Goal: Task Accomplishment & Management: Use online tool/utility

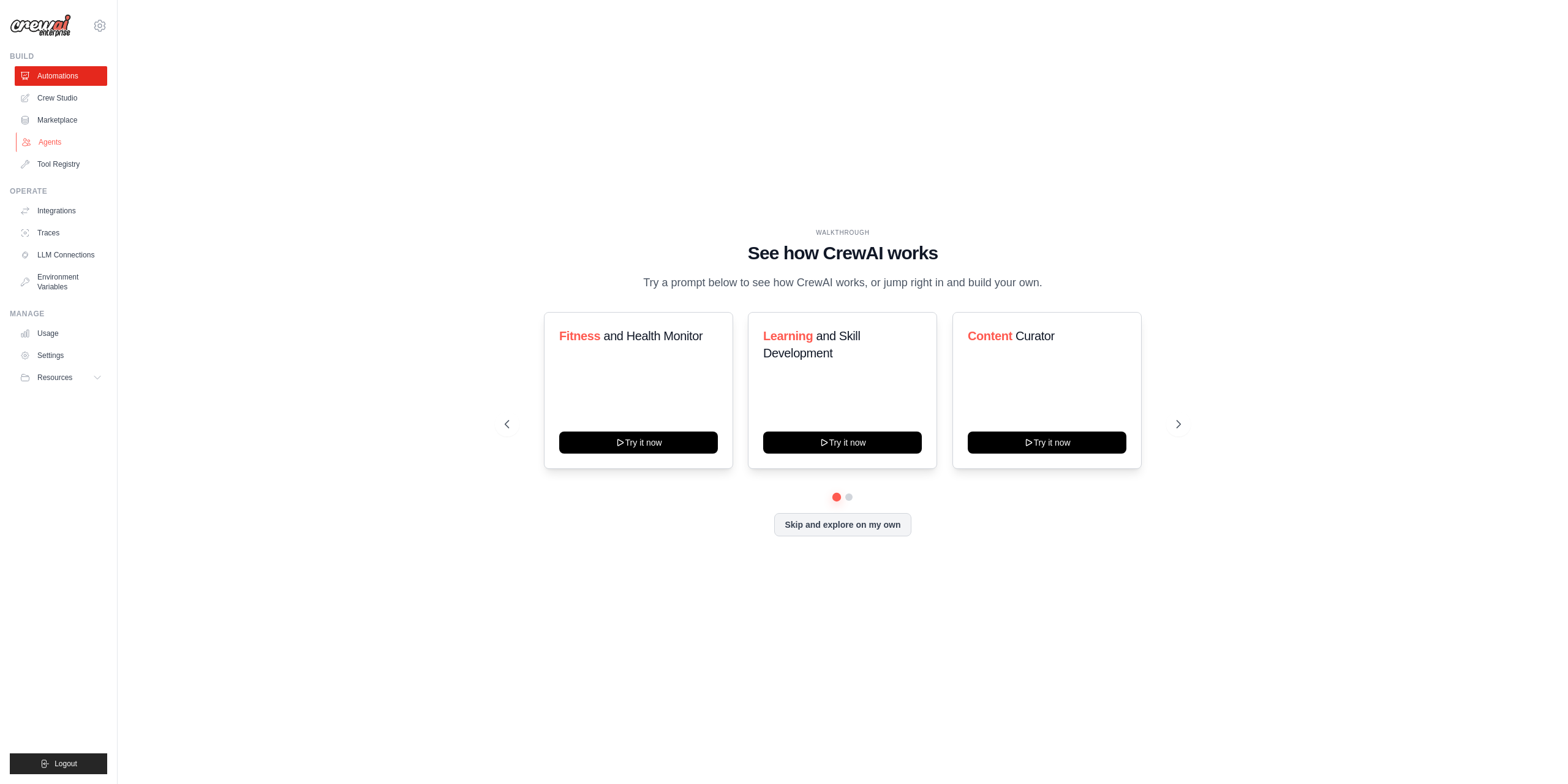
click at [49, 143] on link "Agents" at bounding box center [62, 142] width 92 height 20
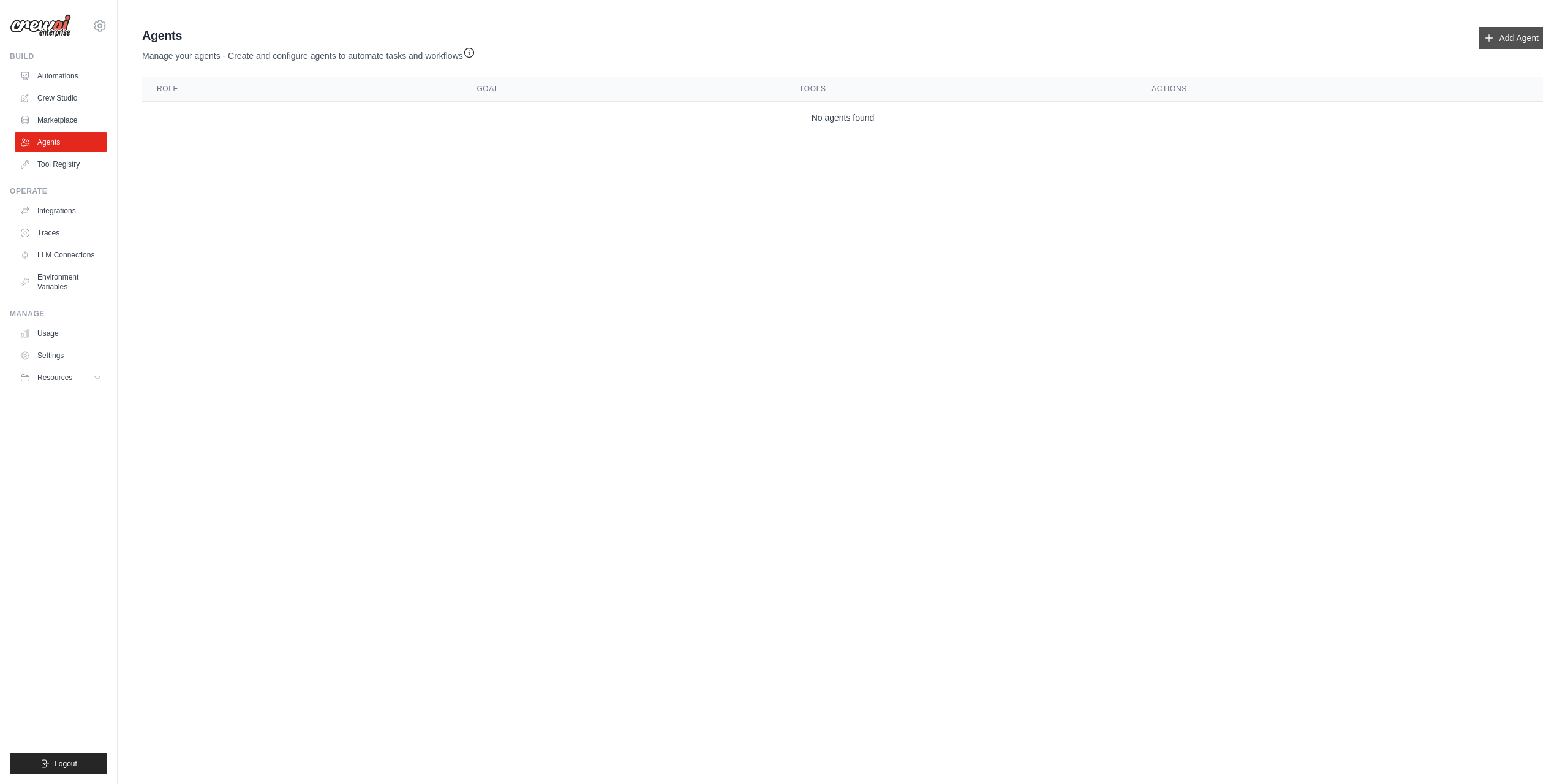
click at [1511, 34] on link "Add Agent" at bounding box center [1511, 38] width 65 height 22
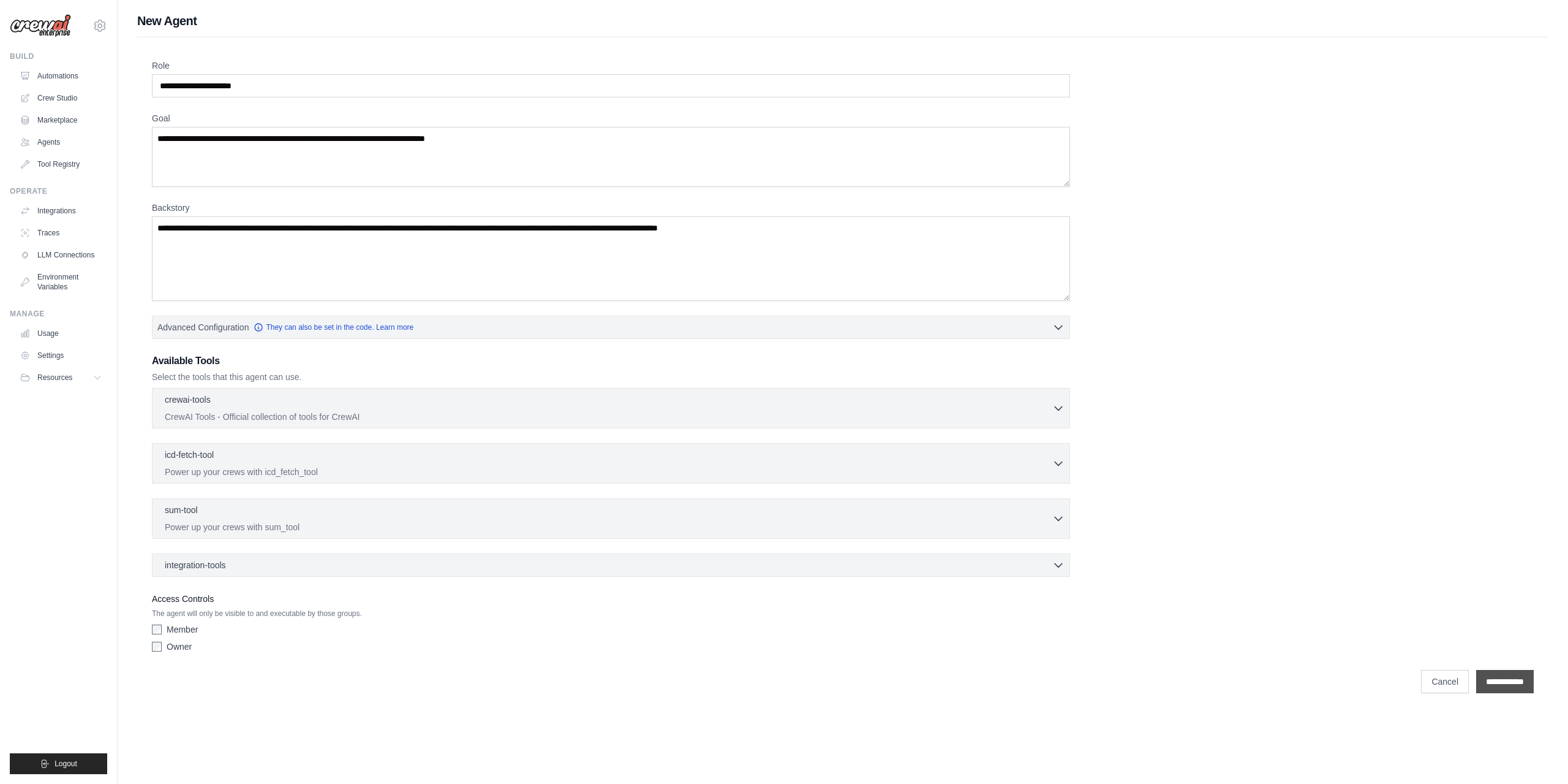
click at [1499, 684] on input "**********" at bounding box center [1504, 681] width 57 height 23
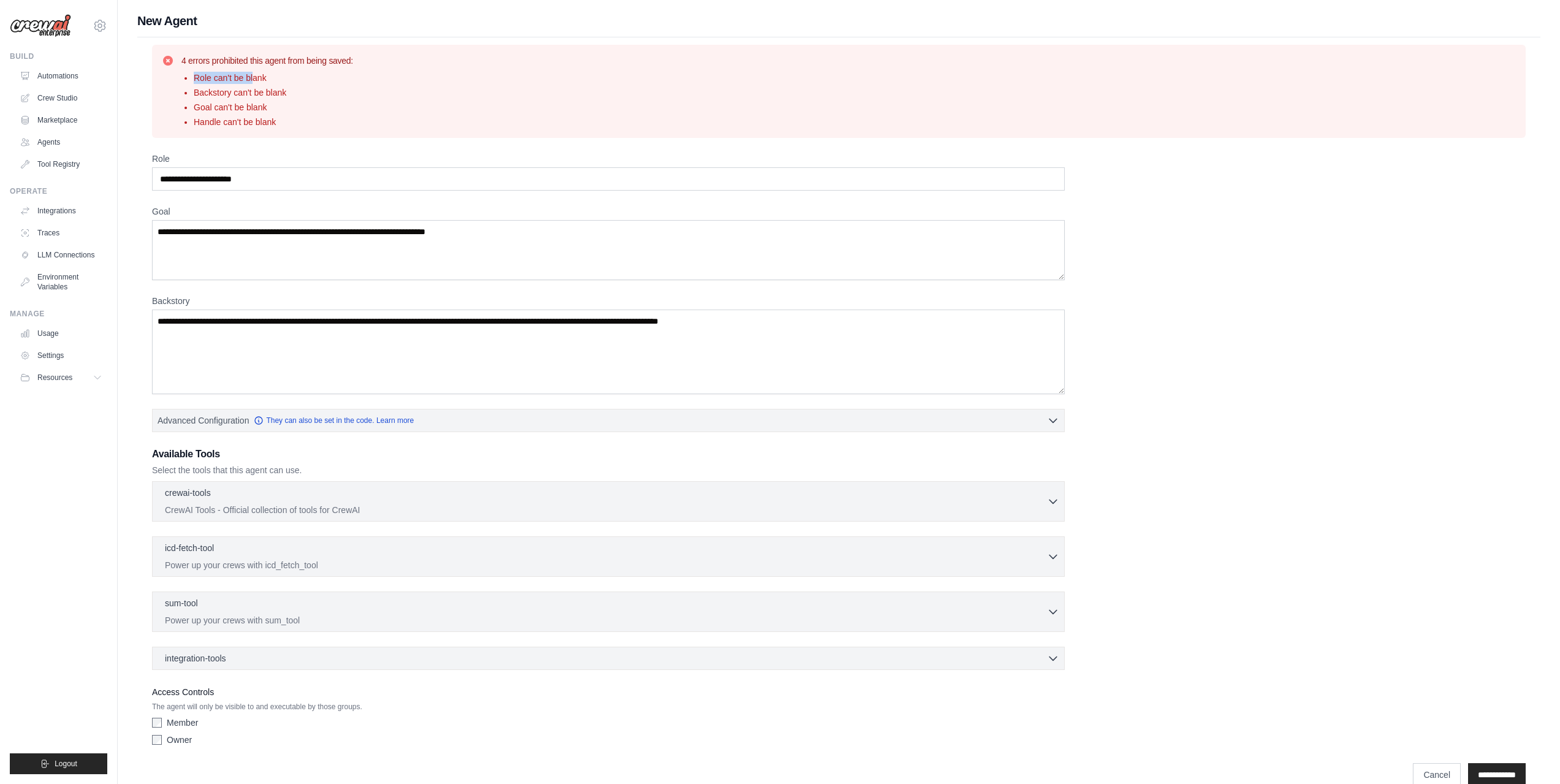
drag, startPoint x: 223, startPoint y: 73, endPoint x: 253, endPoint y: 69, distance: 30.3
click at [253, 69] on div "4 errors prohibited this agent from being saved: Role can't be blank Backstory …" at bounding box center [267, 91] width 172 height 73
click at [315, 87] on li "Backstory can't be blank" at bounding box center [274, 92] width 160 height 12
click at [209, 80] on li "Role can't be blank" at bounding box center [274, 77] width 160 height 12
click at [203, 498] on div "crewai-tools 0 selected" at bounding box center [606, 493] width 882 height 14
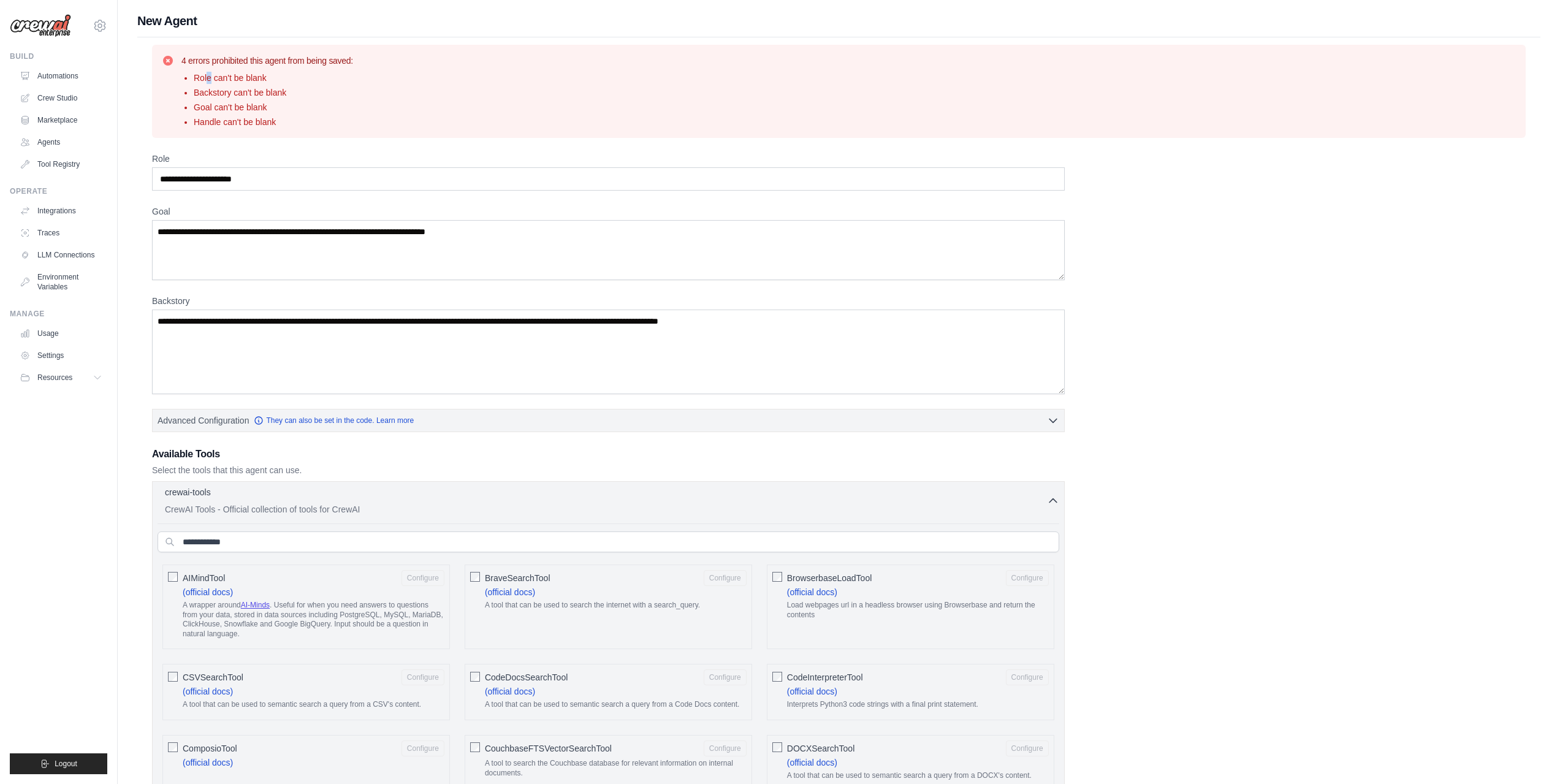
click at [203, 498] on div "crewai-tools 0 selected" at bounding box center [606, 493] width 882 height 14
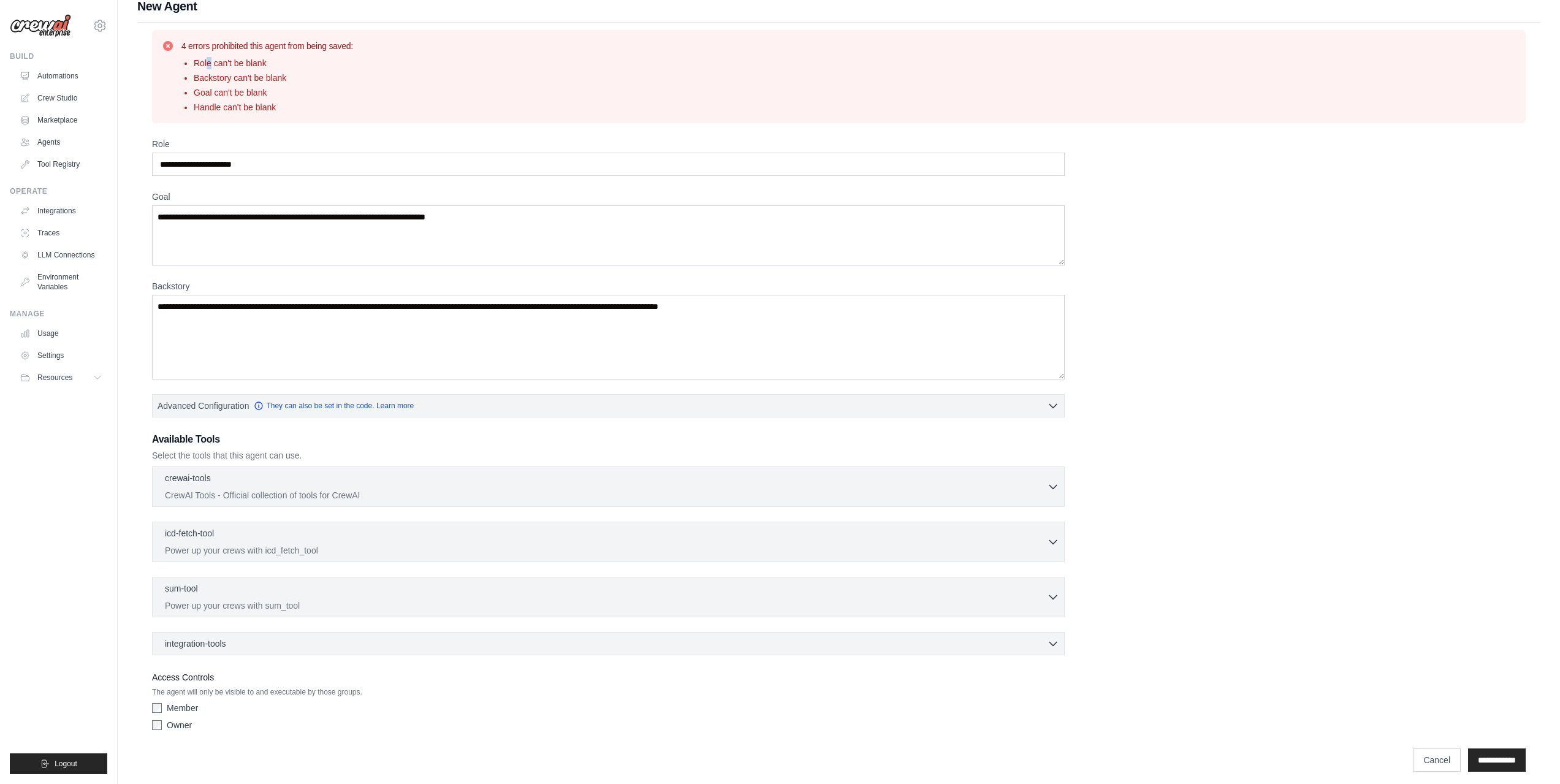
scroll to position [22, 0]
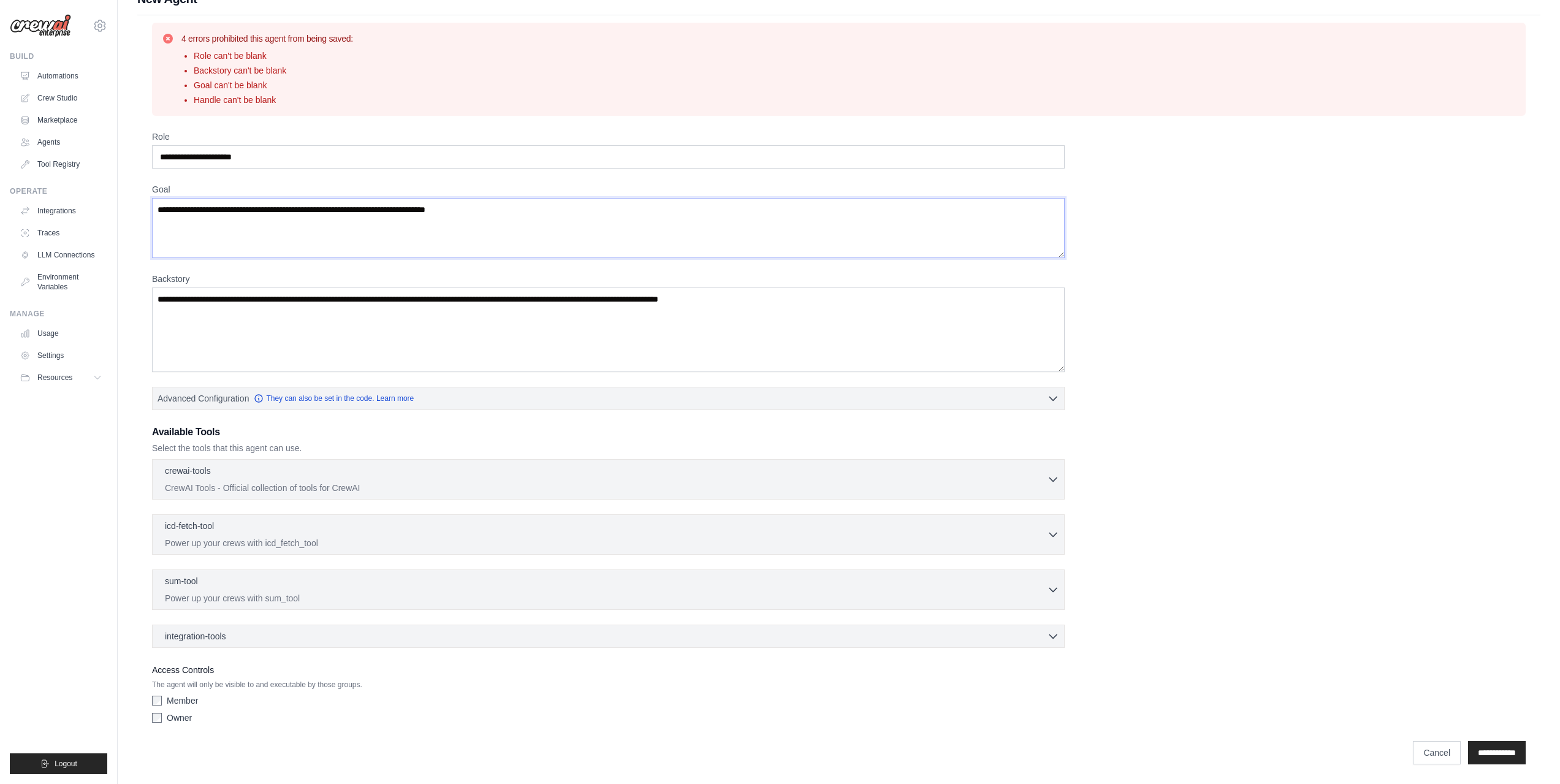
click at [201, 204] on textarea "Goal" at bounding box center [609, 227] width 913 height 60
click at [183, 298] on textarea "Backstory" at bounding box center [609, 329] width 913 height 85
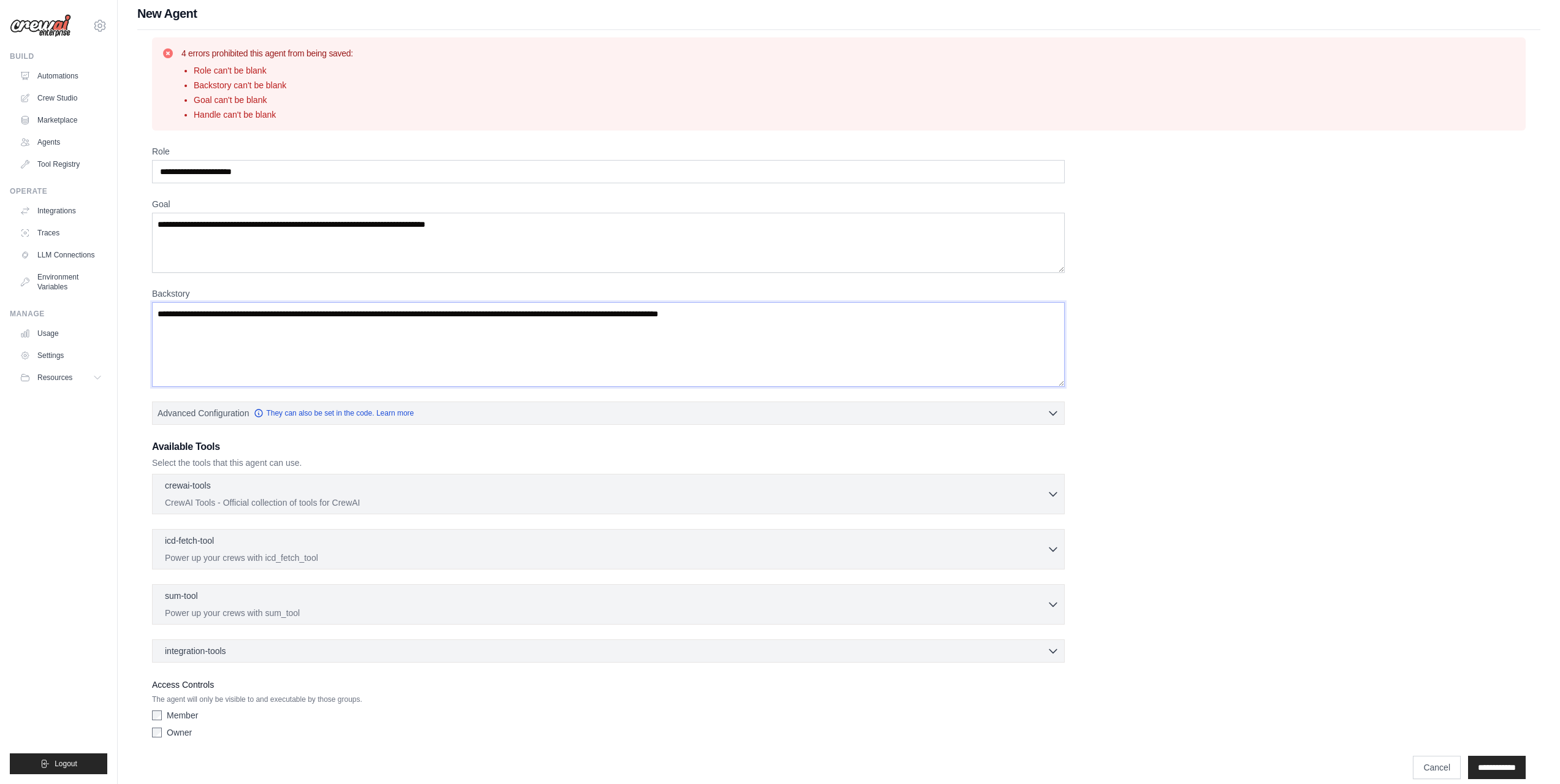
scroll to position [0, 0]
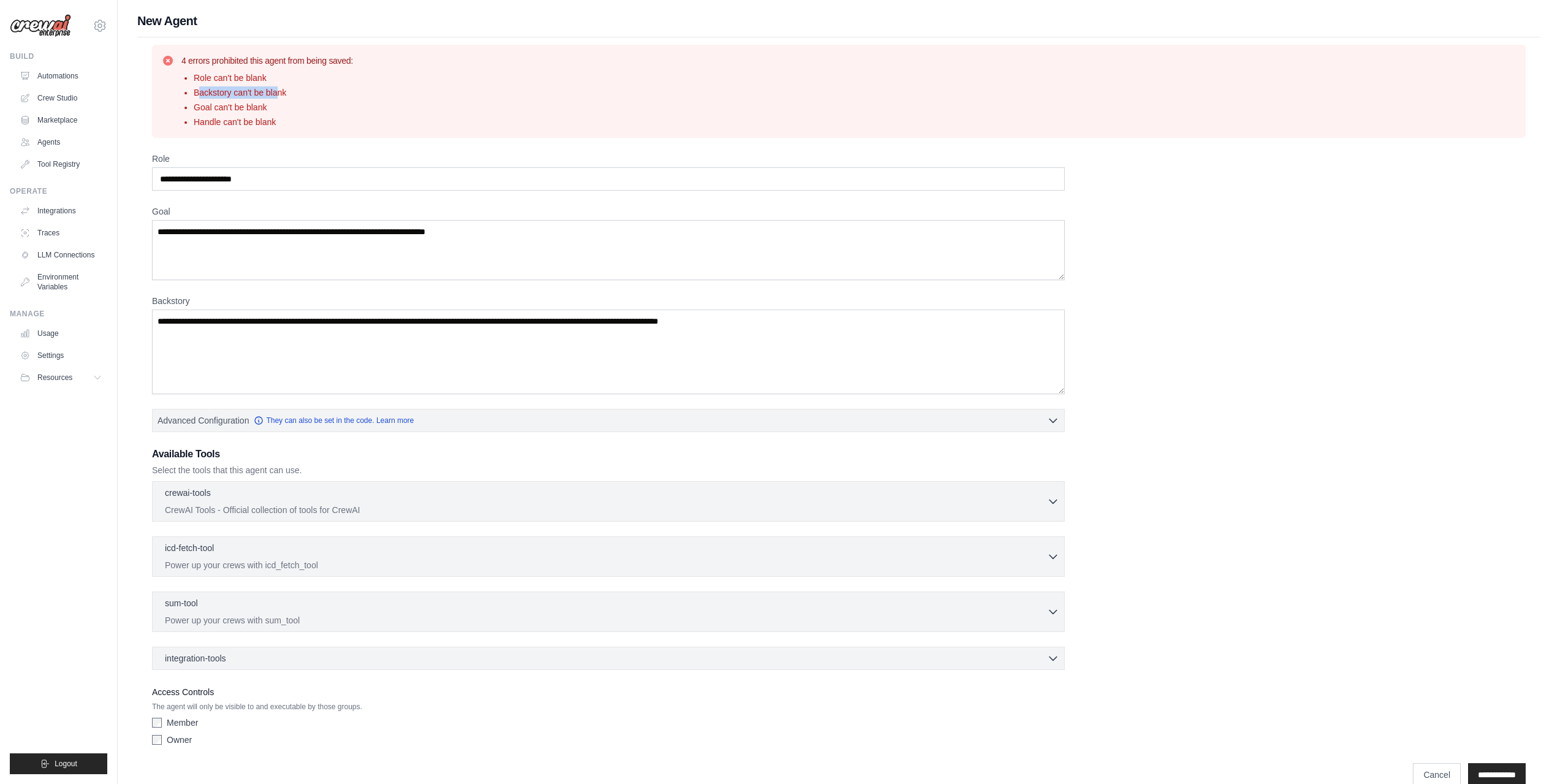
drag, startPoint x: 197, startPoint y: 94, endPoint x: 314, endPoint y: 91, distance: 117.0
click at [314, 91] on li "Backstory can't be blank" at bounding box center [274, 92] width 160 height 12
click at [210, 324] on textarea "Backstory" at bounding box center [609, 352] width 913 height 85
click at [609, 340] on textarea "Backstory" at bounding box center [609, 352] width 913 height 85
click at [797, 322] on textarea "Backstory" at bounding box center [609, 352] width 913 height 85
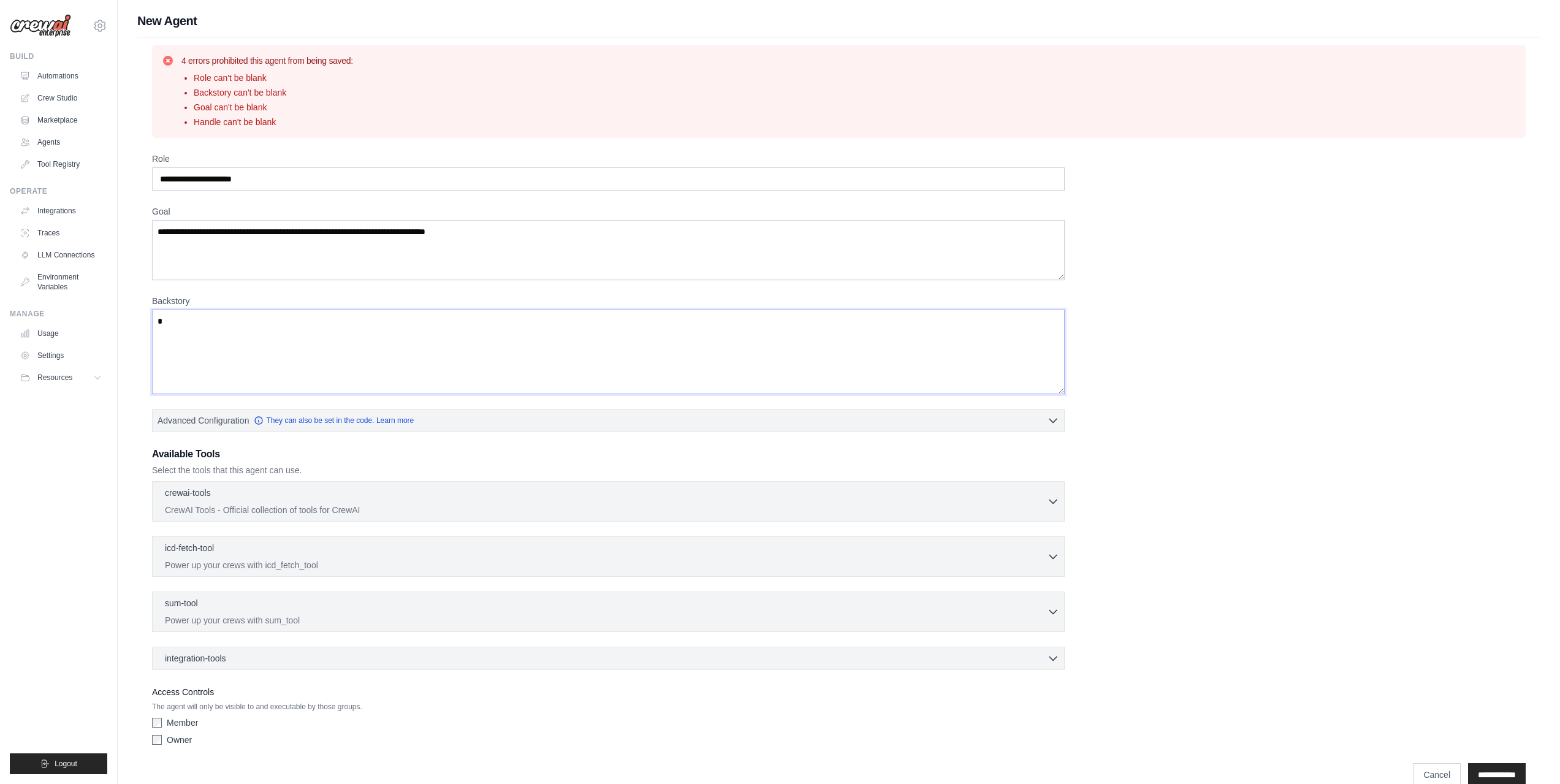
click at [477, 337] on textarea "Backstory" at bounding box center [609, 352] width 913 height 85
type textarea "**********"
click at [554, 231] on textarea "Goal" at bounding box center [609, 250] width 913 height 60
click at [527, 237] on textarea "Goal" at bounding box center [609, 250] width 913 height 60
type textarea "*****"
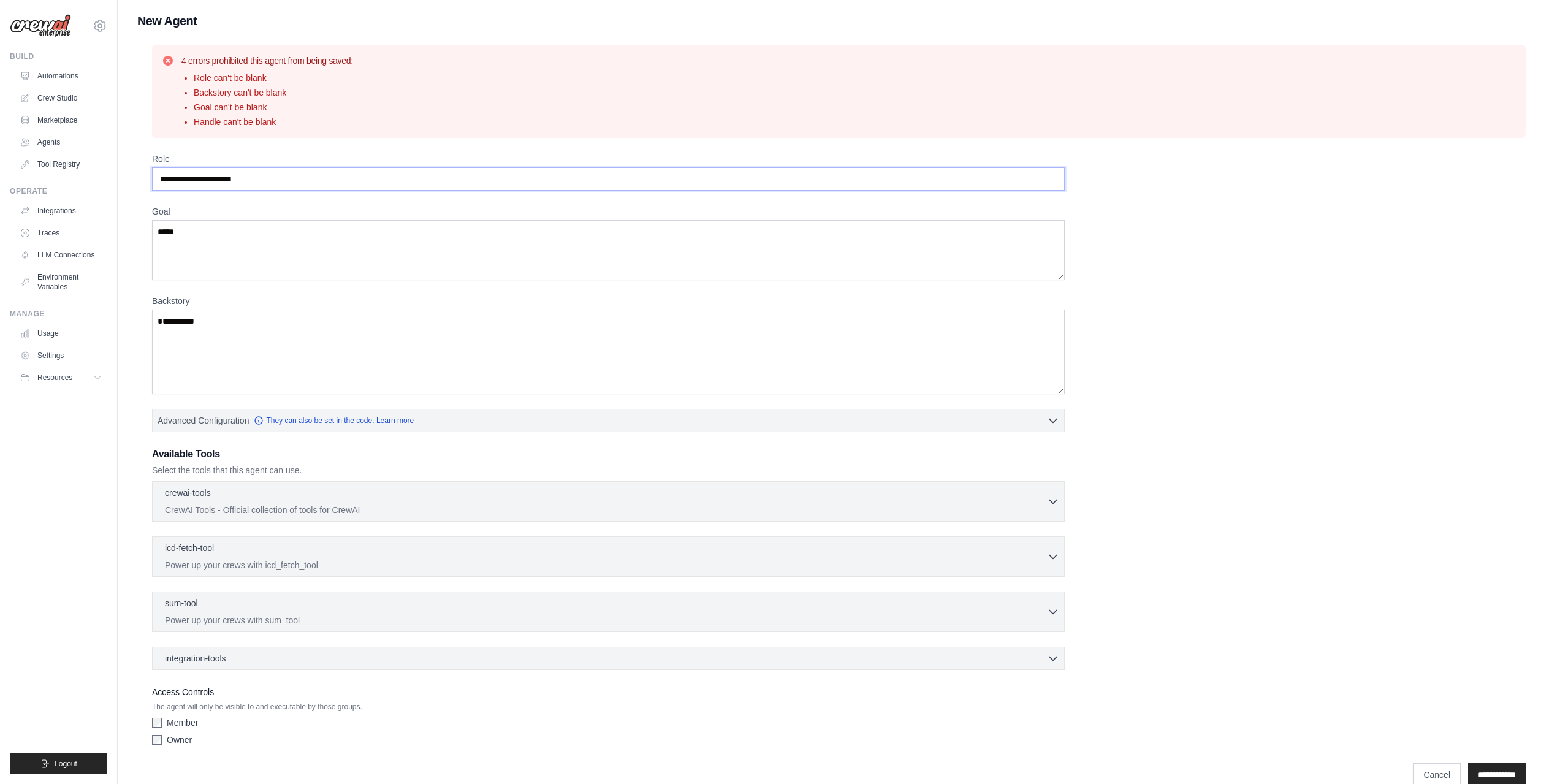
click at [276, 180] on input "Role" at bounding box center [609, 179] width 913 height 23
drag, startPoint x: 282, startPoint y: 178, endPoint x: 93, endPoint y: 190, distance: 189.4
click at [93, 190] on div "umutozer59@gmail.com Settings Build Automations Crew Studio" at bounding box center [780, 403] width 1560 height 806
type input "****"
click at [1487, 765] on input "**********" at bounding box center [1497, 774] width 57 height 23
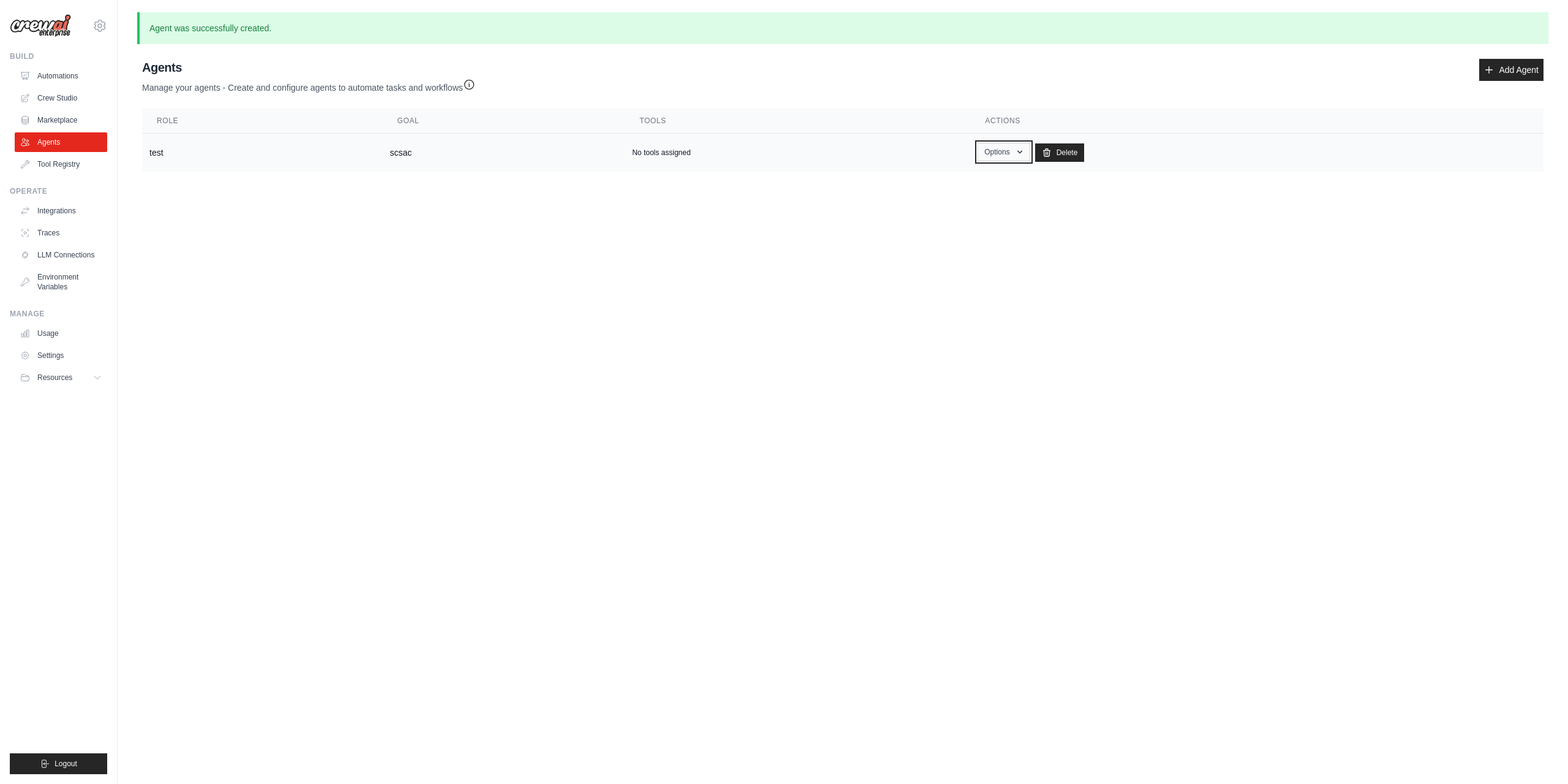
click at [1006, 149] on button "Options" at bounding box center [1003, 152] width 52 height 18
click at [969, 183] on link "Show" at bounding box center [985, 180] width 88 height 22
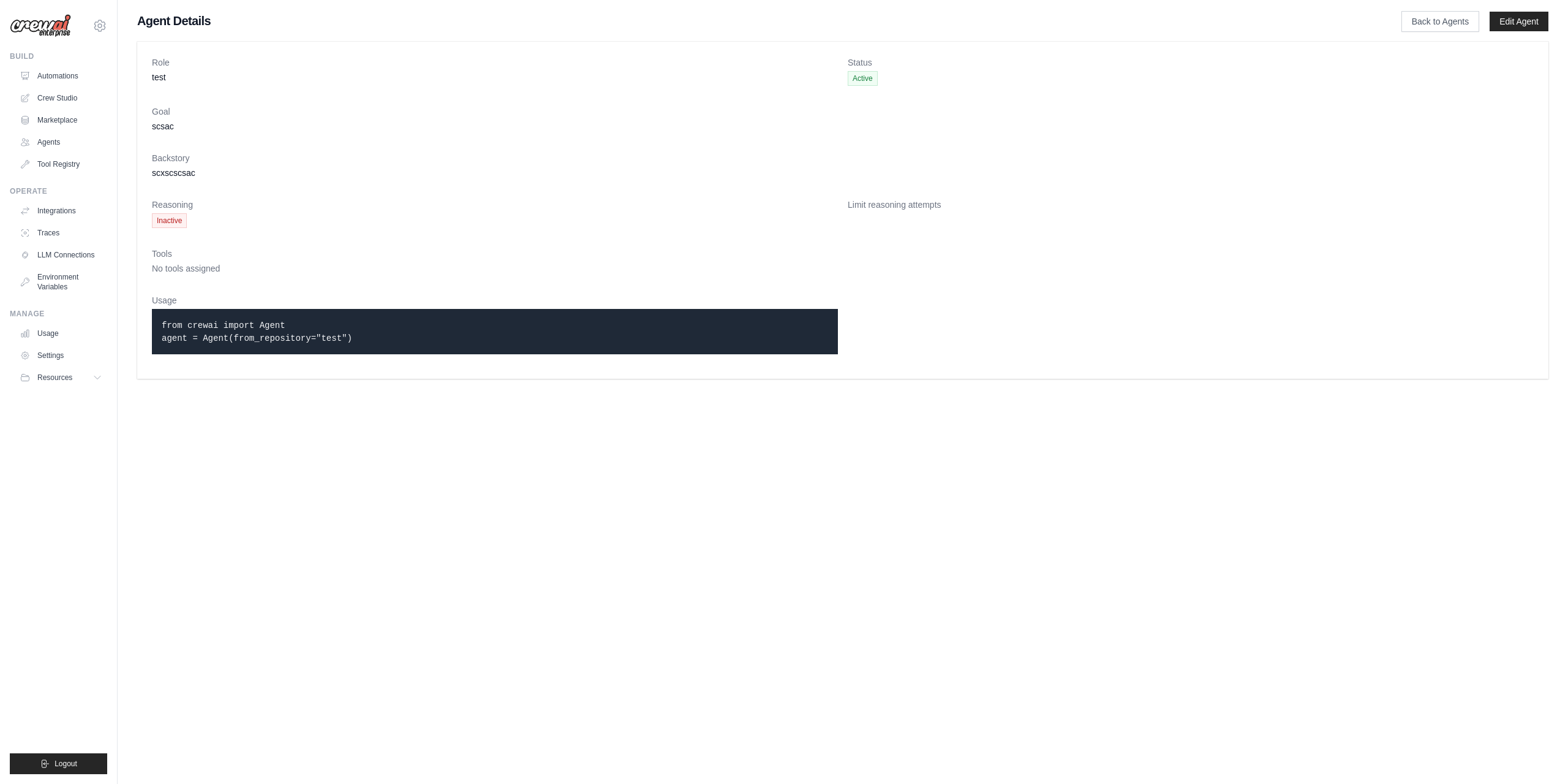
click at [224, 339] on code "from crewai import Agent agent = Agent(from_repository="test")" at bounding box center [257, 332] width 191 height 22
click at [855, 84] on span "Active" at bounding box center [863, 78] width 30 height 14
click at [1438, 26] on link "Back to Agents" at bounding box center [1440, 22] width 78 height 21
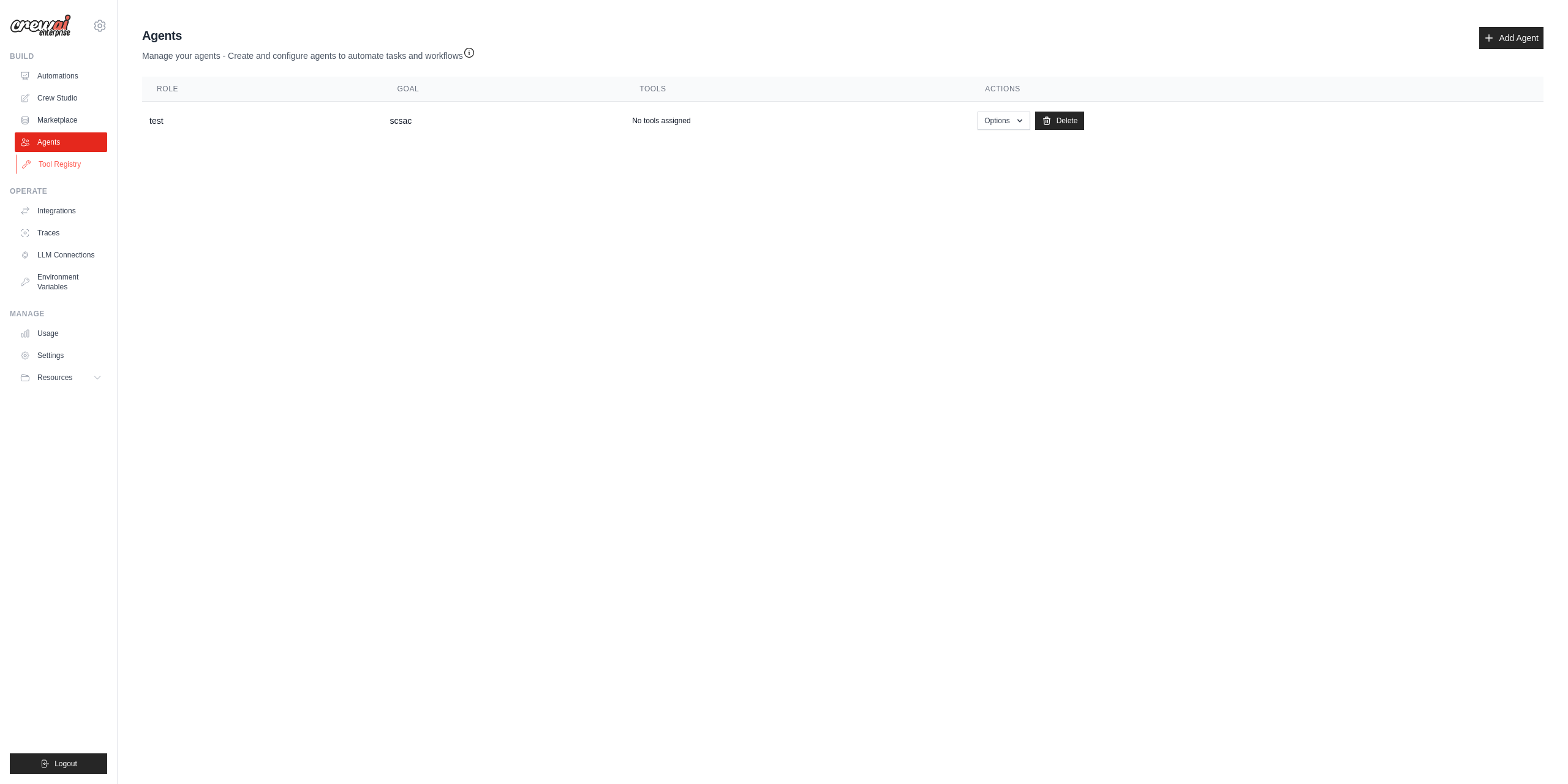
click at [64, 167] on link "Tool Registry" at bounding box center [62, 164] width 92 height 20
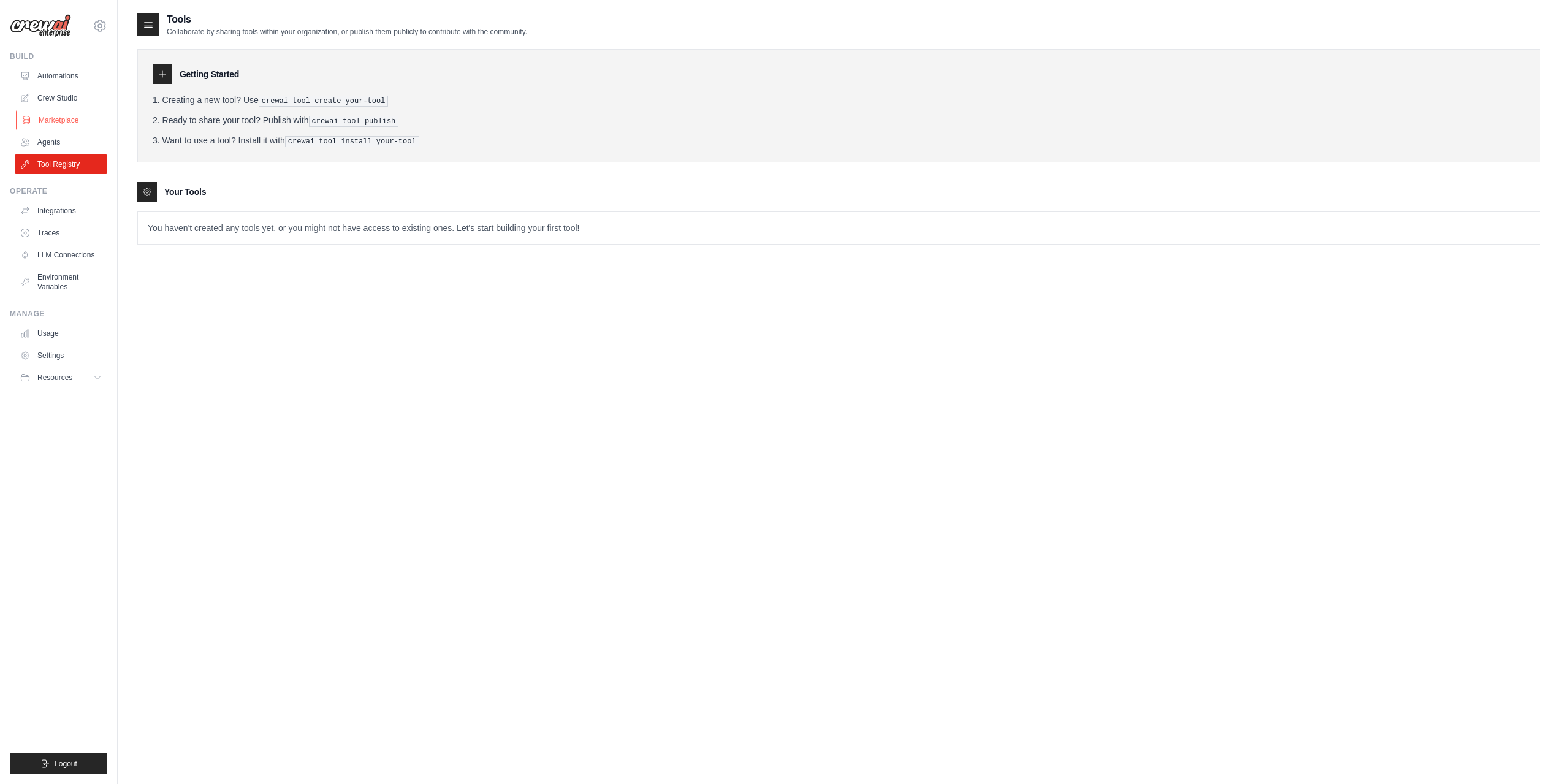
click at [46, 124] on link "Marketplace" at bounding box center [62, 120] width 93 height 20
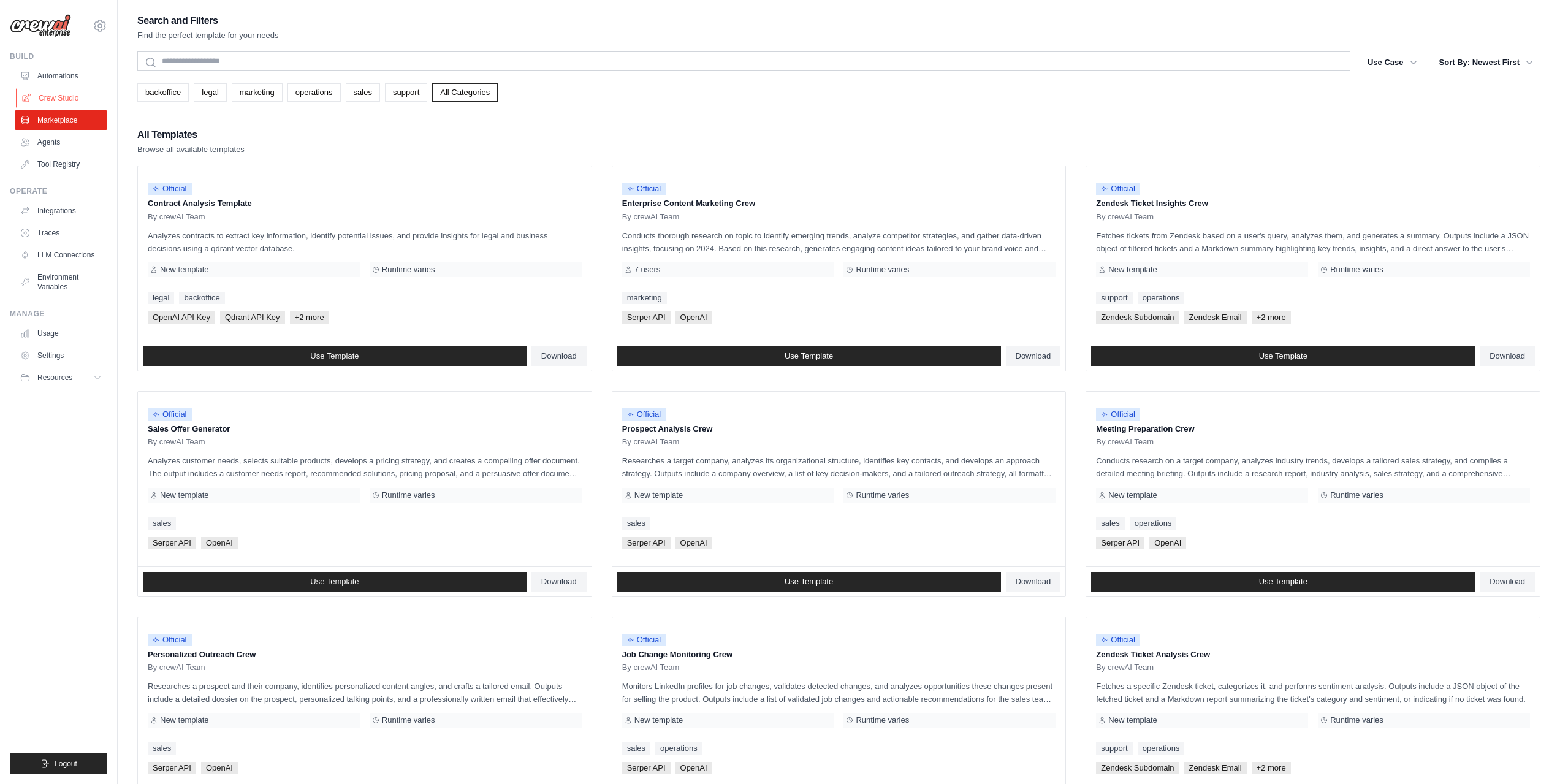
click at [79, 95] on link "Crew Studio" at bounding box center [62, 98] width 93 height 20
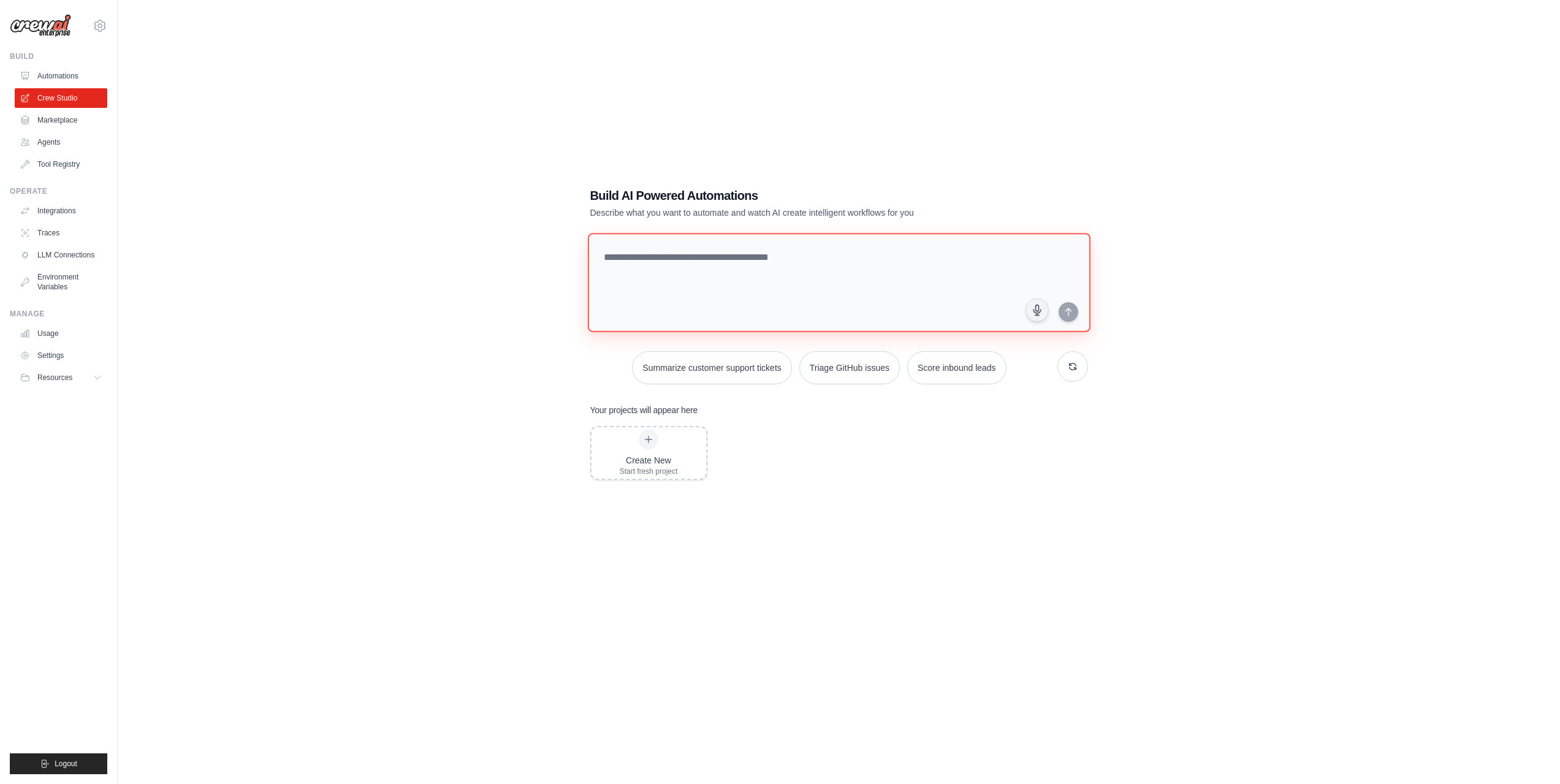
click at [801, 250] on textarea at bounding box center [839, 282] width 503 height 99
click at [669, 454] on div "Create New" at bounding box center [649, 459] width 58 height 12
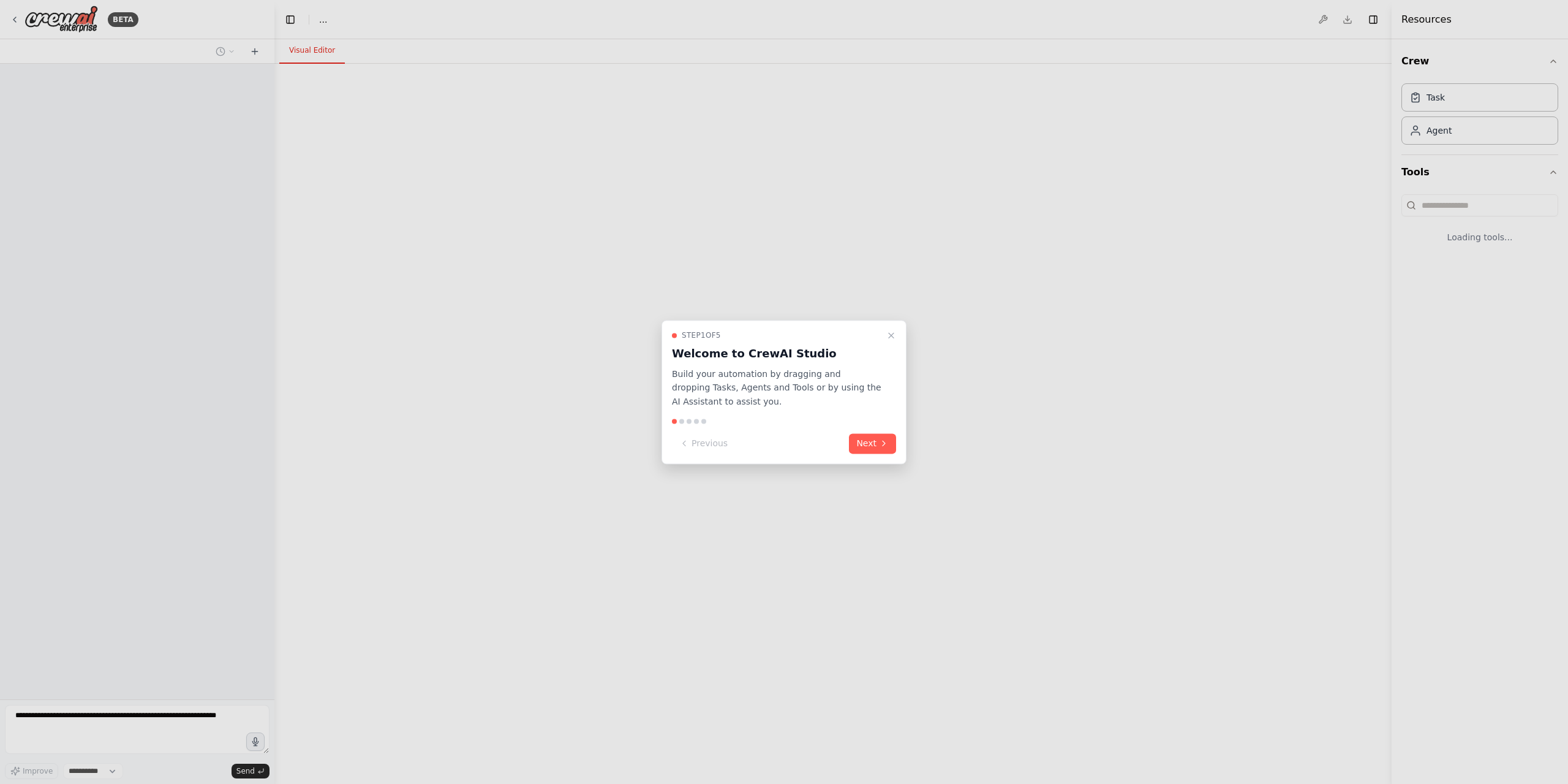
select select "****"
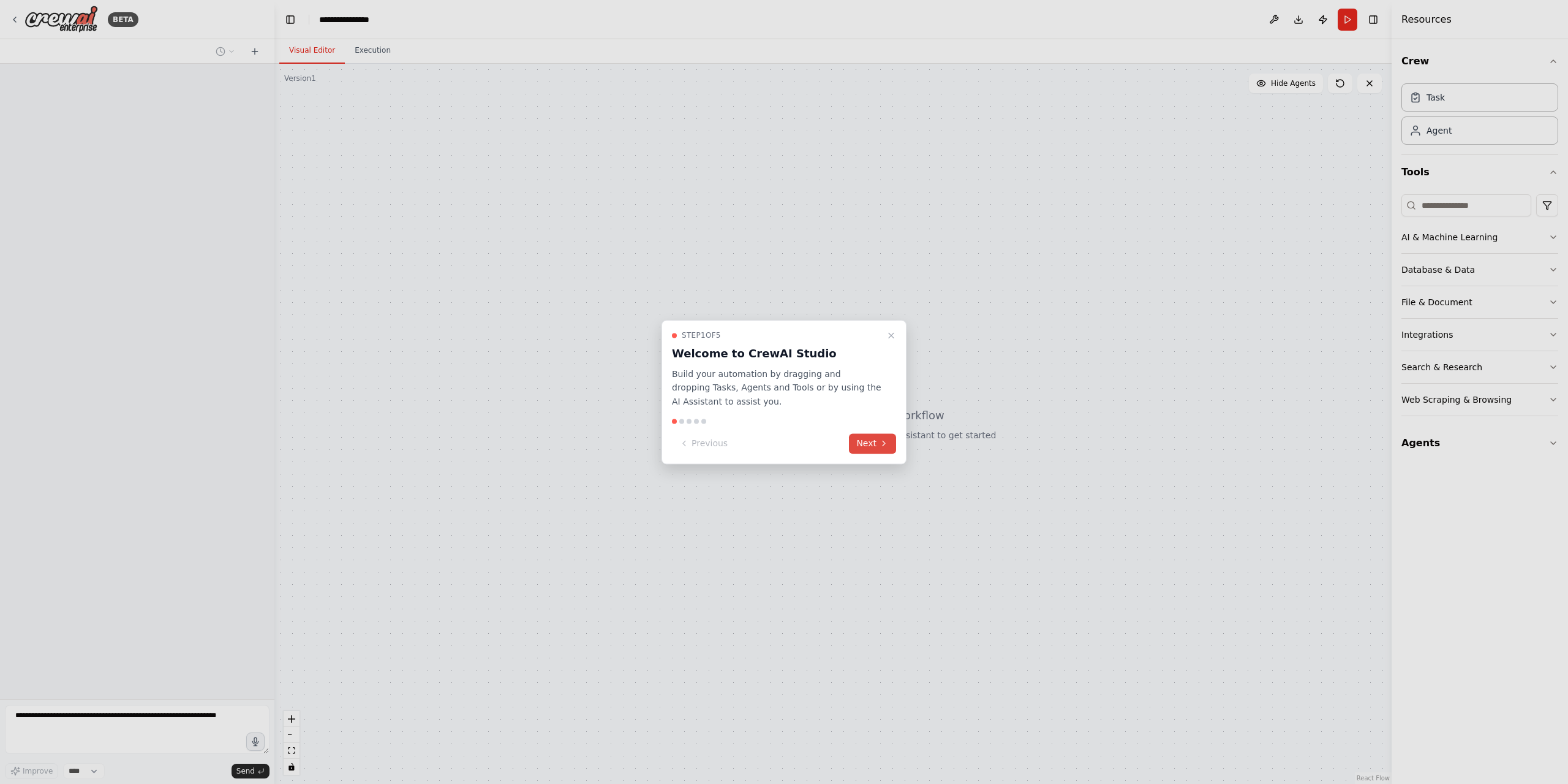
click at [859, 444] on button "Next" at bounding box center [872, 443] width 47 height 20
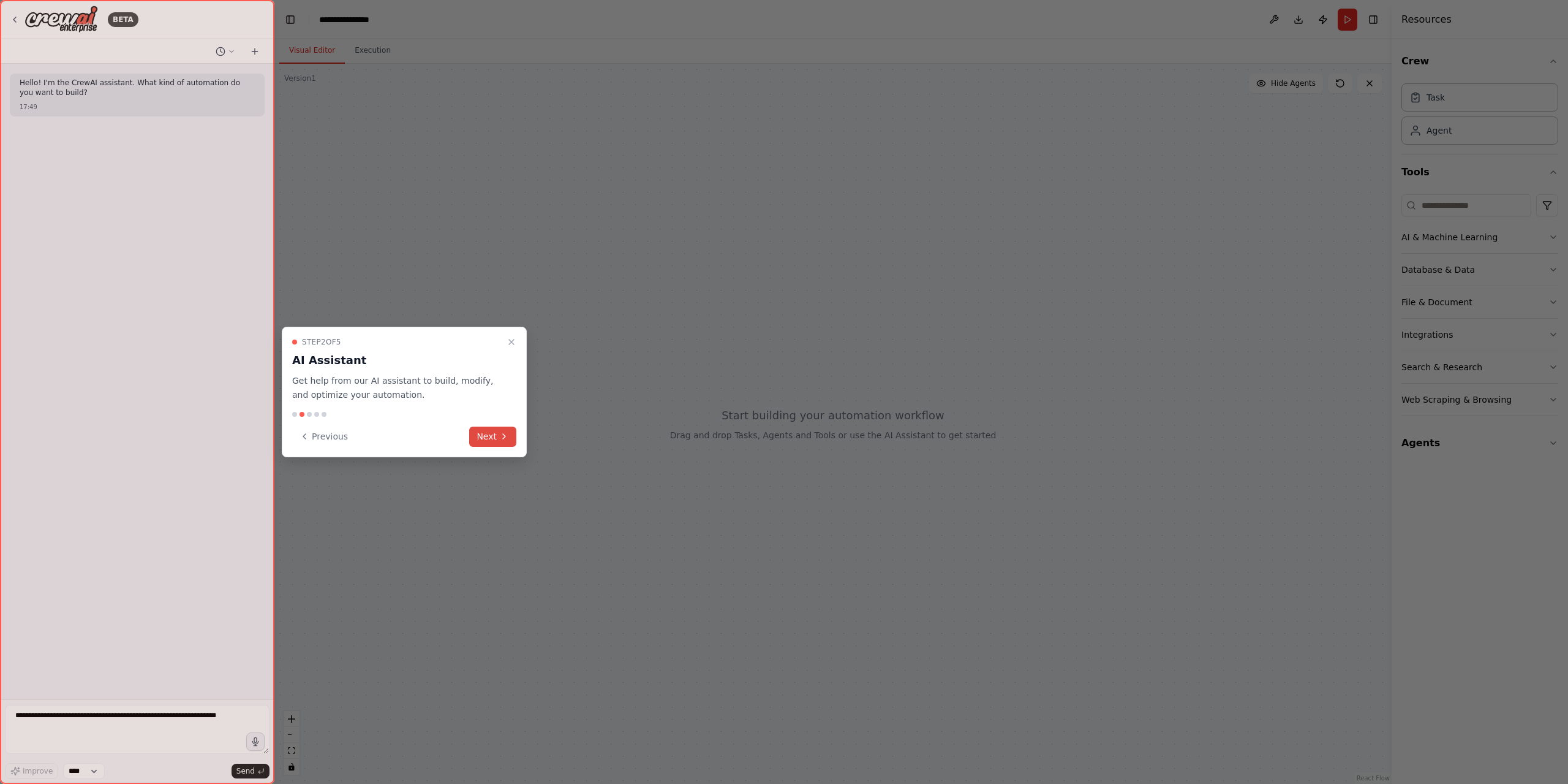
click at [498, 437] on button "Next" at bounding box center [492, 436] width 47 height 20
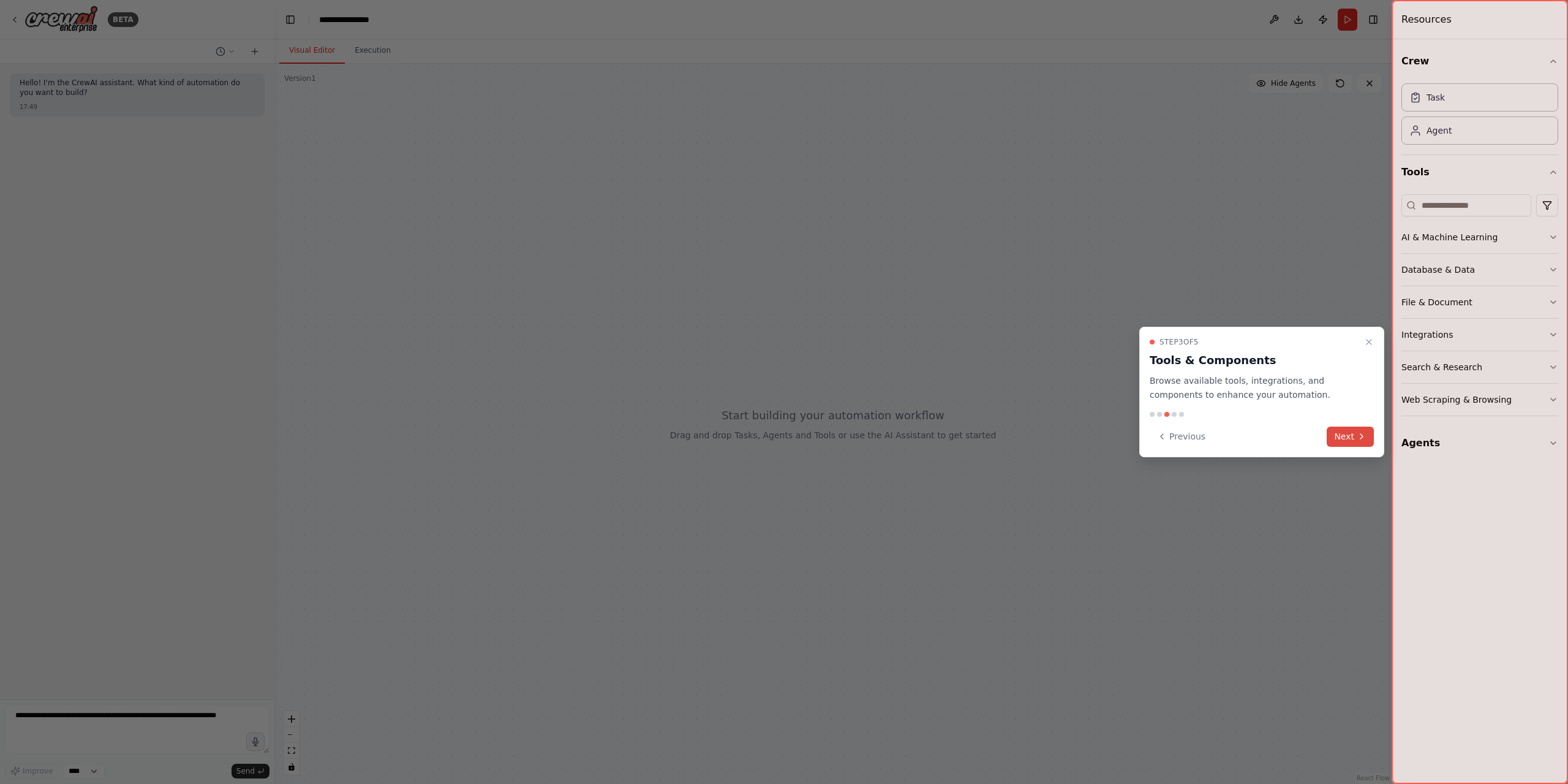
click at [1345, 435] on button "Next" at bounding box center [1350, 436] width 47 height 20
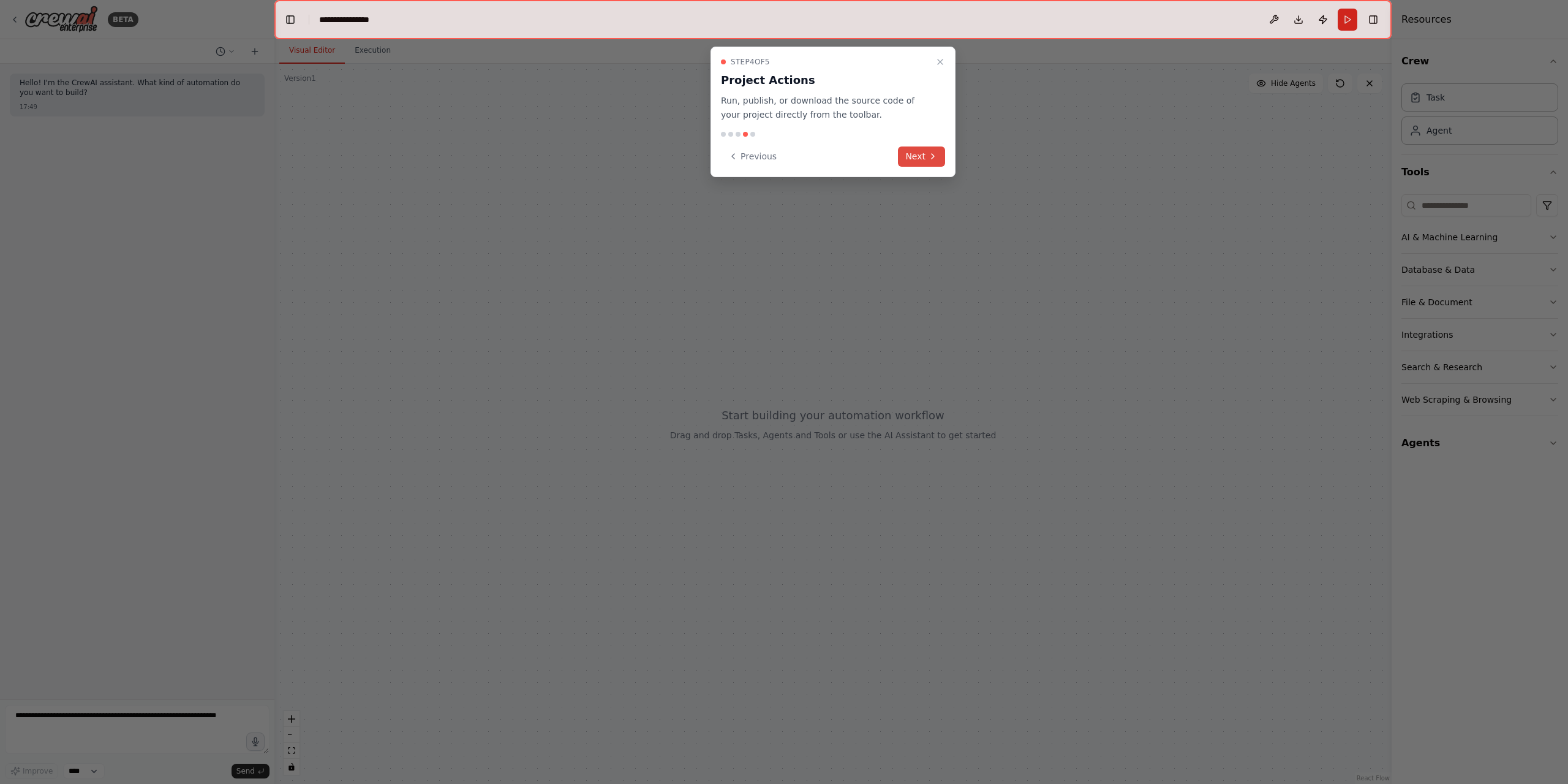
click at [926, 152] on button "Next" at bounding box center [921, 156] width 47 height 20
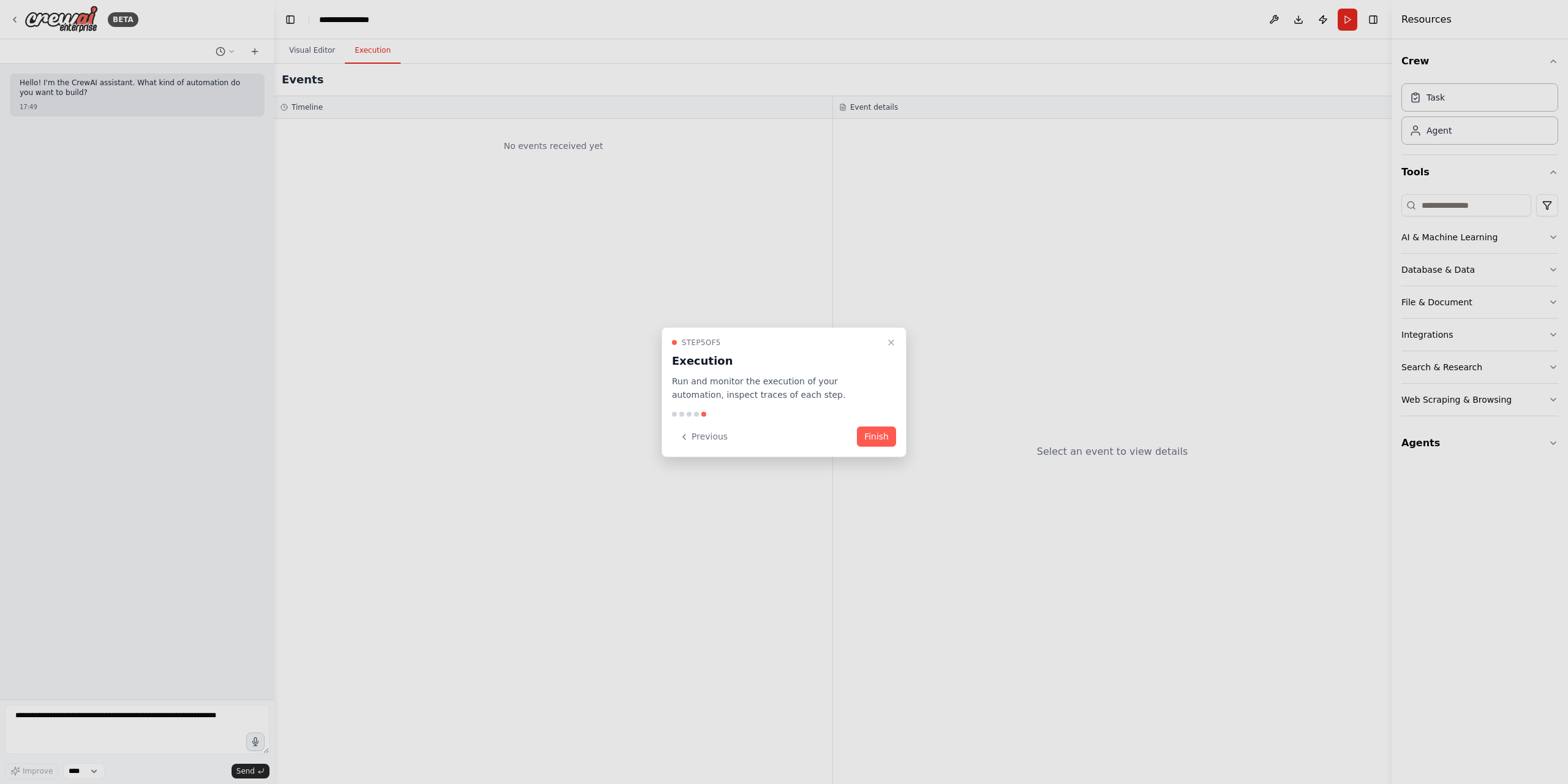
drag, startPoint x: 892, startPoint y: 431, endPoint x: 882, endPoint y: 437, distance: 11.7
click at [890, 433] on button "Finish" at bounding box center [876, 436] width 39 height 20
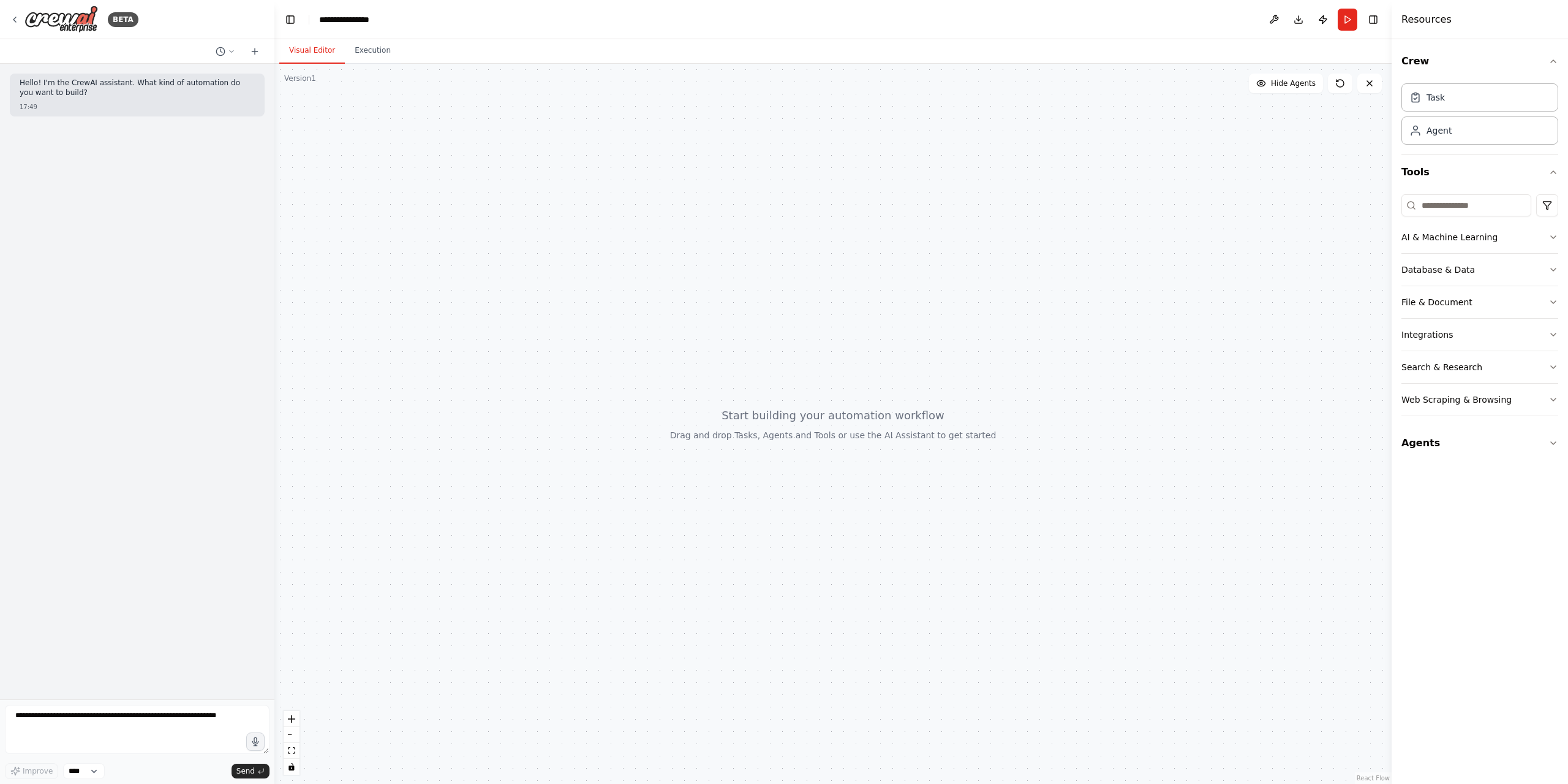
click at [850, 473] on div at bounding box center [832, 424] width 1117 height 720
click at [1527, 239] on button "AI & Machine Learning" at bounding box center [1480, 237] width 157 height 32
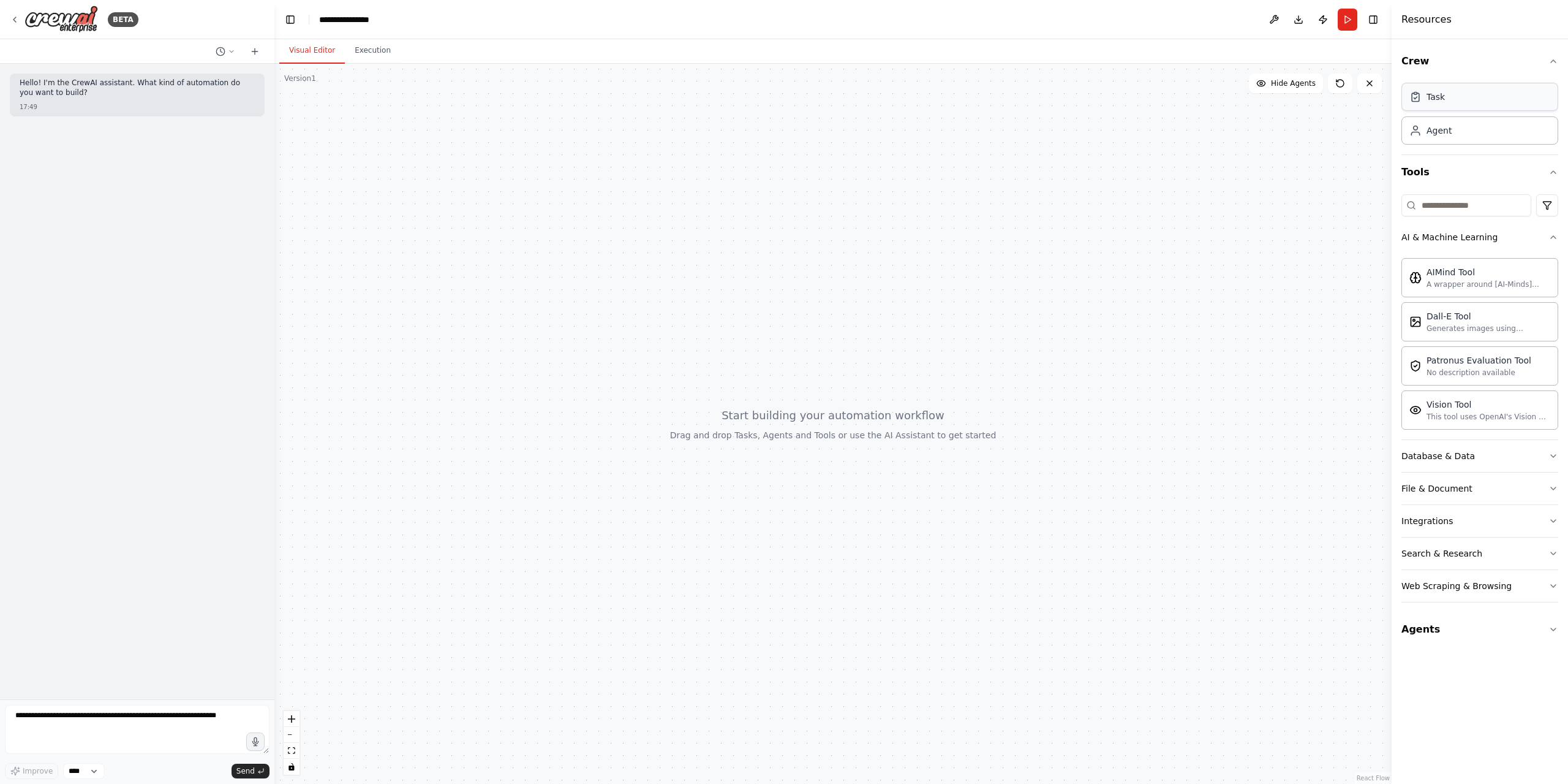
click at [1452, 101] on div "Task" at bounding box center [1480, 97] width 157 height 28
click at [970, 346] on div "Task description" at bounding box center [959, 346] width 119 height 10
drag, startPoint x: 850, startPoint y: 349, endPoint x: 635, endPoint y: 308, distance: 218.9
click at [635, 305] on div "Task description" at bounding box center [604, 309] width 119 height 10
click at [649, 340] on button at bounding box center [645, 334] width 42 height 14
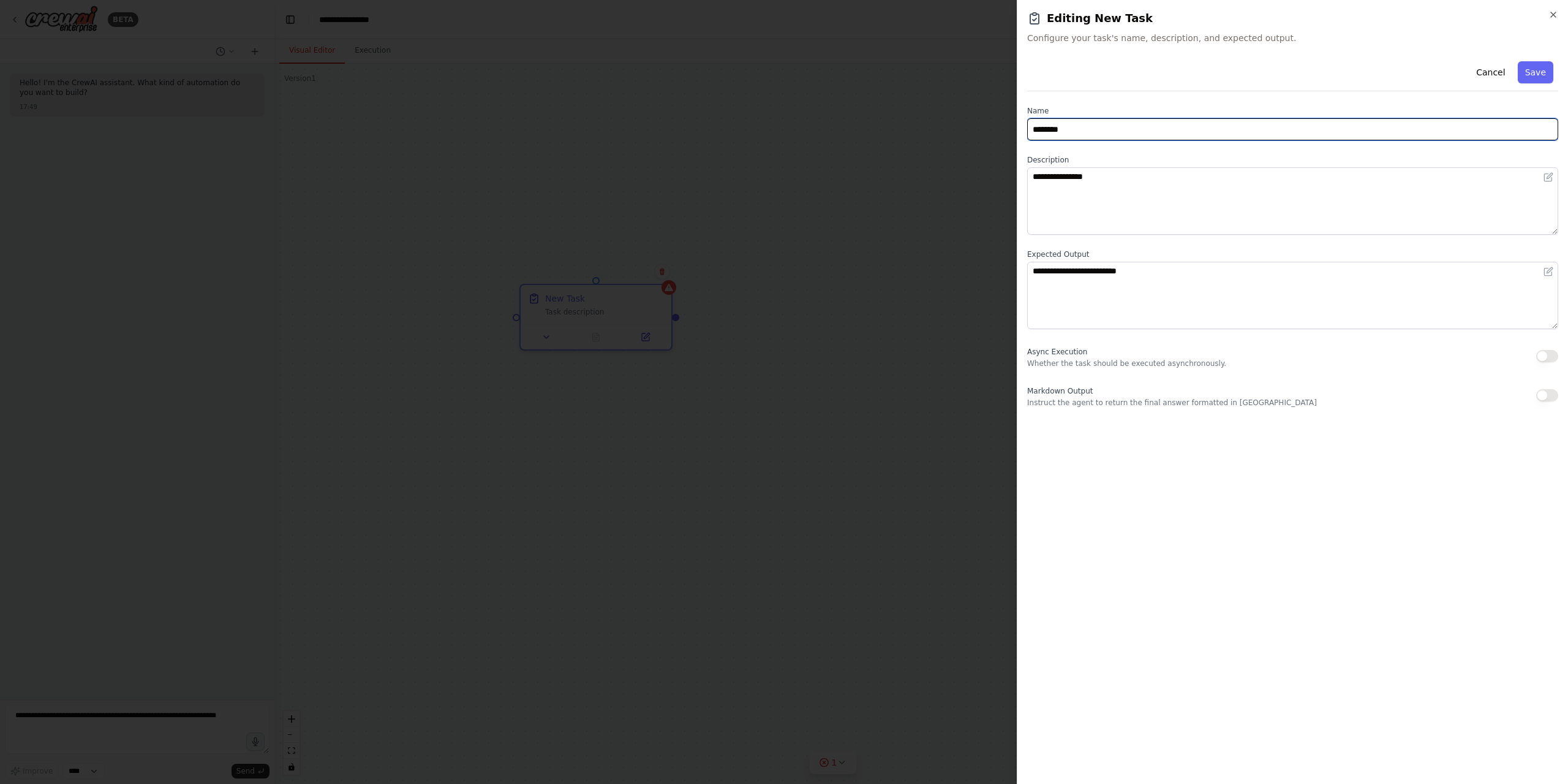
click at [1068, 130] on input "********" at bounding box center [1292, 129] width 531 height 22
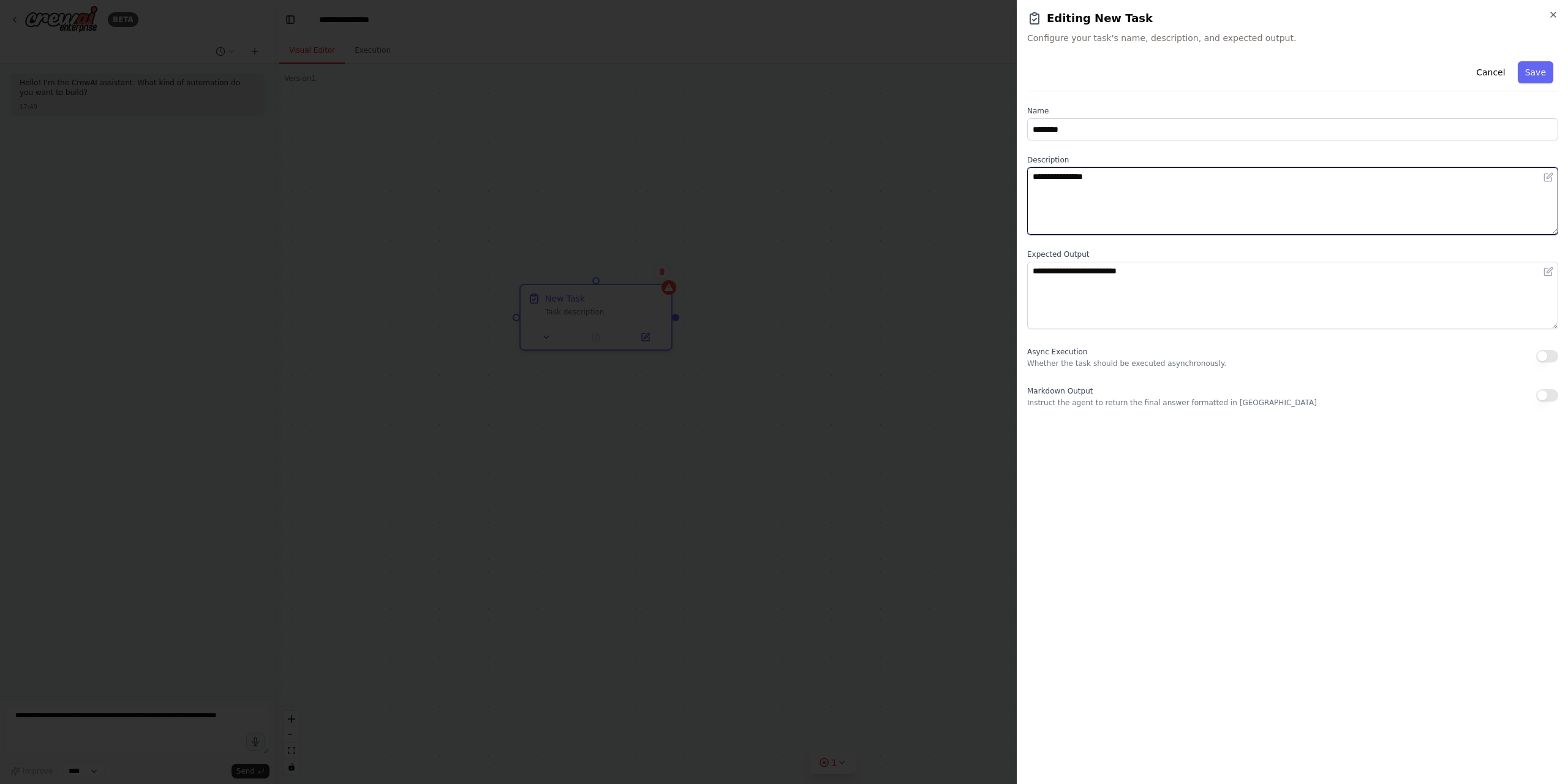
click at [1087, 189] on textarea "**********" at bounding box center [1292, 201] width 531 height 68
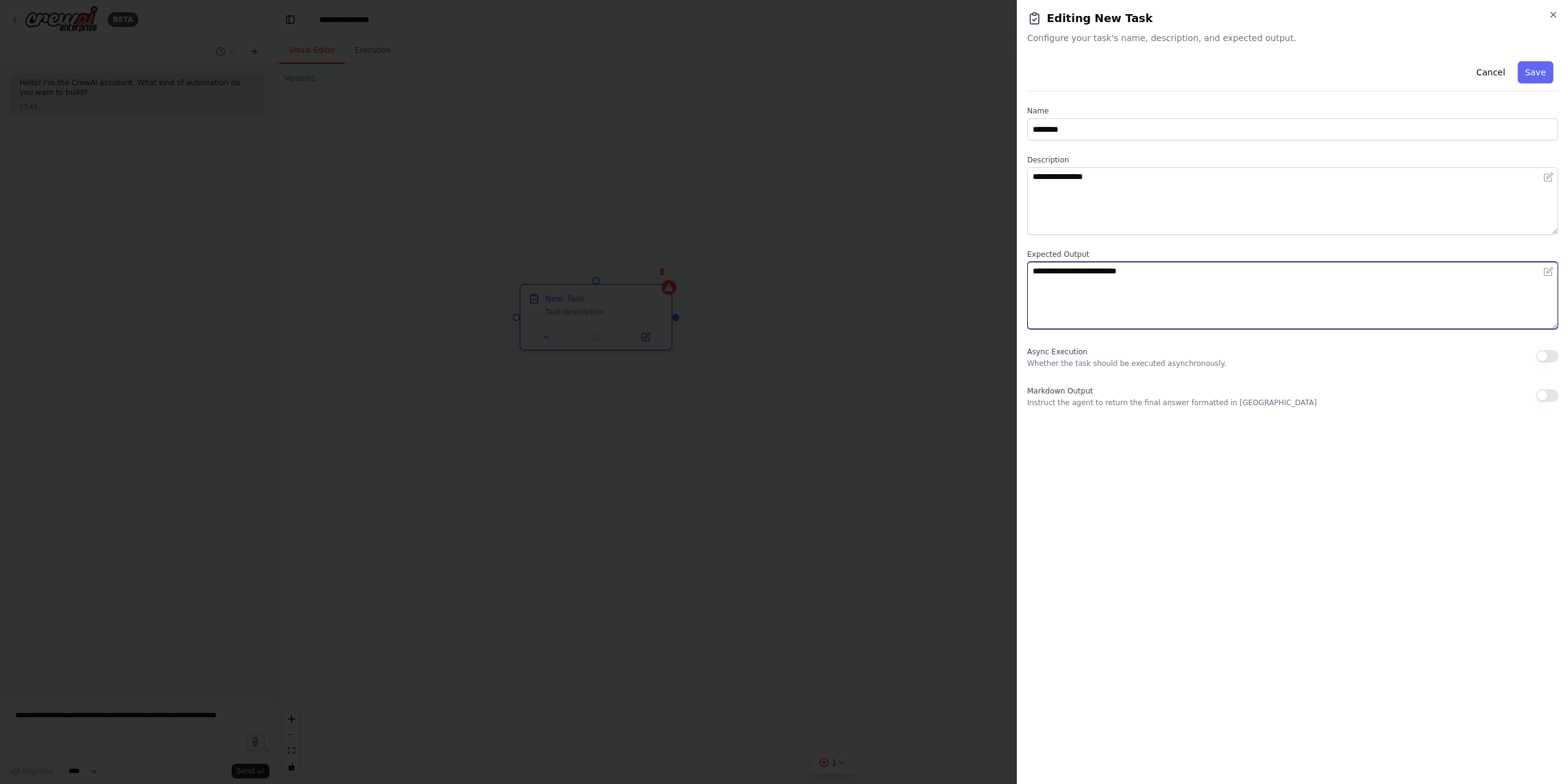
click at [1122, 293] on textarea "**********" at bounding box center [1292, 295] width 531 height 68
click at [1502, 73] on button "Cancel" at bounding box center [1490, 73] width 44 height 22
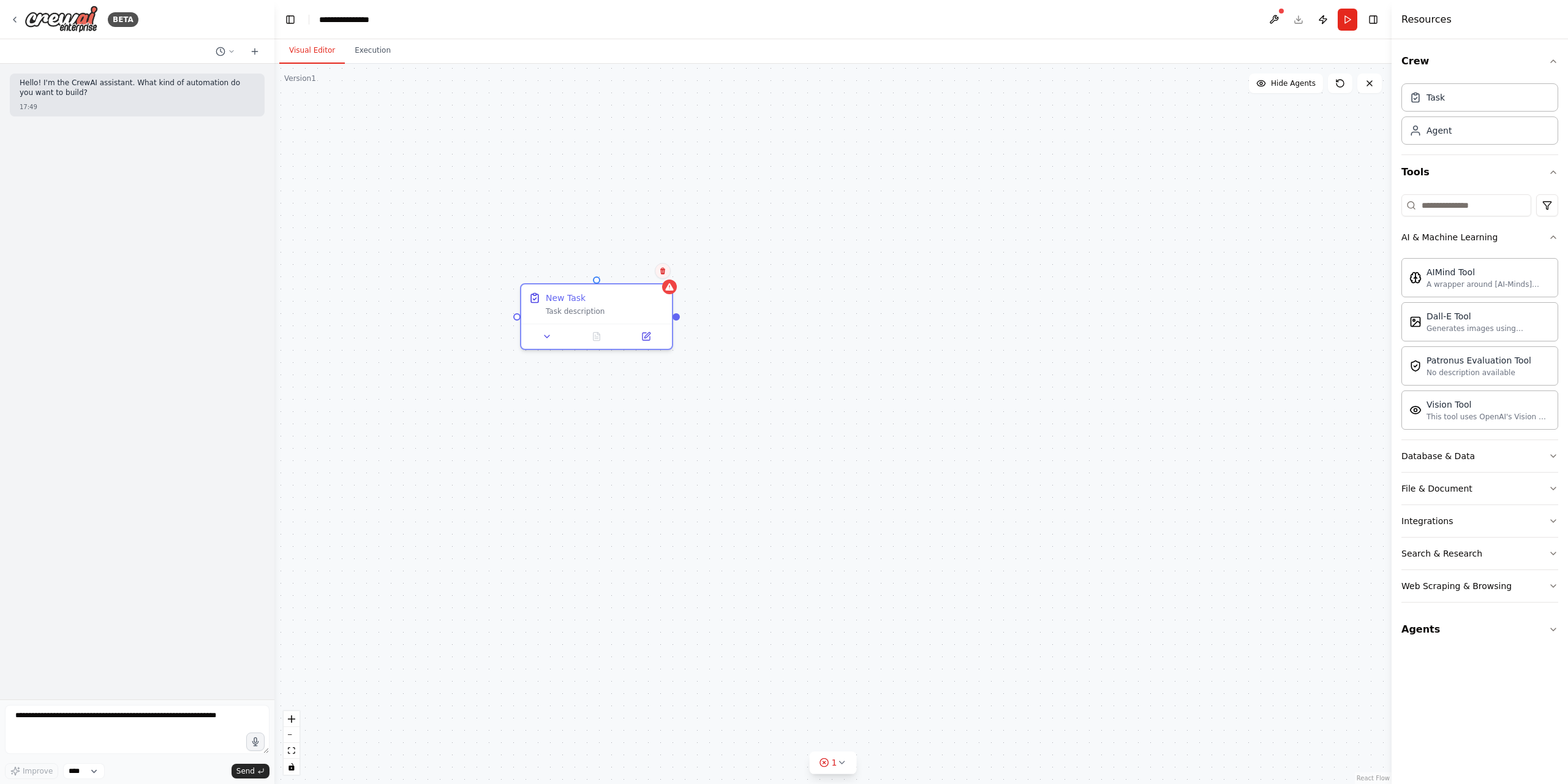
click at [661, 273] on icon at bounding box center [662, 271] width 5 height 6
click at [661, 271] on icon at bounding box center [662, 270] width 7 height 7
click at [662, 271] on icon at bounding box center [664, 270] width 5 height 6
click at [664, 270] on icon at bounding box center [664, 269] width 5 height 6
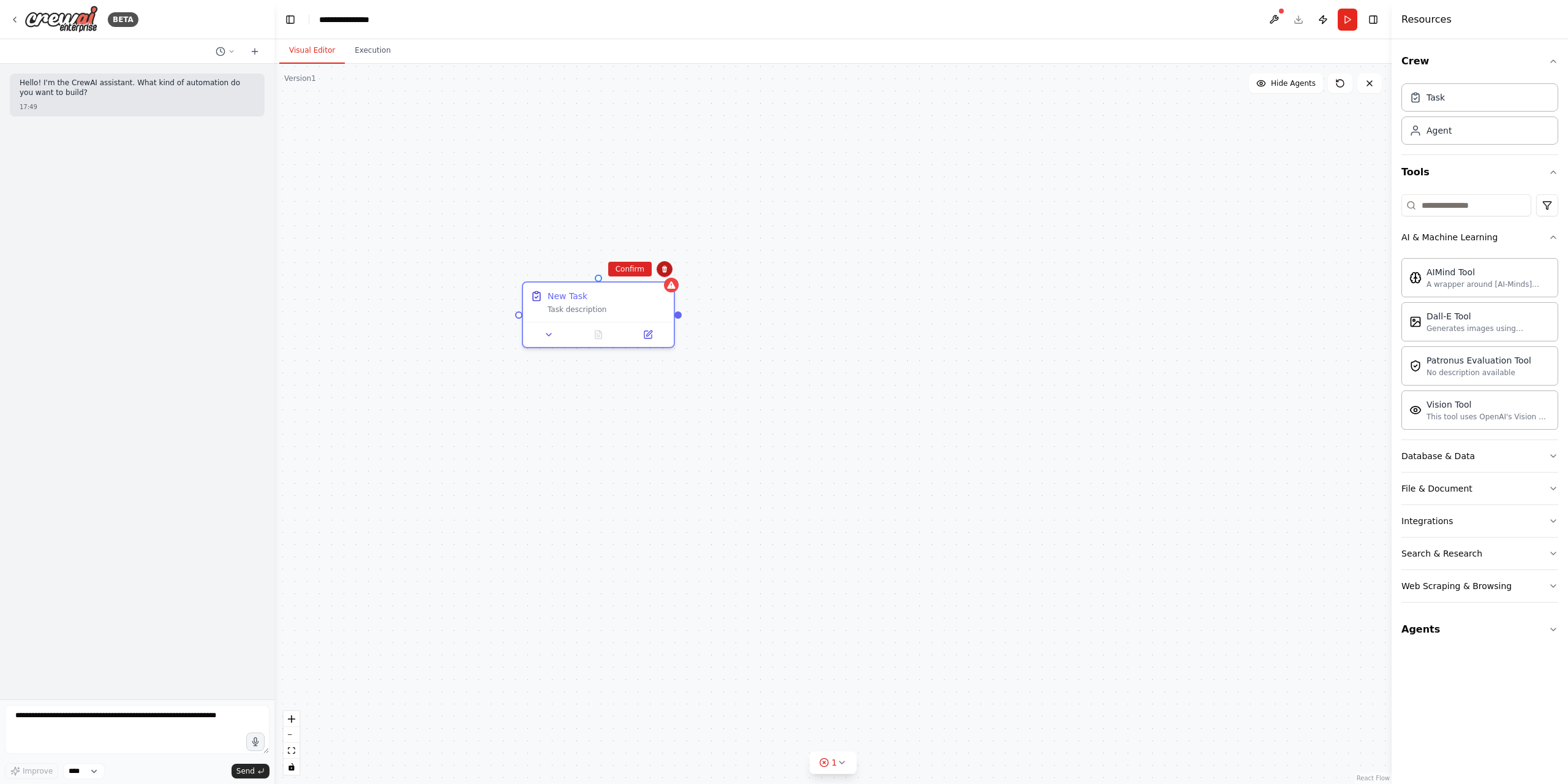
click at [664, 270] on icon at bounding box center [664, 269] width 5 height 6
click at [664, 269] on icon at bounding box center [664, 269] width 5 height 6
click at [664, 269] on icon at bounding box center [664, 269] width 7 height 7
click at [664, 269] on icon at bounding box center [665, 270] width 7 height 7
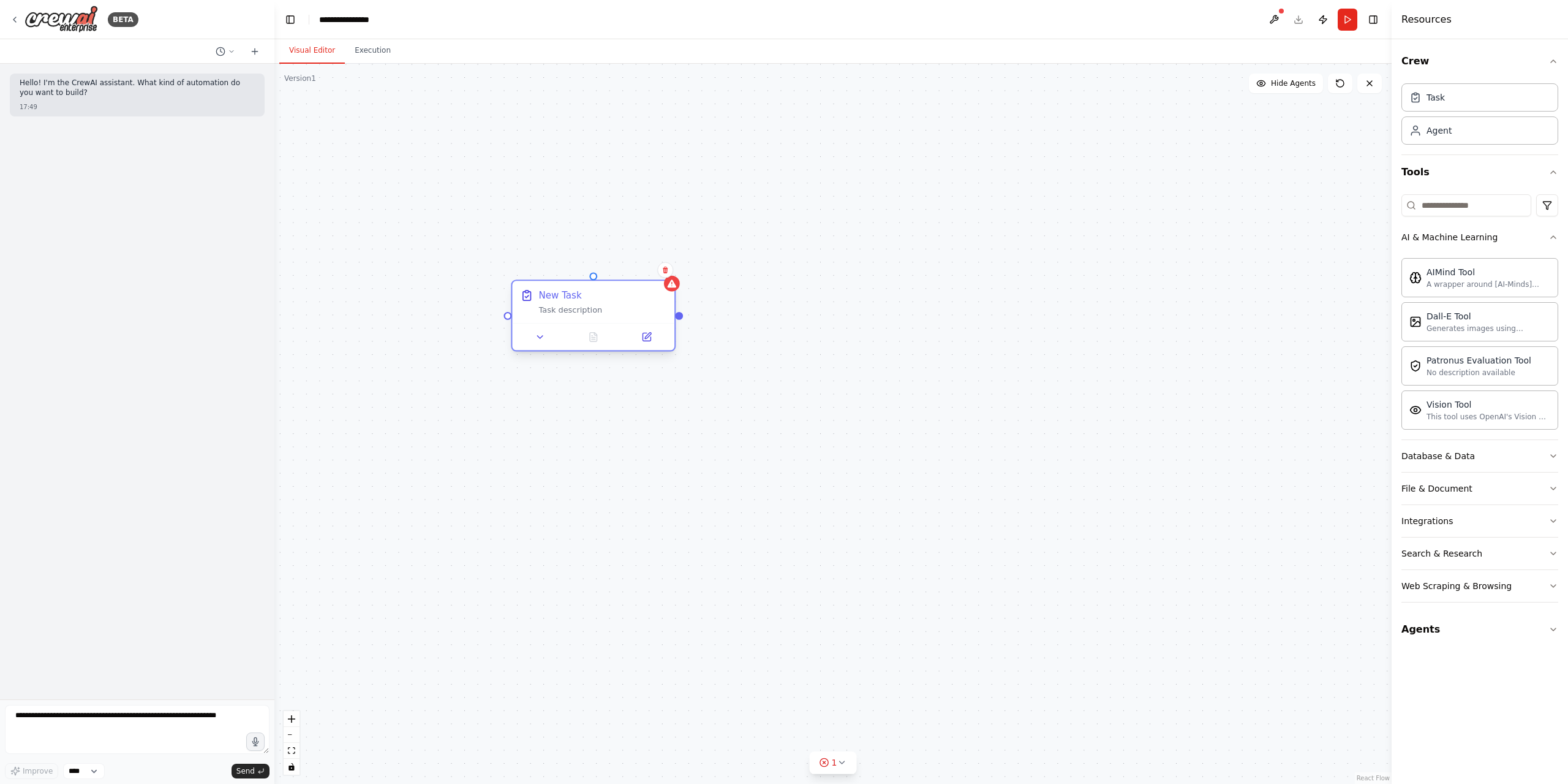
click at [651, 318] on div "New Task Task description" at bounding box center [593, 301] width 163 height 42
drag, startPoint x: 654, startPoint y: 311, endPoint x: 568, endPoint y: 378, distance: 109.0
click at [568, 378] on div "New Task Task description" at bounding box center [832, 424] width 1117 height 720
click at [618, 450] on div "New Task Task description" at bounding box center [832, 424] width 1117 height 720
click at [846, 759] on button "1" at bounding box center [833, 762] width 47 height 22
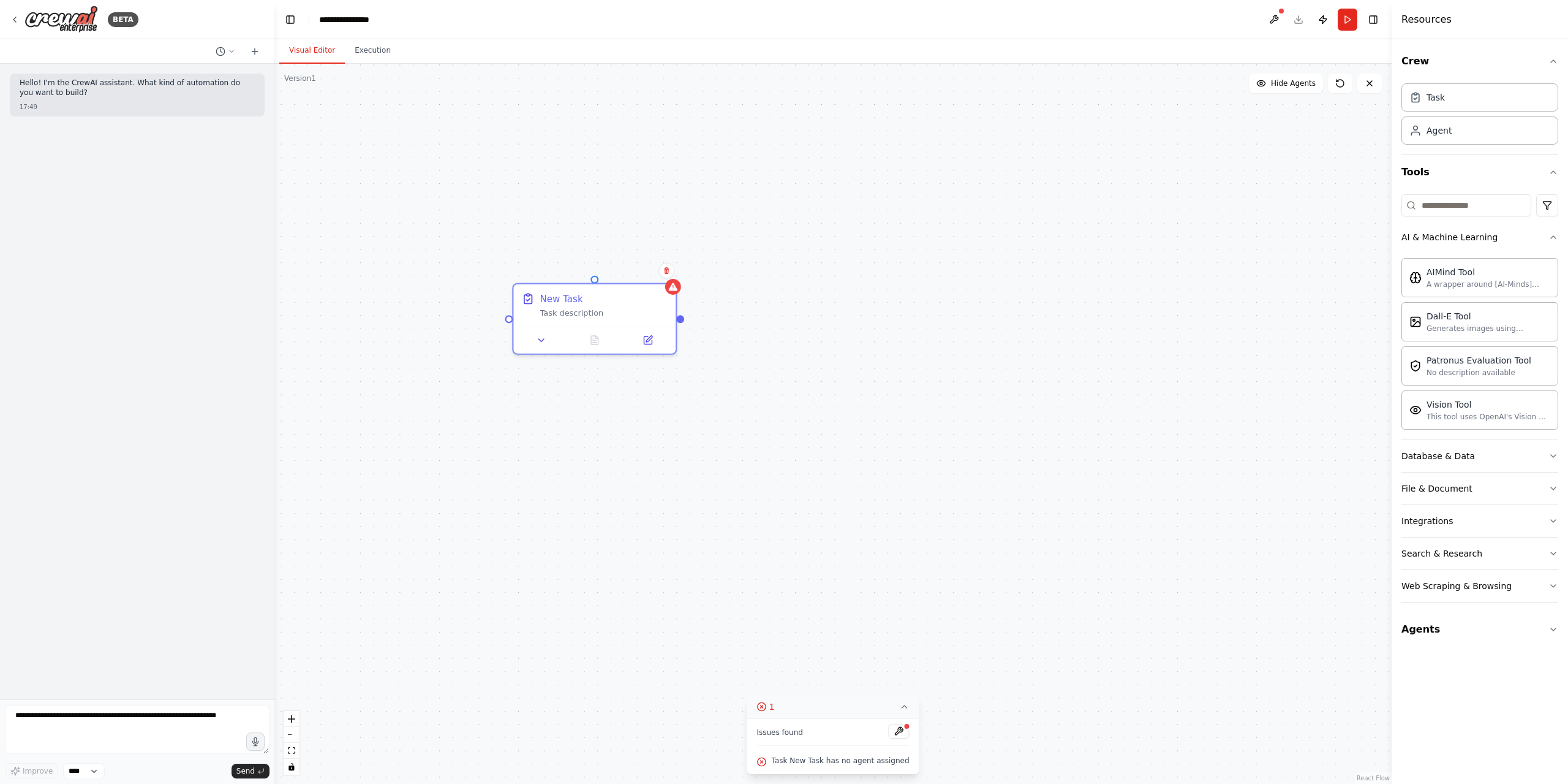
click at [766, 703] on icon at bounding box center [761, 707] width 10 height 10
click at [815, 761] on button "1" at bounding box center [833, 762] width 47 height 22
click at [894, 731] on button at bounding box center [899, 731] width 21 height 14
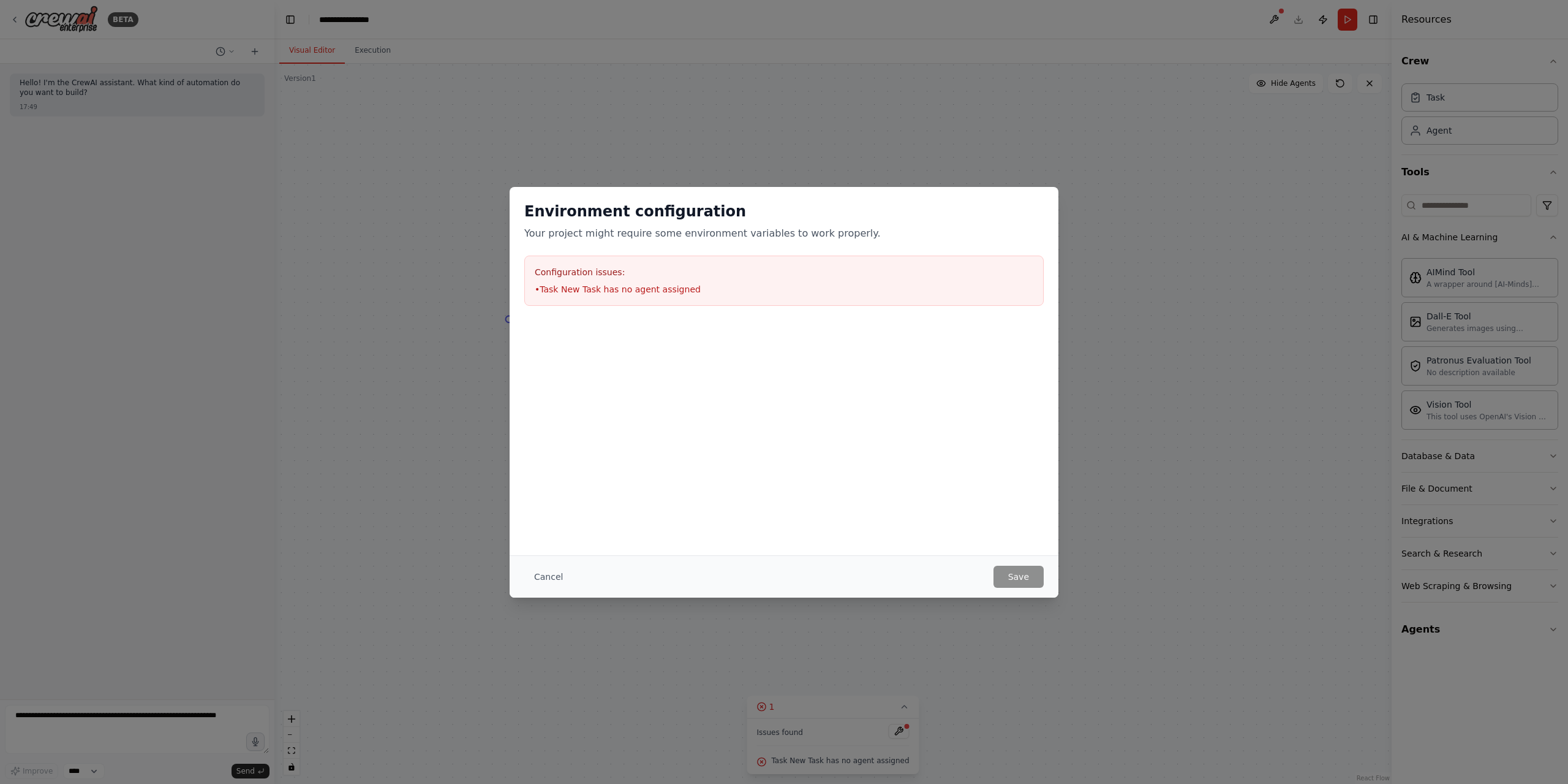
click at [727, 266] on h3 "Configuration issues:" at bounding box center [784, 271] width 498 height 12
drag, startPoint x: 540, startPoint y: 573, endPoint x: 522, endPoint y: 577, distance: 18.4
click at [540, 573] on button "Cancel" at bounding box center [548, 577] width 49 height 22
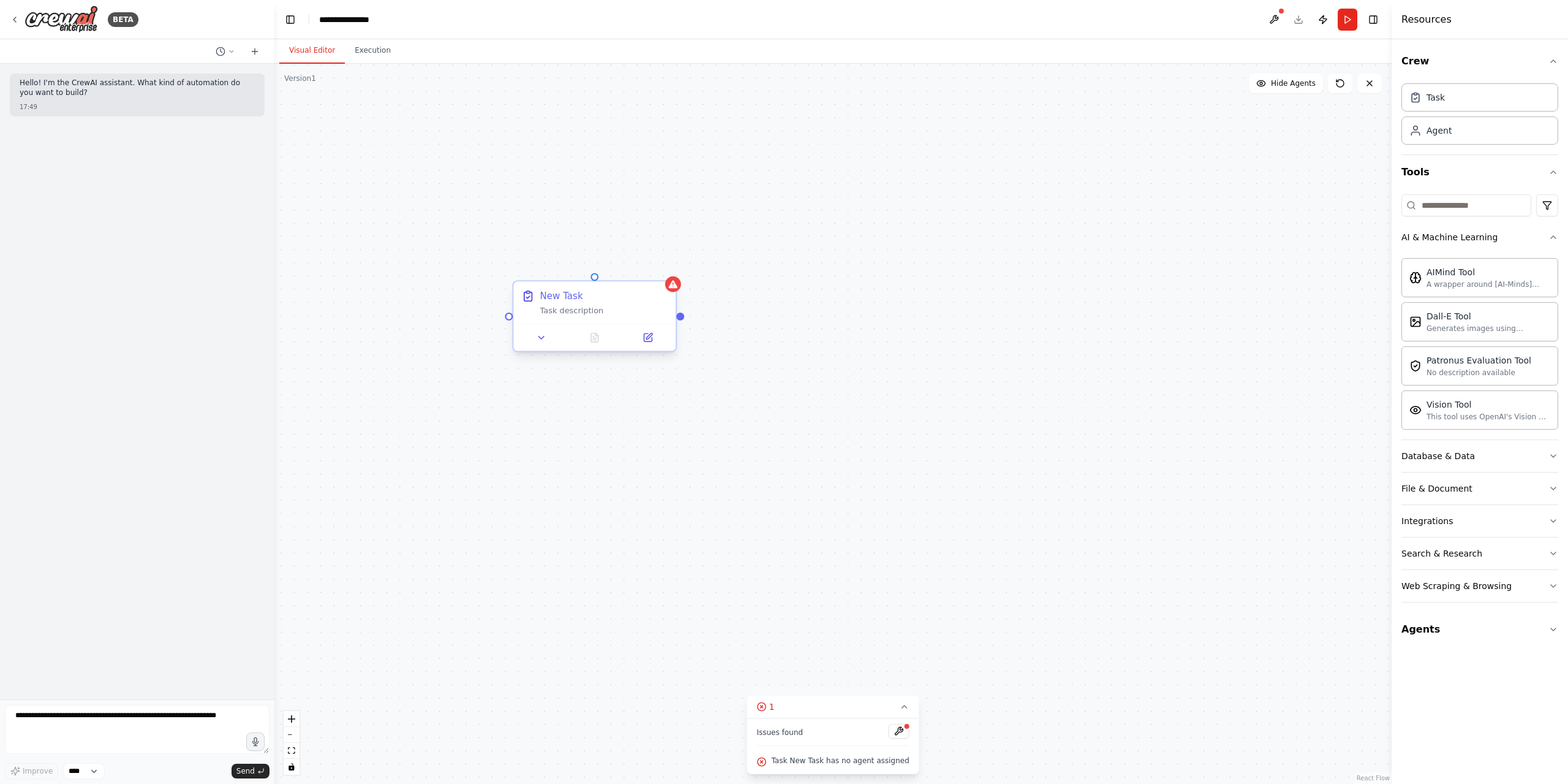
click at [514, 353] on div "New Task Task description" at bounding box center [594, 319] width 165 height 72
click at [540, 342] on icon at bounding box center [540, 337] width 10 height 10
click at [694, 681] on button "Cancel" at bounding box center [696, 682] width 47 height 24
click at [701, 688] on button "Cancel" at bounding box center [696, 682] width 47 height 24
click at [631, 291] on div "New Task" at bounding box center [603, 296] width 128 height 14
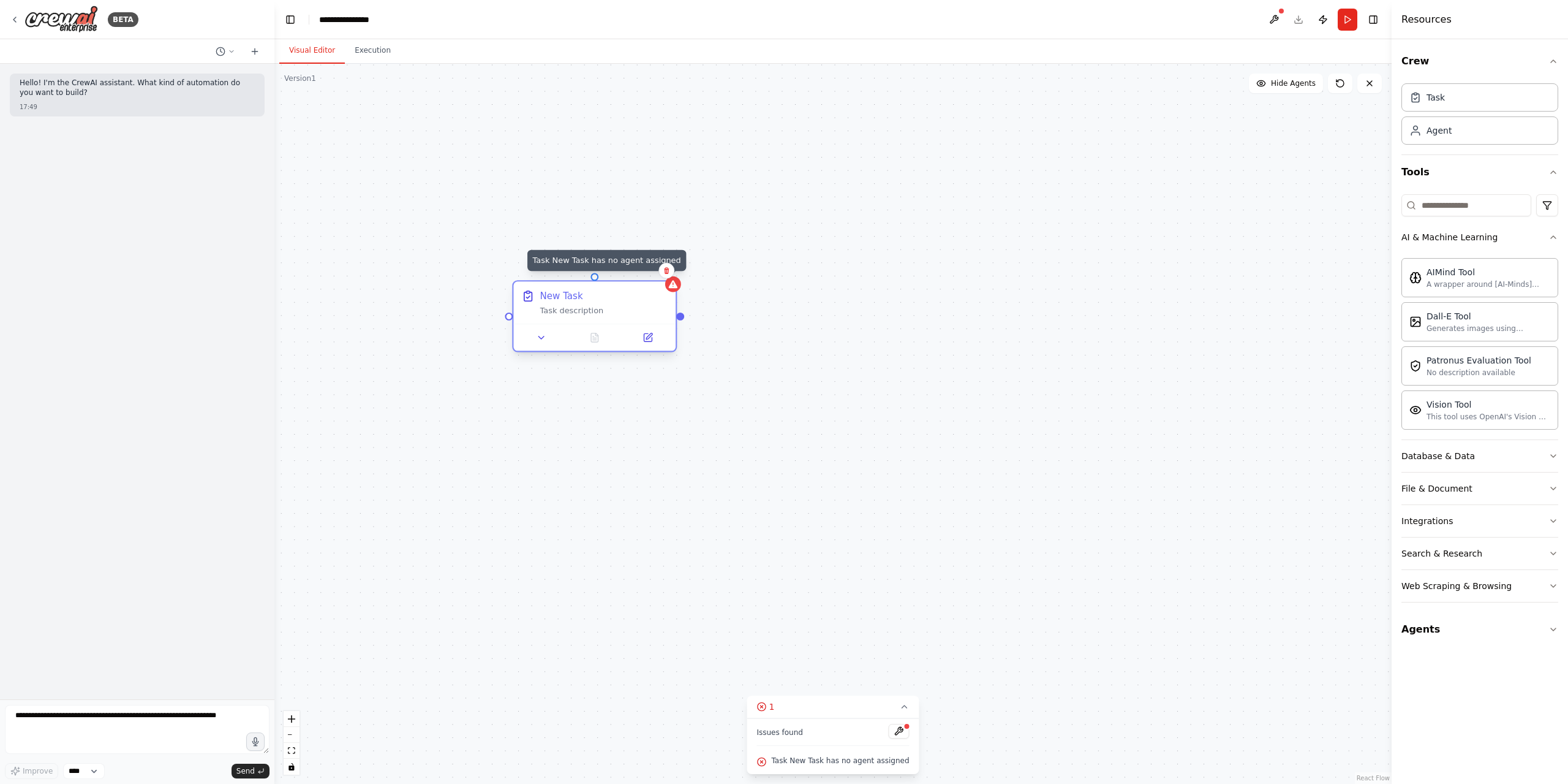
click at [676, 290] on div at bounding box center [673, 284] width 16 height 16
click at [670, 274] on icon at bounding box center [666, 270] width 7 height 7
click at [635, 272] on button "Confirm" at bounding box center [631, 270] width 44 height 14
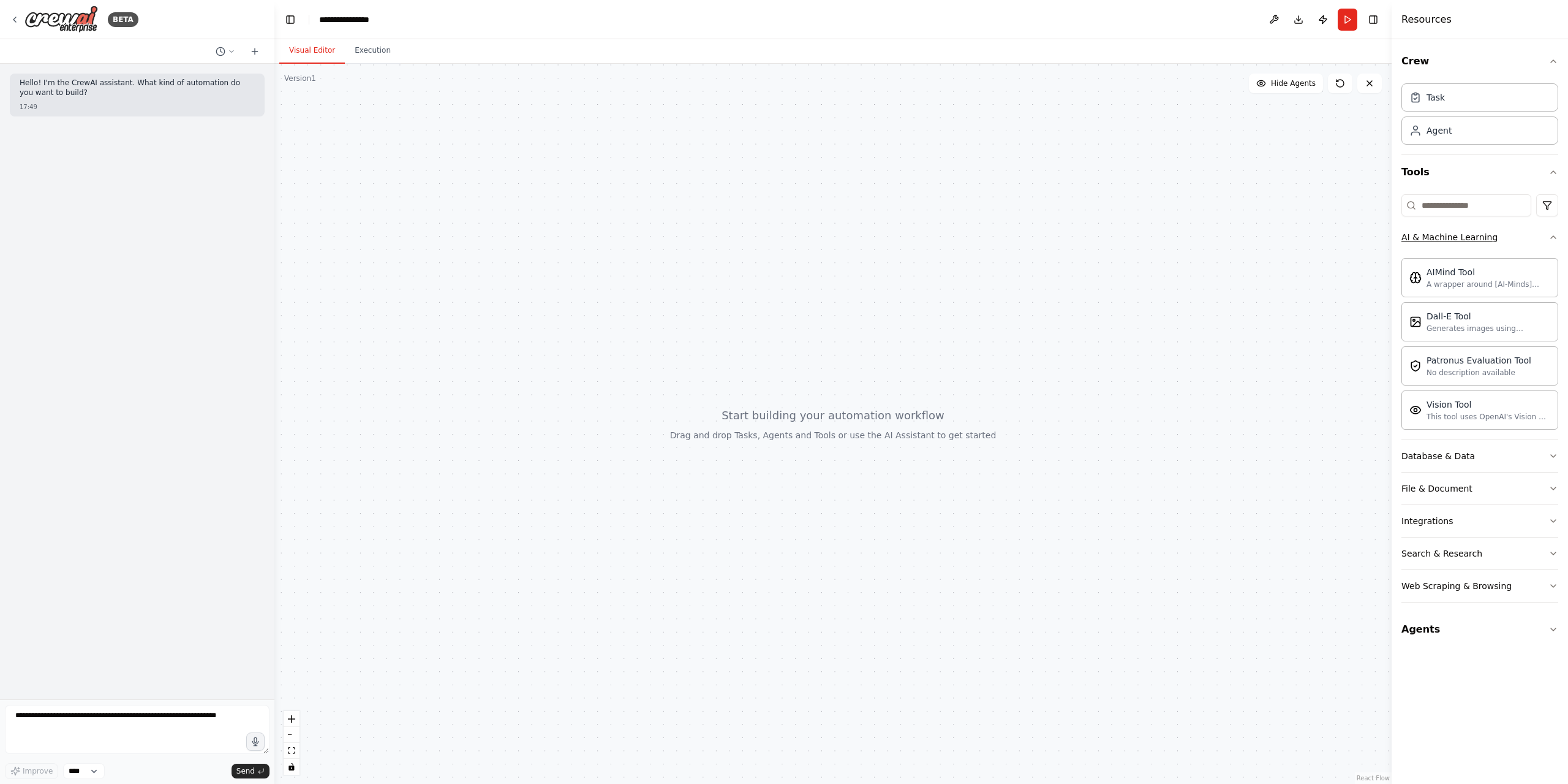
click at [1448, 243] on button "AI & Machine Learning" at bounding box center [1480, 237] width 157 height 32
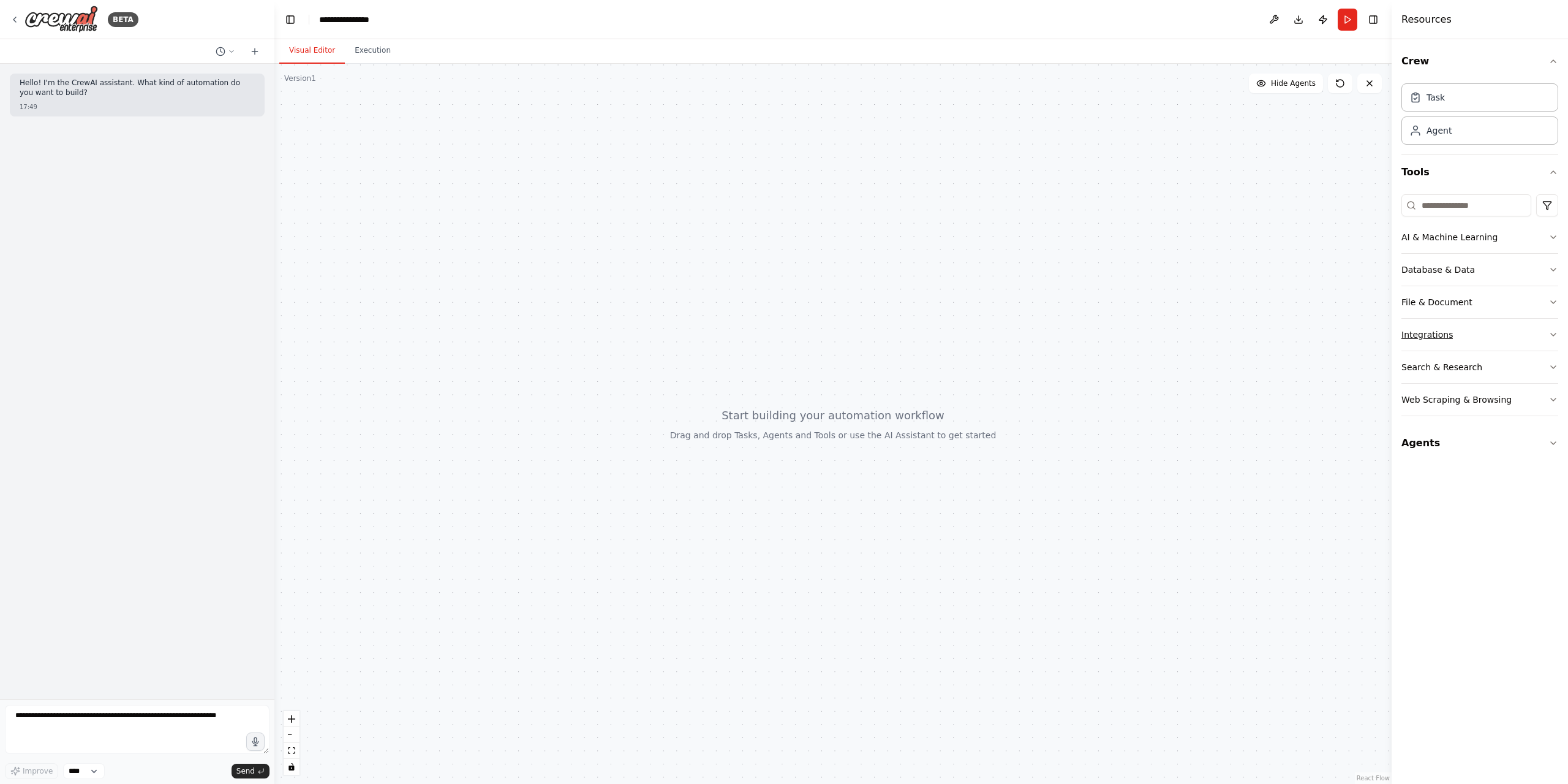
click at [1412, 327] on button "Integrations" at bounding box center [1480, 334] width 157 height 32
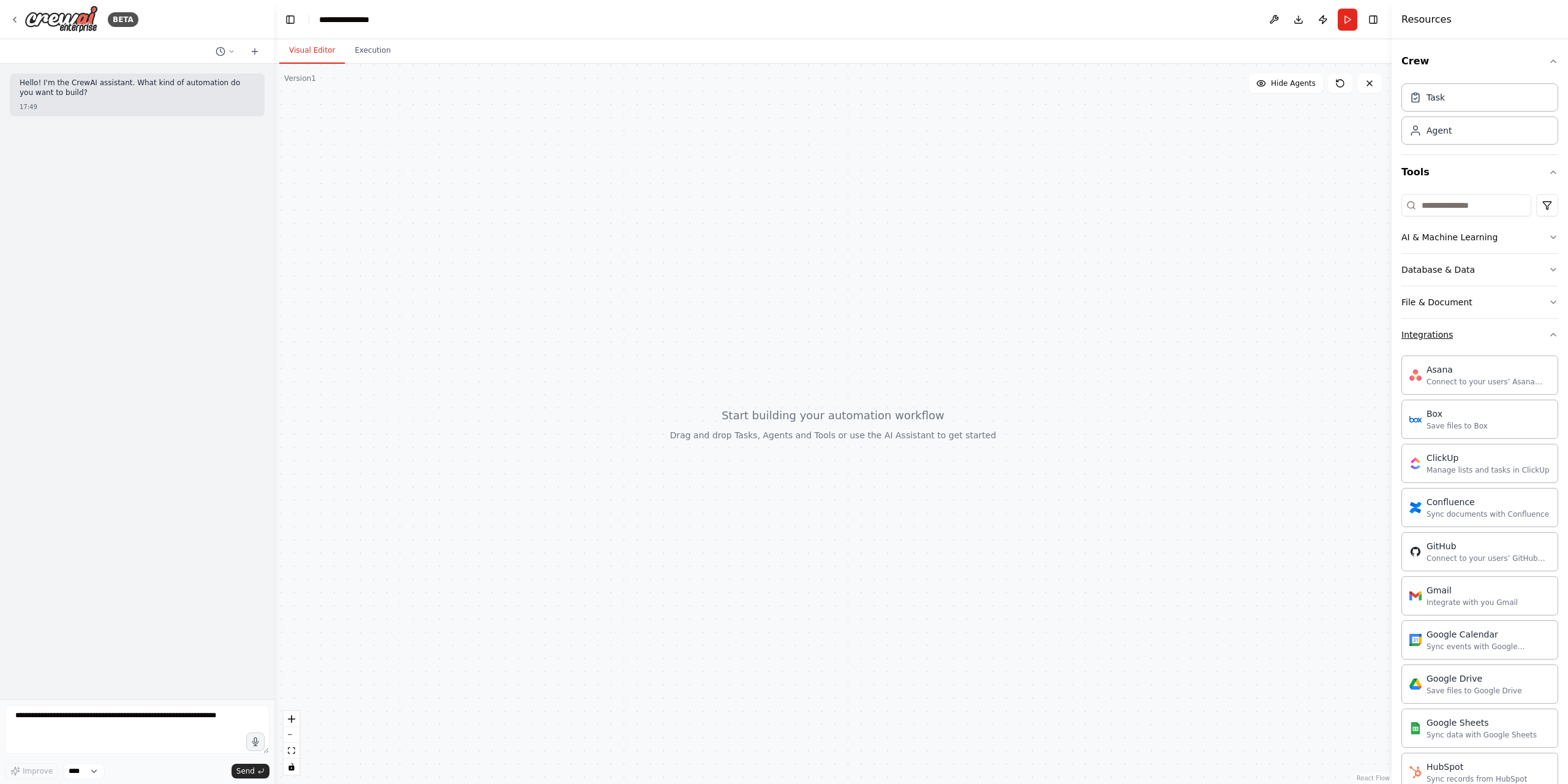
click at [1430, 333] on div "Integrations" at bounding box center [1427, 334] width 52 height 12
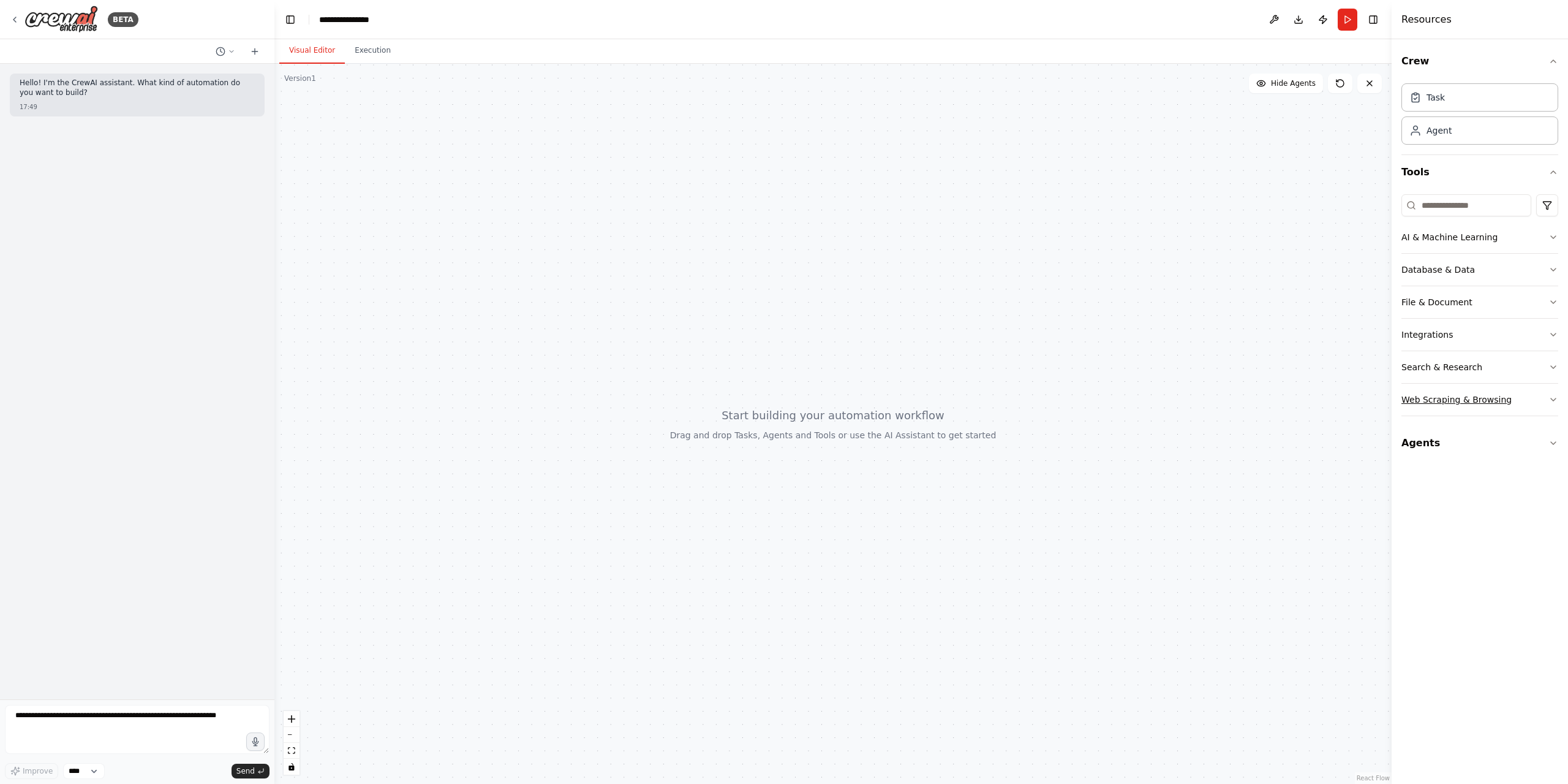
click at [1476, 395] on div "Web Scraping & Browsing" at bounding box center [1456, 399] width 110 height 12
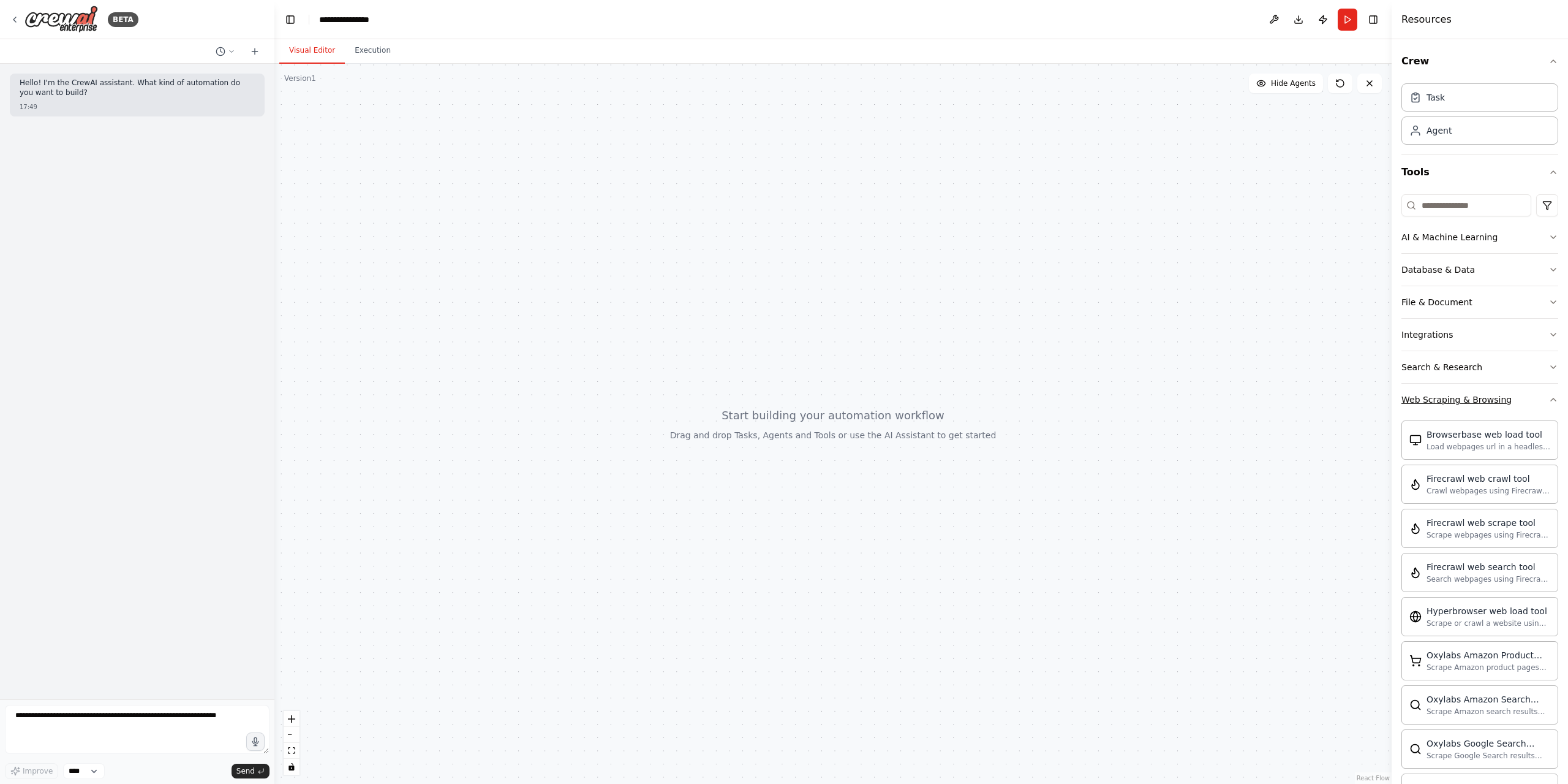
click at [1431, 408] on button "Web Scraping & Browsing" at bounding box center [1480, 400] width 157 height 32
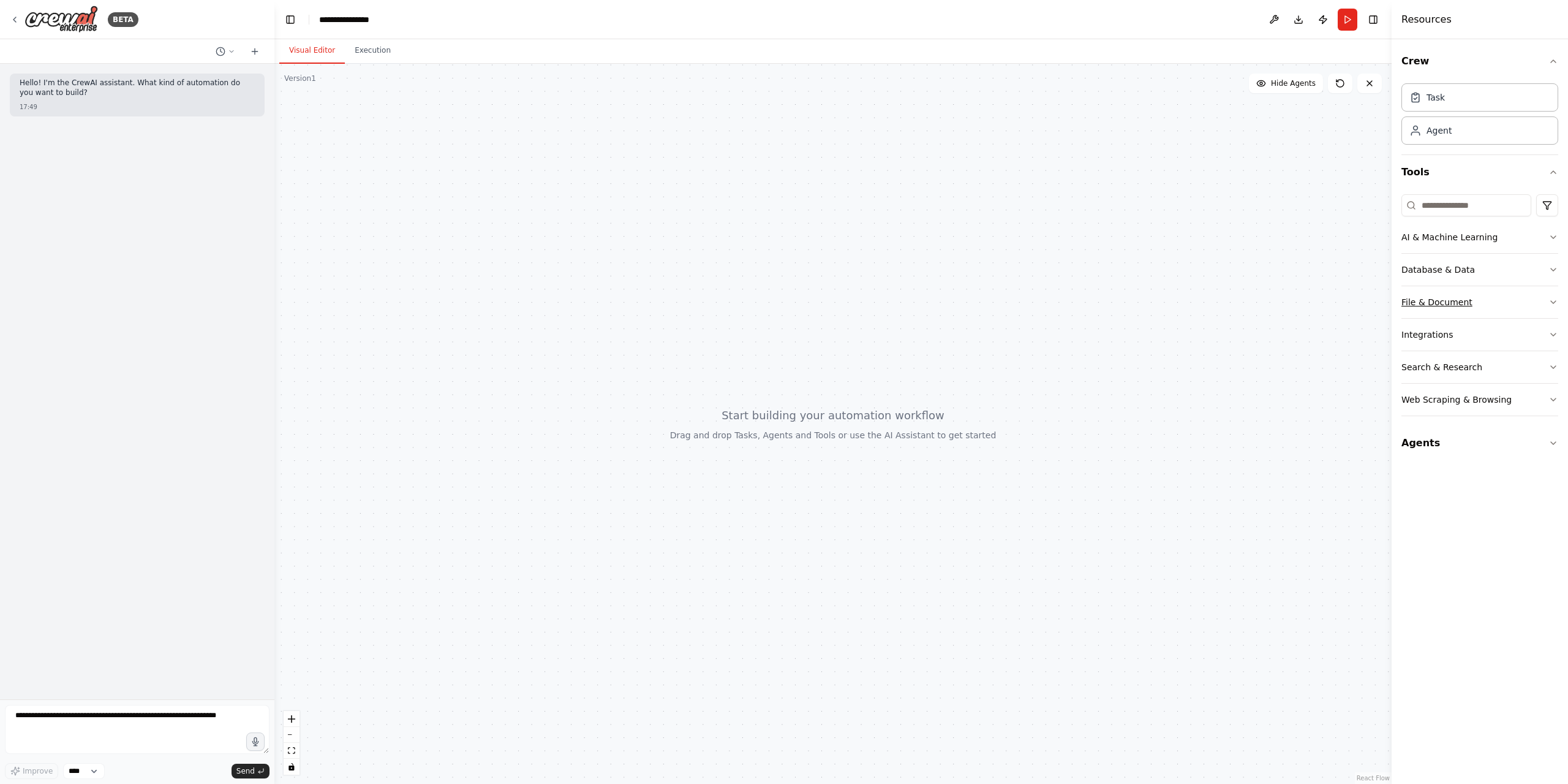
click at [1473, 297] on button "File & Document" at bounding box center [1480, 302] width 157 height 32
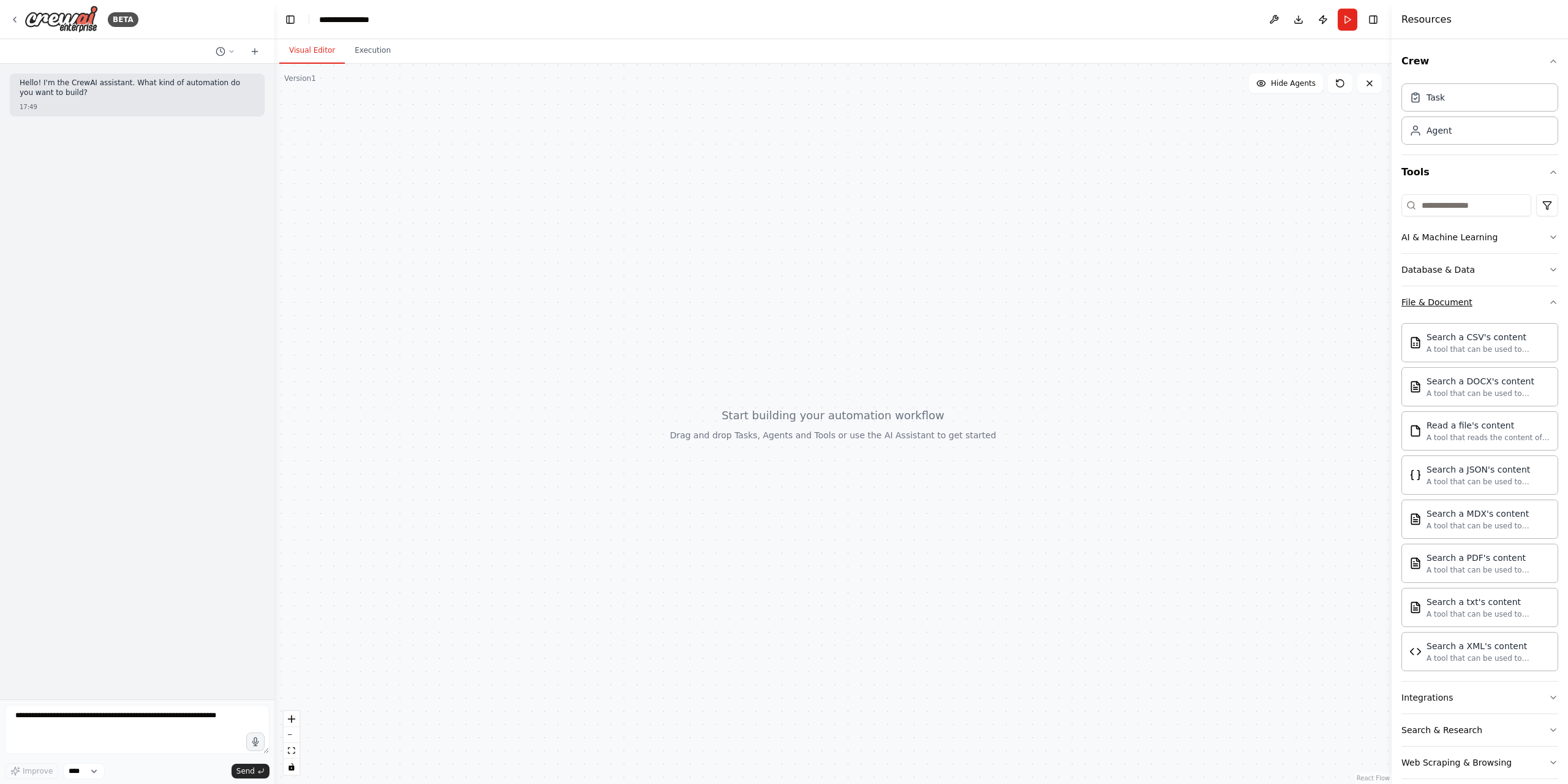
click at [1496, 301] on button "File & Document" at bounding box center [1480, 302] width 157 height 32
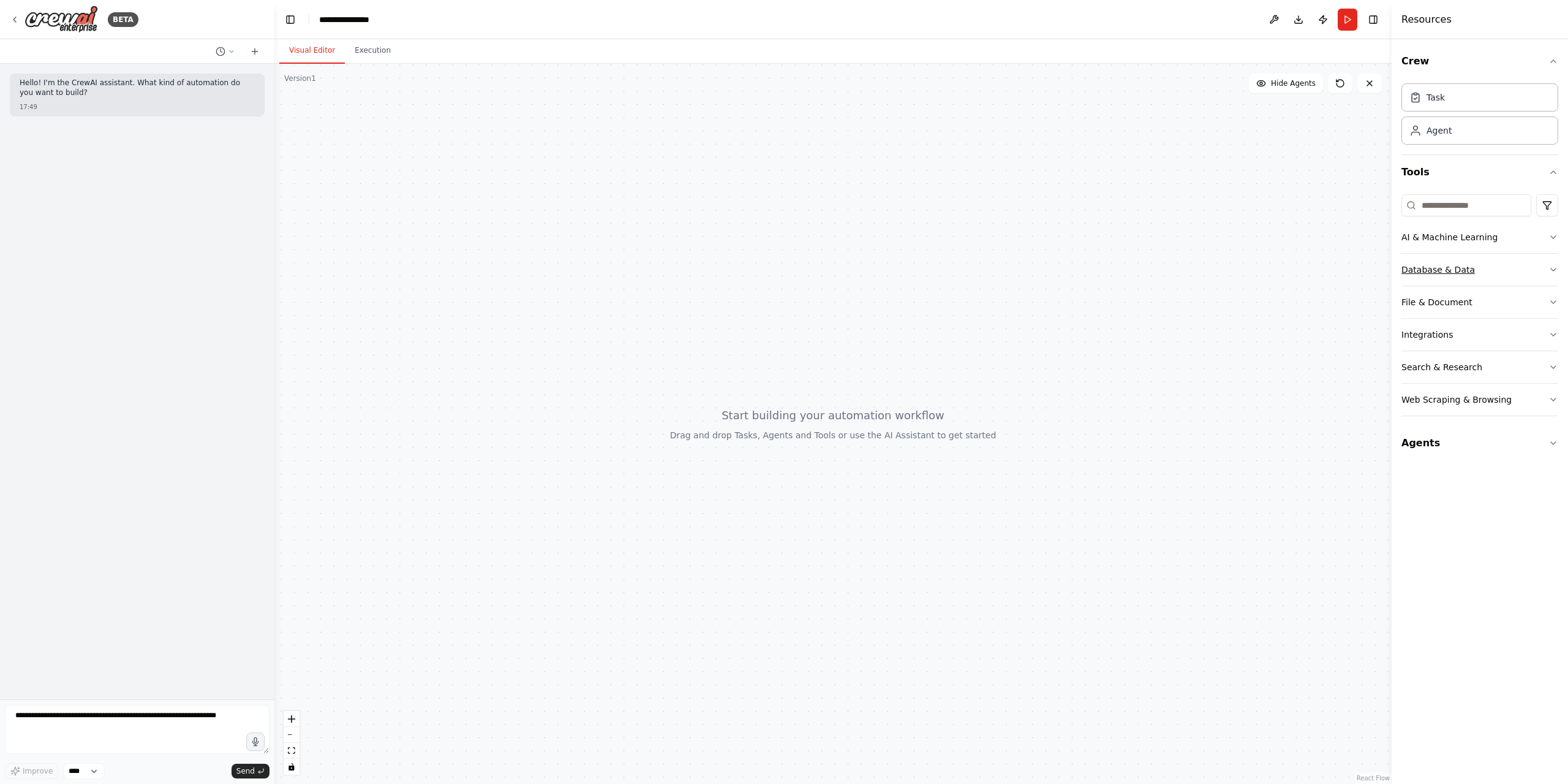
click at [1472, 274] on button "Database & Data" at bounding box center [1480, 270] width 157 height 32
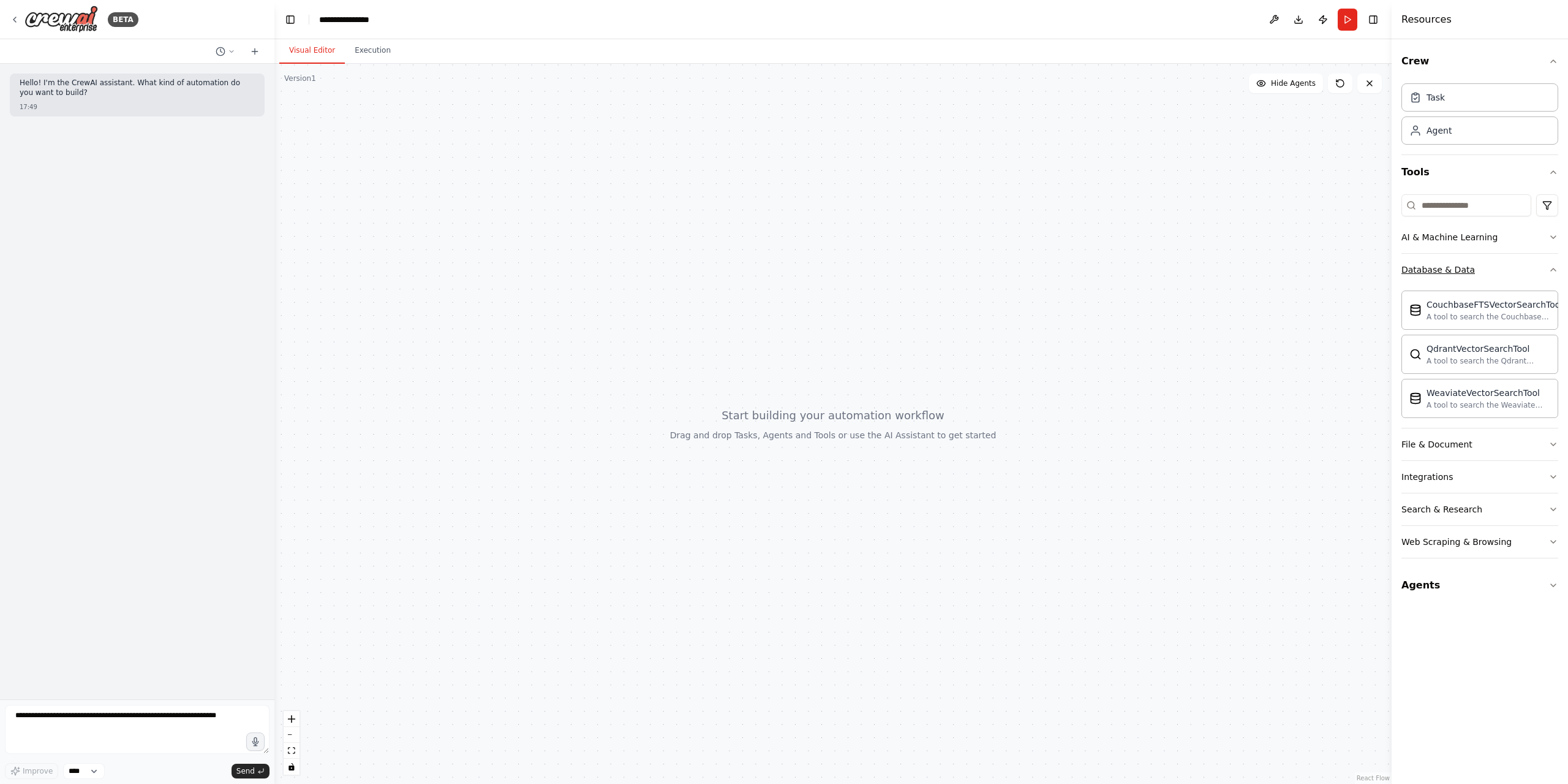
click at [1472, 274] on button "Database & Data" at bounding box center [1480, 270] width 157 height 32
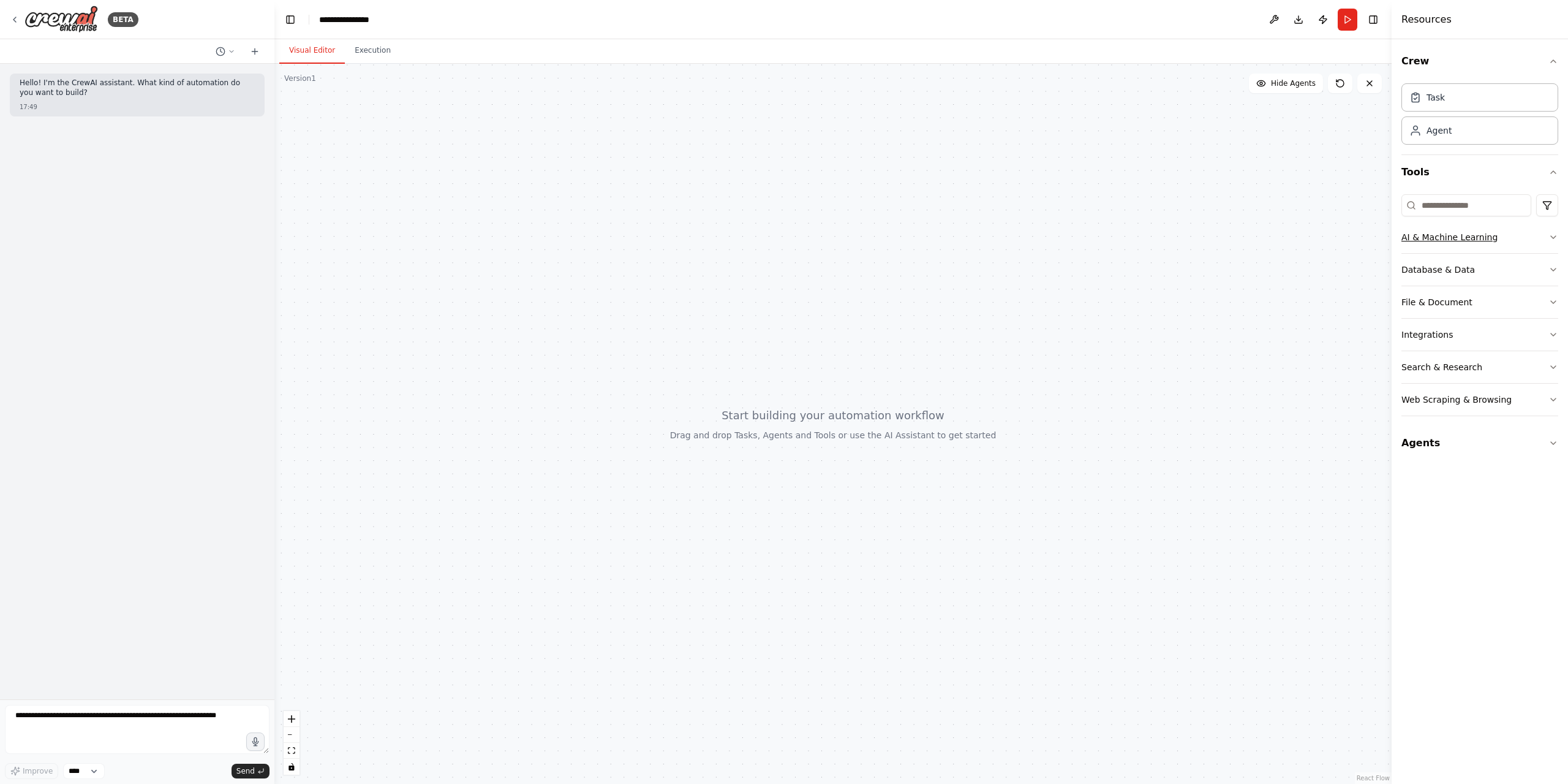
click at [1451, 234] on div "AI & Machine Learning" at bounding box center [1449, 237] width 96 height 12
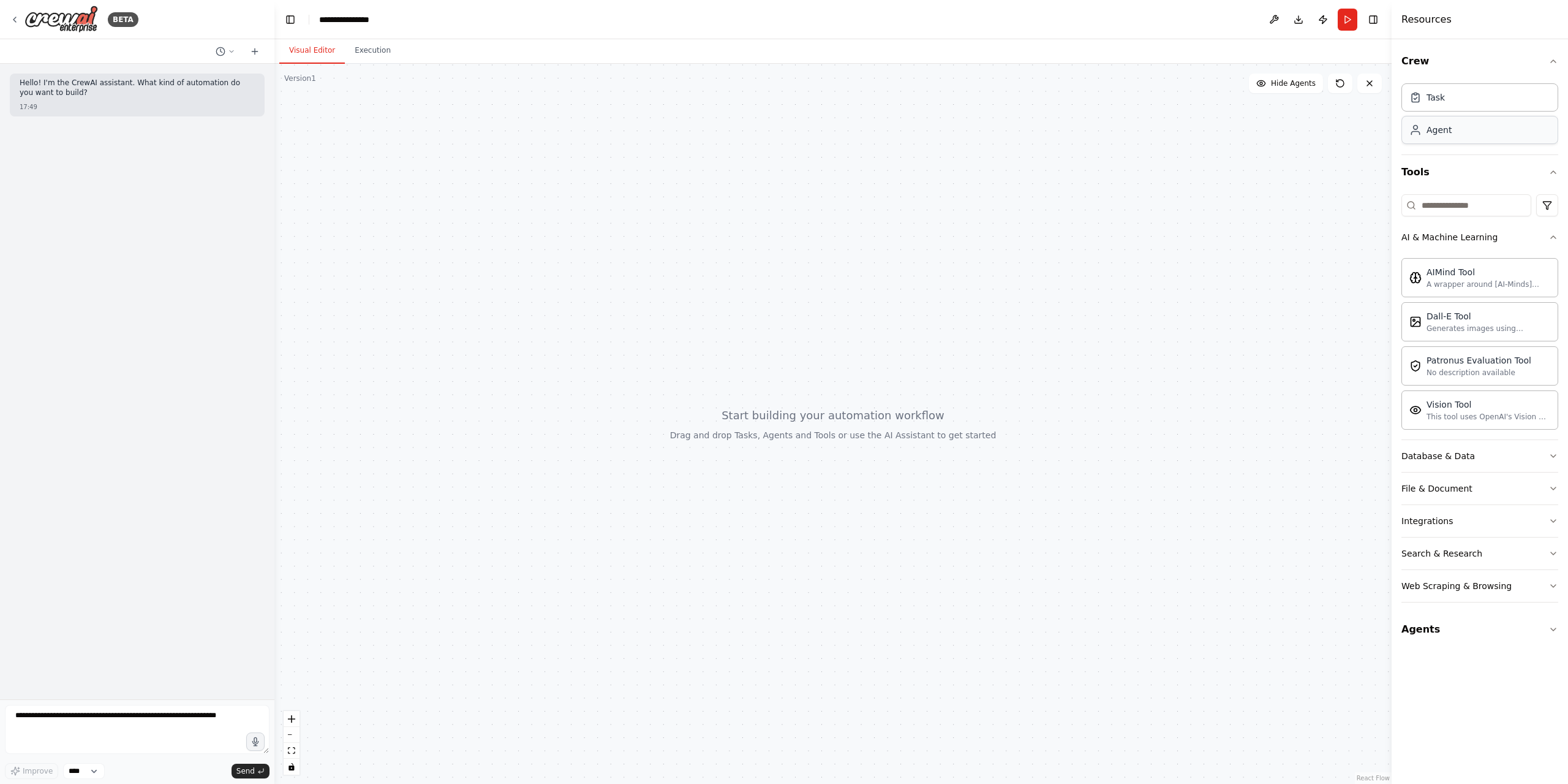
click at [1461, 124] on div "Agent" at bounding box center [1480, 129] width 157 height 28
click at [807, 340] on span "gpt-4o-mini" at bounding box center [799, 338] width 46 height 10
click at [855, 384] on div "Drop tools here" at bounding box center [832, 378] width 147 height 32
click at [1457, 238] on div "AI & Machine Learning" at bounding box center [1449, 237] width 96 height 12
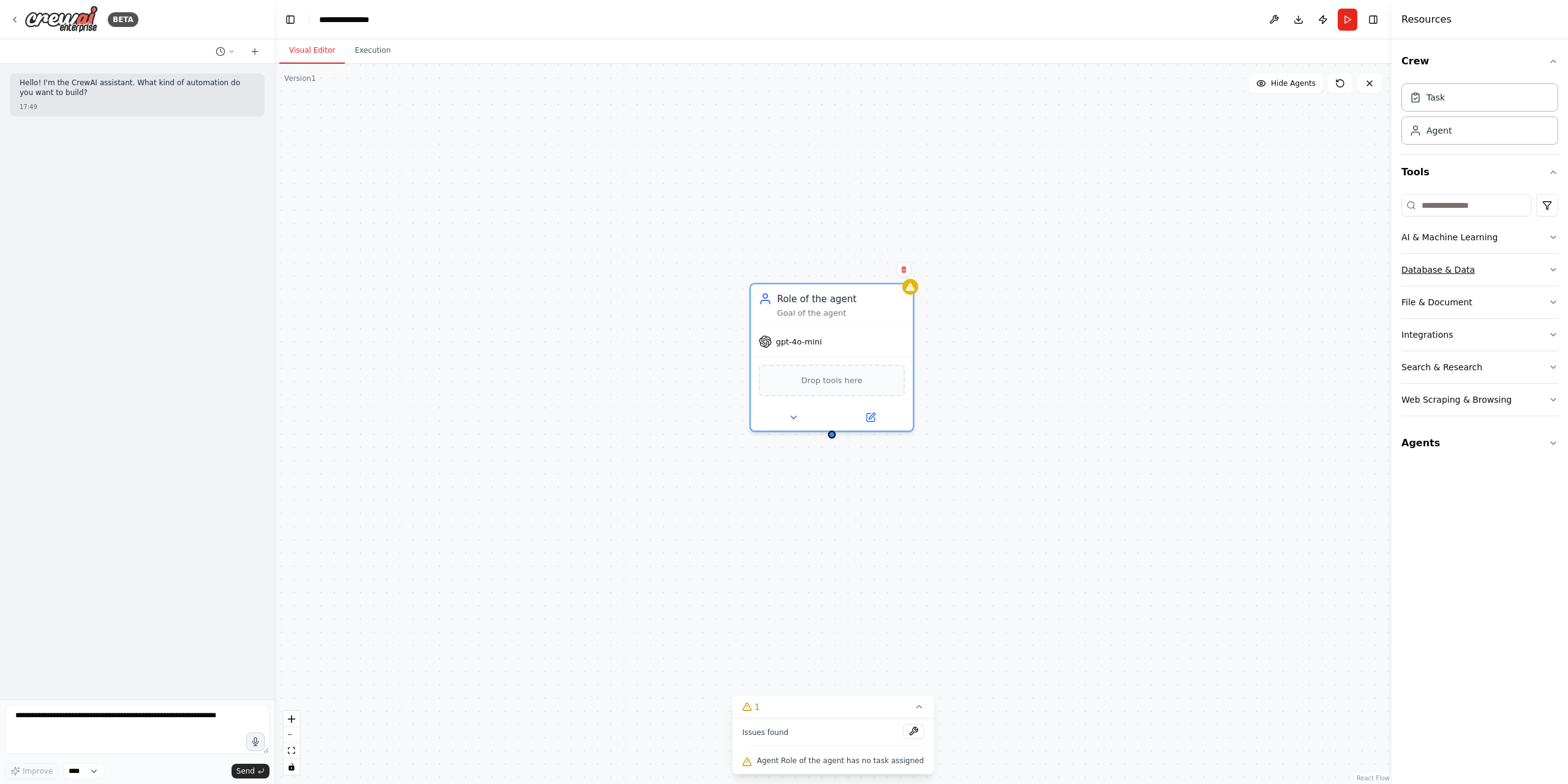
click at [1451, 270] on div "Database & Data" at bounding box center [1438, 269] width 73 height 12
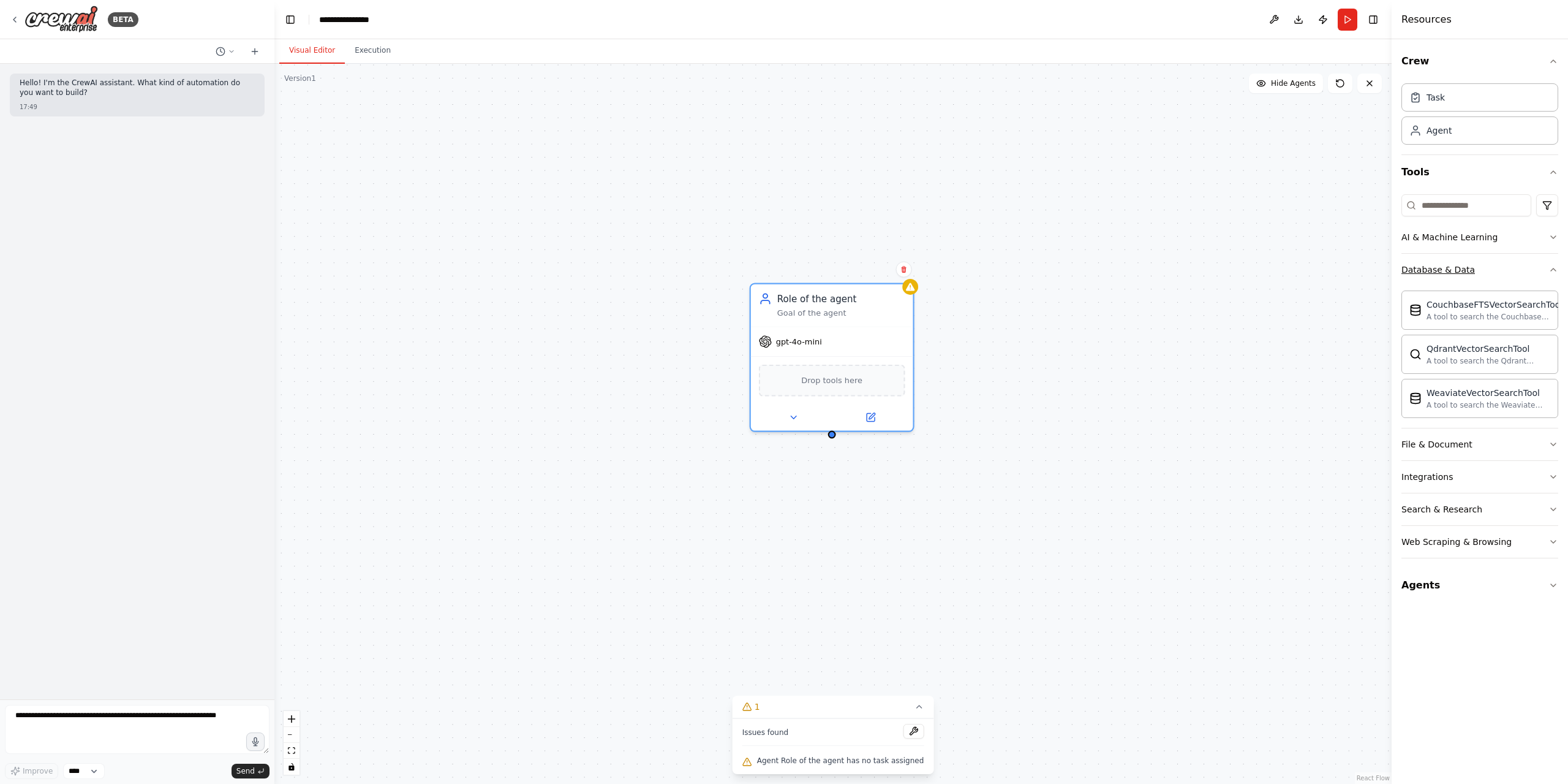
click at [1456, 270] on div "Database & Data" at bounding box center [1438, 269] width 73 height 12
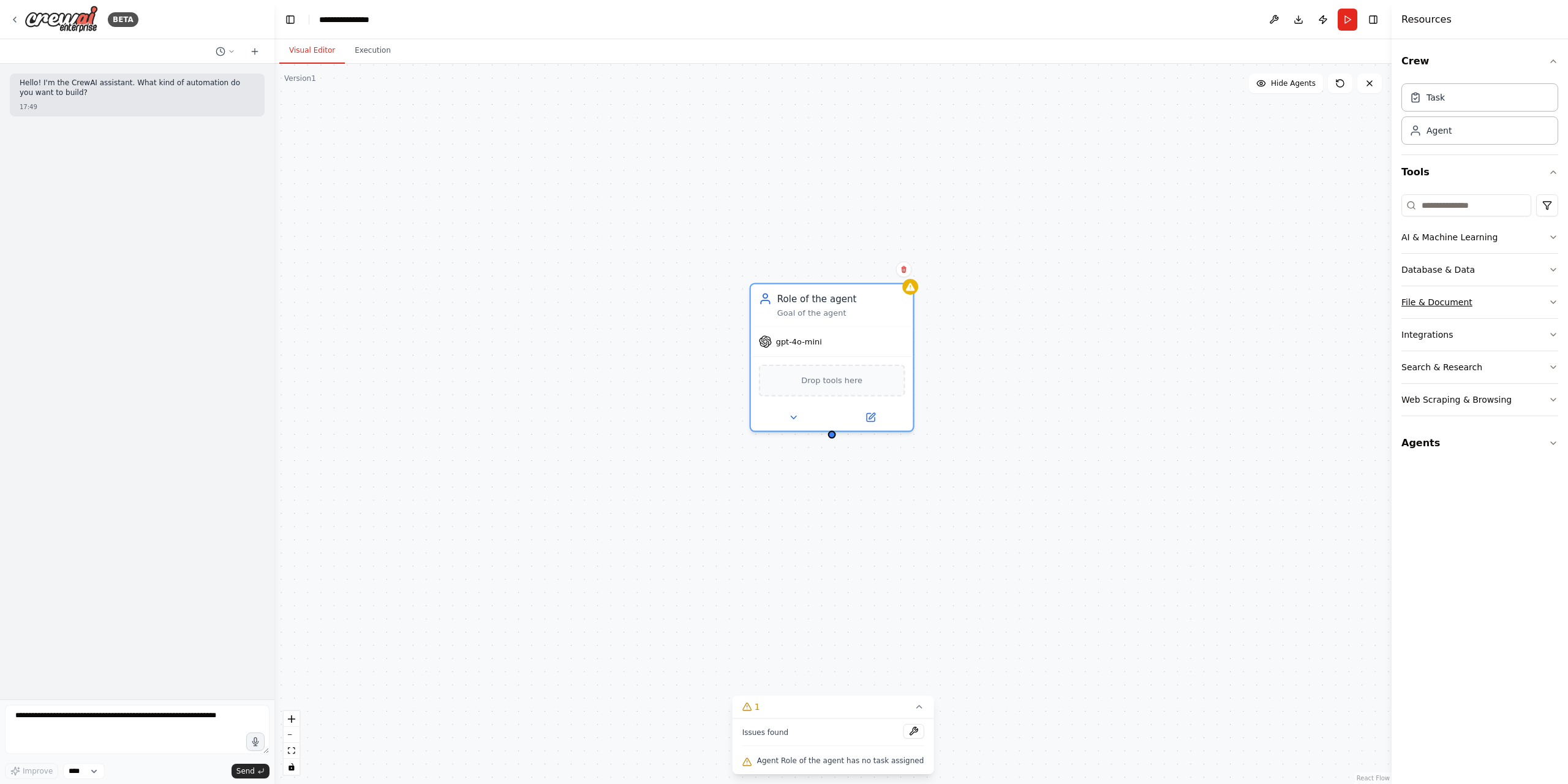
click at [1438, 297] on div "File & Document" at bounding box center [1436, 301] width 71 height 12
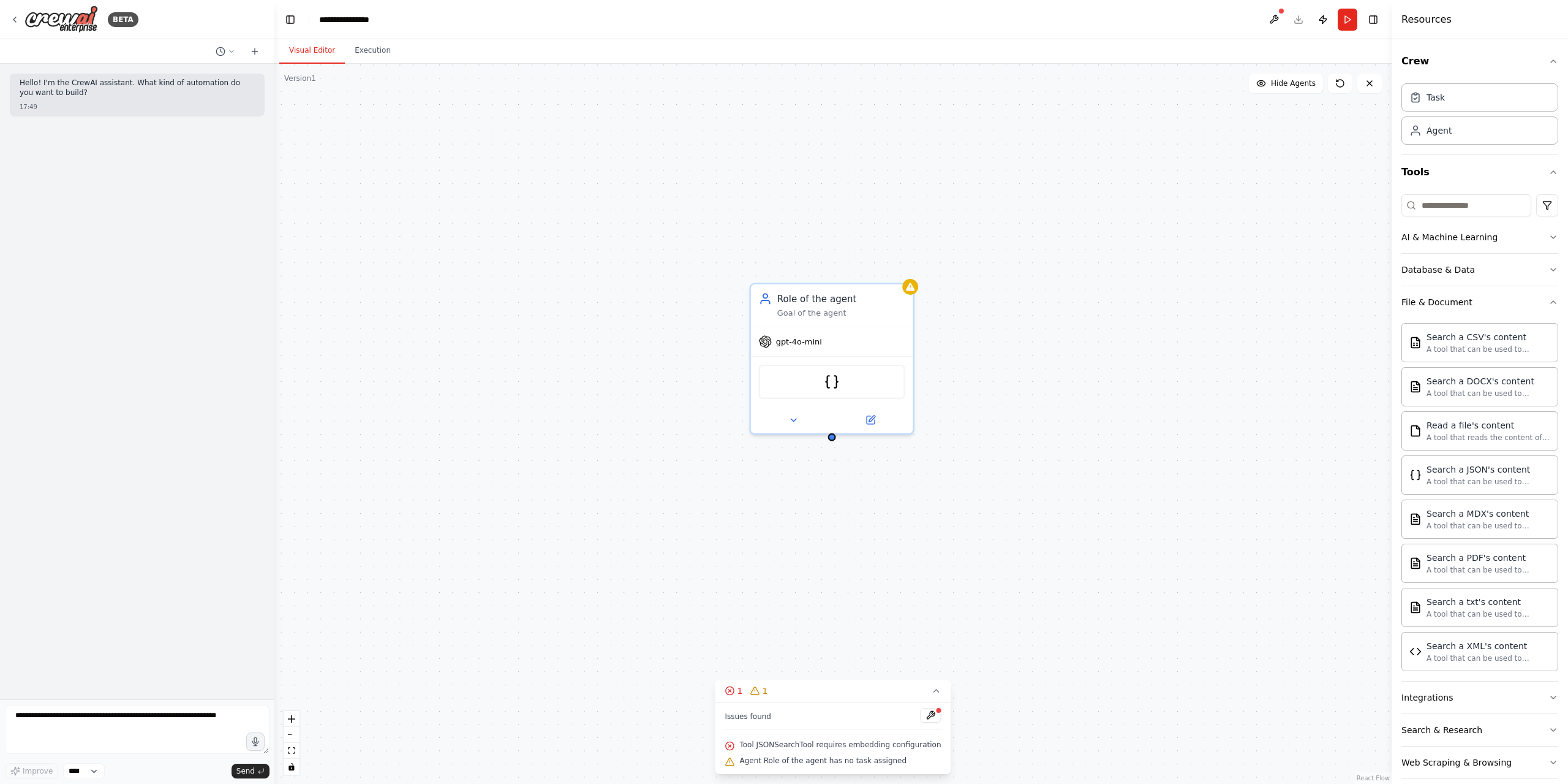
click at [991, 394] on div "Role of the agent Goal of the agent gpt-4o-mini JSONSearchTool" at bounding box center [832, 424] width 1117 height 720
click at [840, 384] on div "JSONSearchTool" at bounding box center [832, 379] width 147 height 34
click at [835, 384] on img at bounding box center [831, 380] width 16 height 16
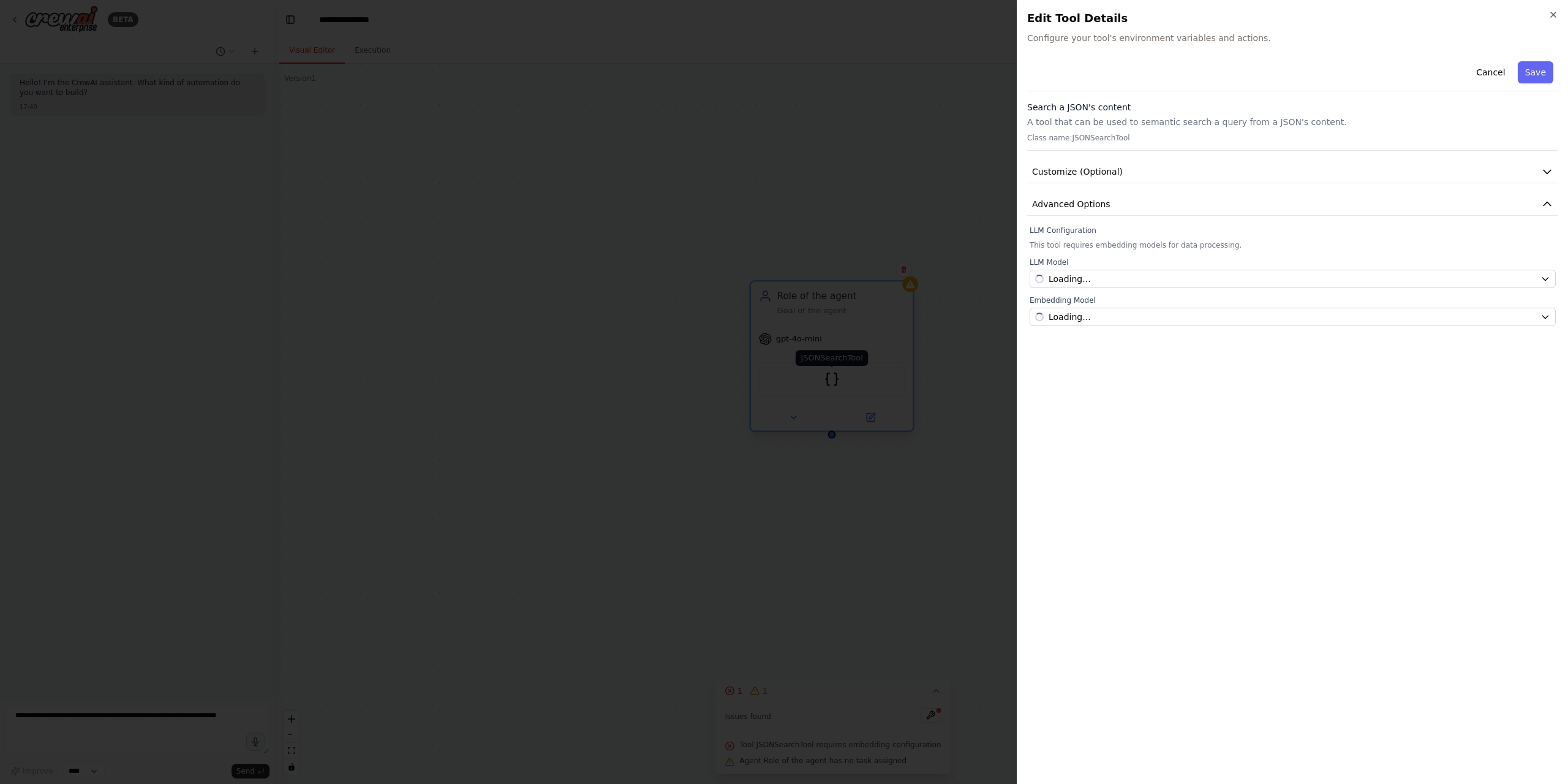
click at [835, 384] on div at bounding box center [784, 392] width 1568 height 784
click at [1076, 277] on span "Select a model" at bounding box center [1067, 278] width 64 height 12
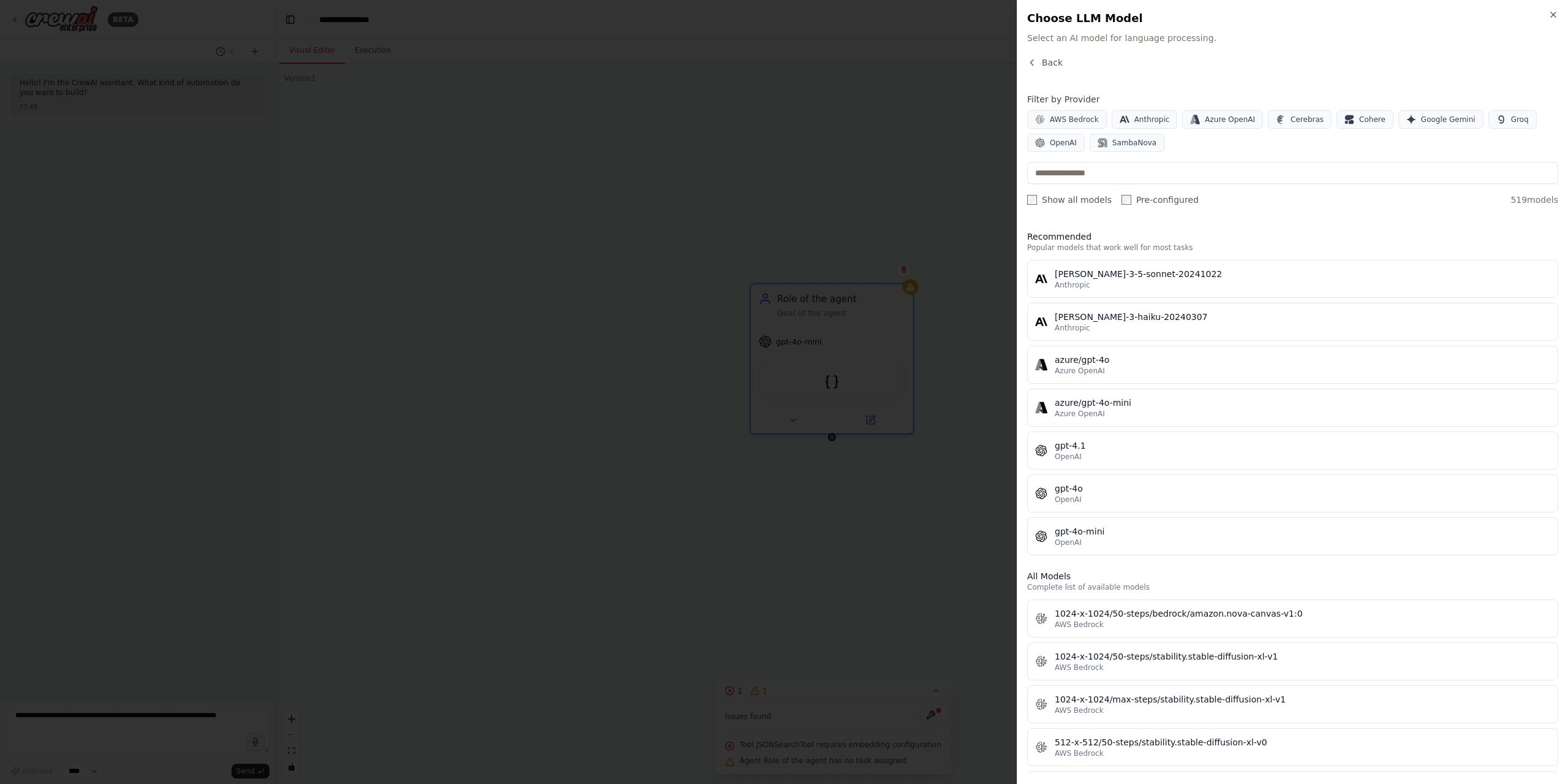
click at [947, 331] on div at bounding box center [784, 392] width 1568 height 784
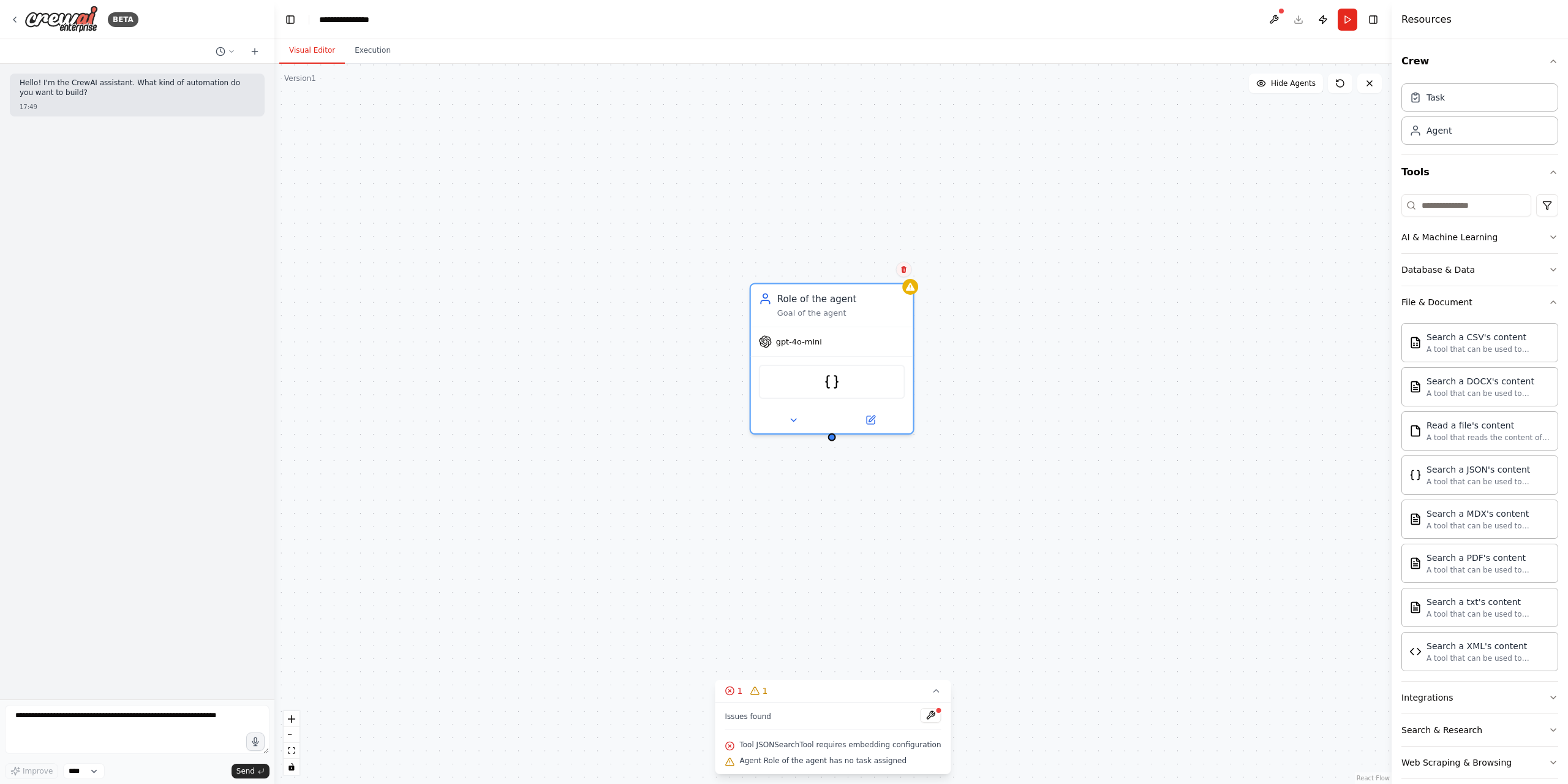
click at [903, 271] on icon at bounding box center [903, 269] width 5 height 6
click at [870, 274] on button "Confirm" at bounding box center [868, 270] width 44 height 14
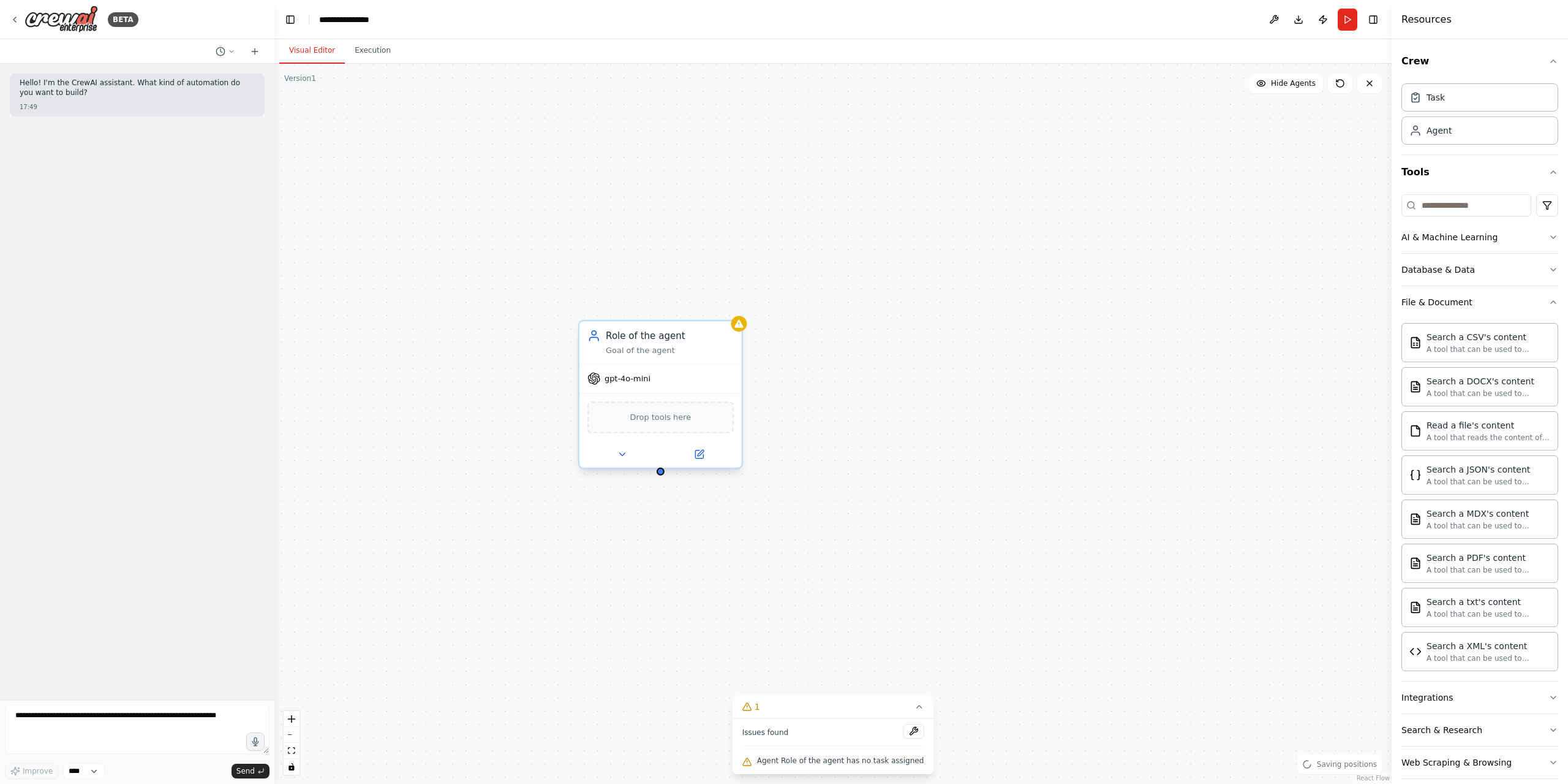
click at [668, 424] on div "Drop tools here" at bounding box center [661, 417] width 147 height 32
click at [665, 420] on span "Drop tools here" at bounding box center [660, 417] width 61 height 14
click at [665, 420] on span "Drop tools here" at bounding box center [660, 417] width 61 height 14
click at [694, 455] on icon at bounding box center [698, 454] width 10 height 10
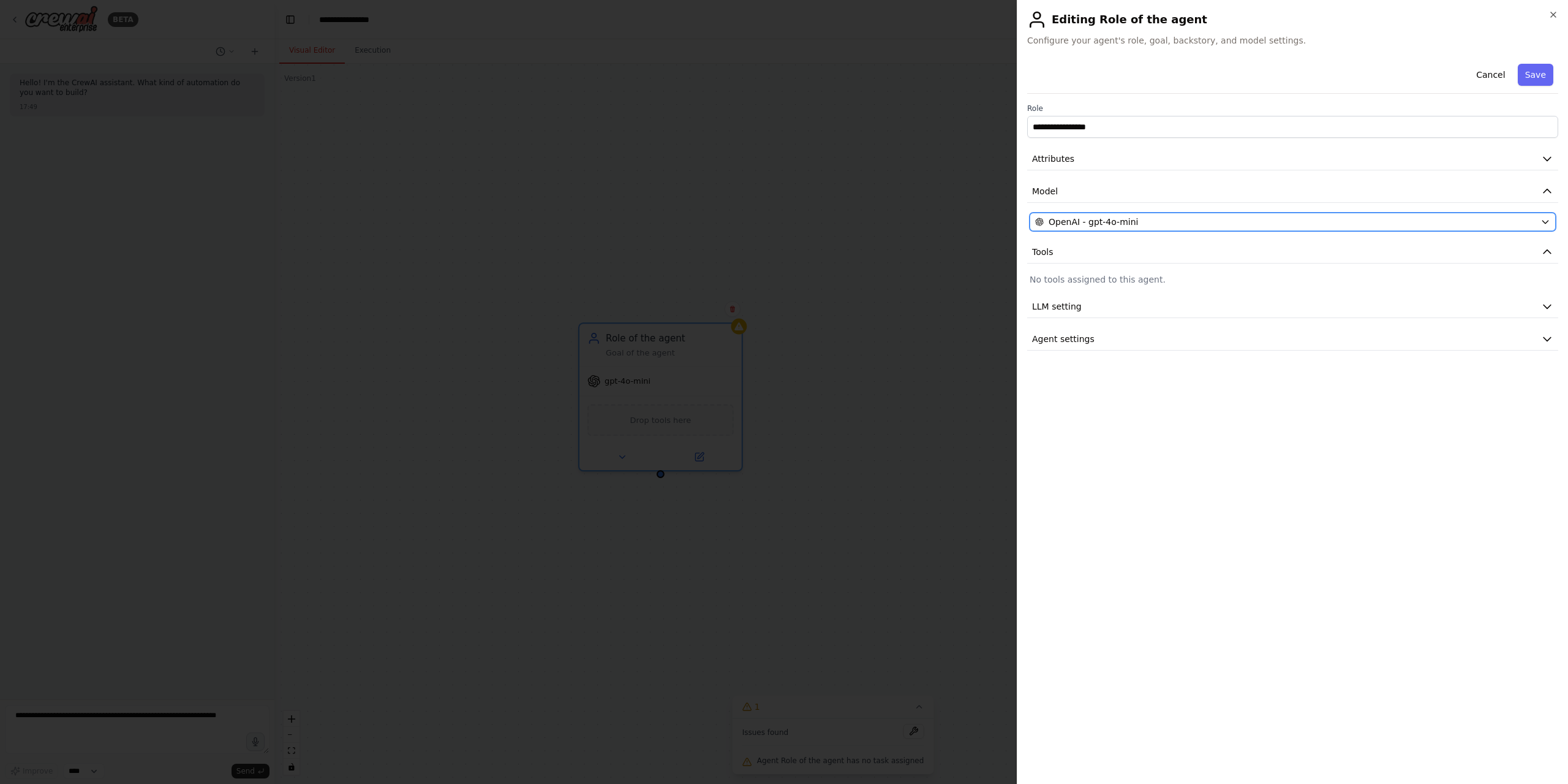
click at [1064, 220] on span "OpenAI - gpt-4o-mini" at bounding box center [1093, 221] width 89 height 12
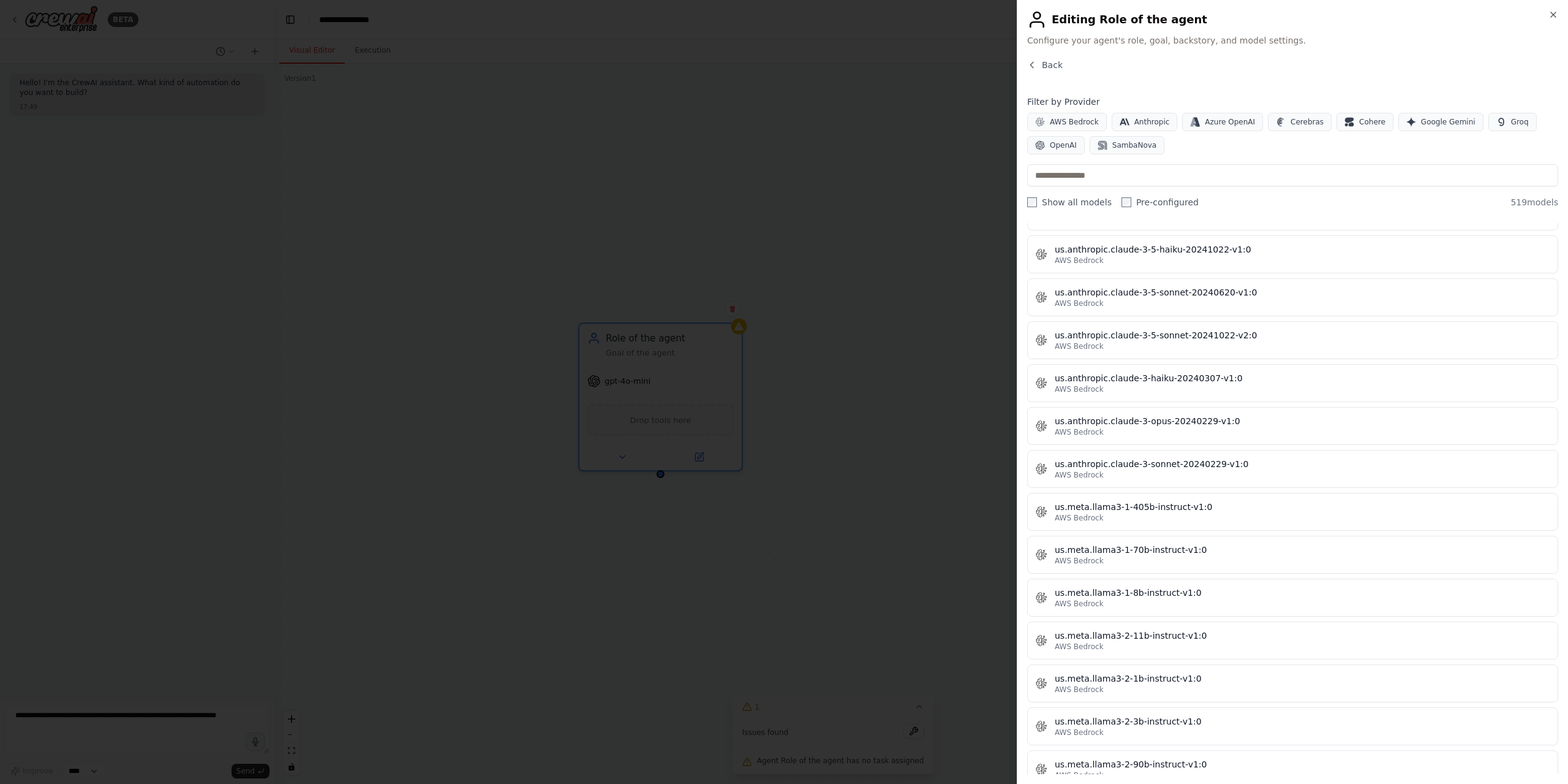
scroll to position [6739, 0]
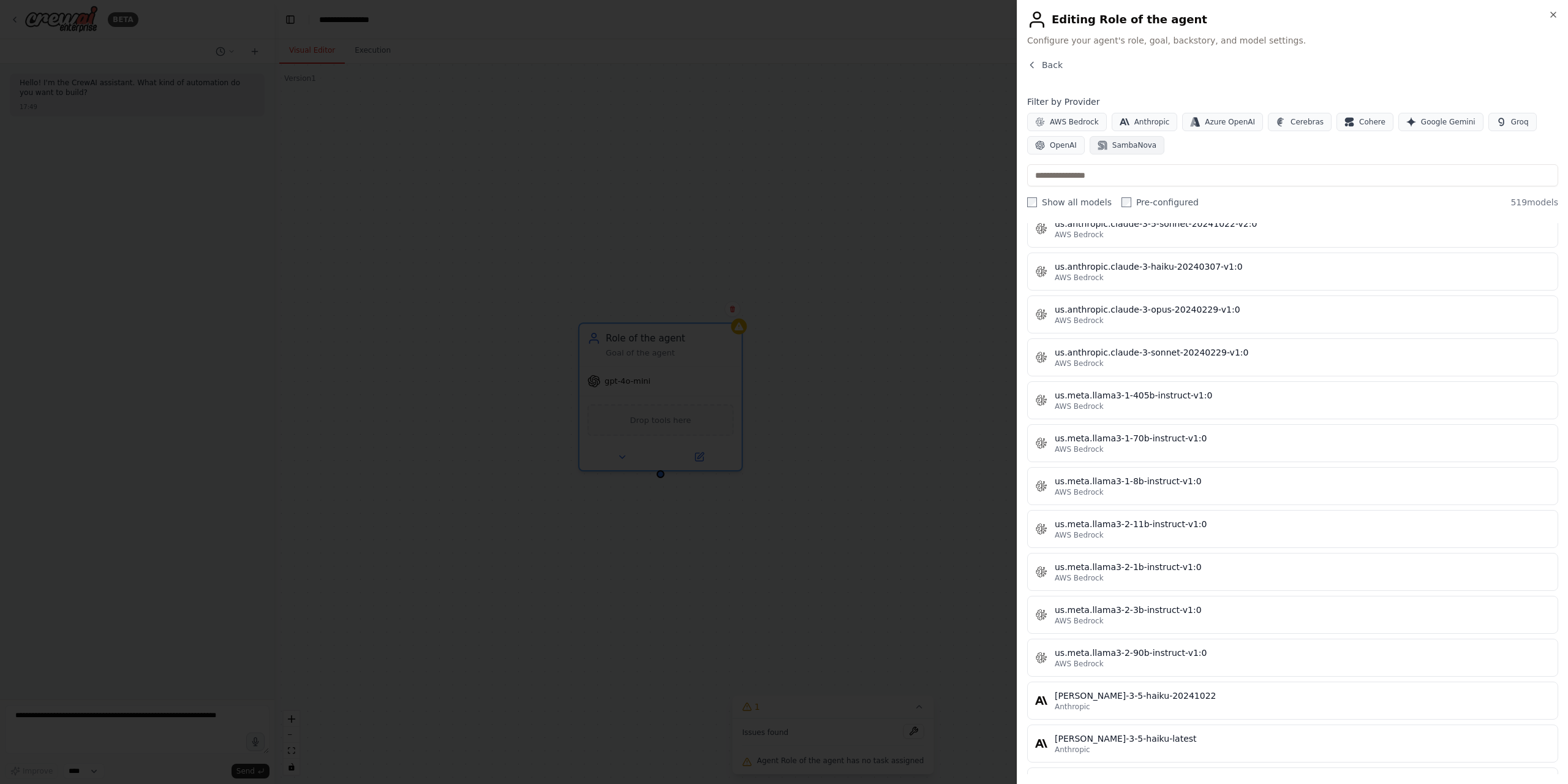
click at [1150, 143] on button "SambaNova" at bounding box center [1127, 145] width 75 height 18
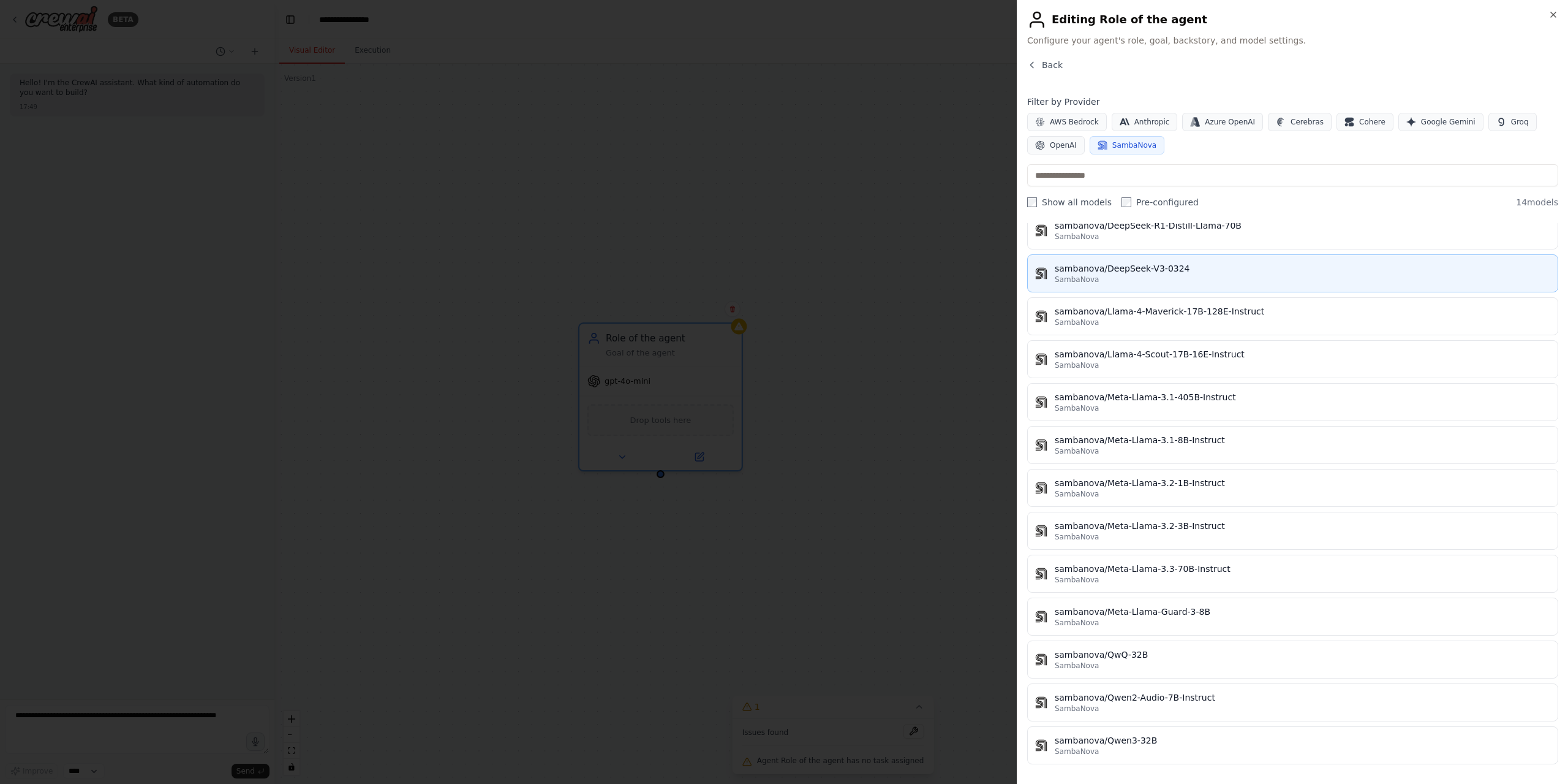
scroll to position [0, 0]
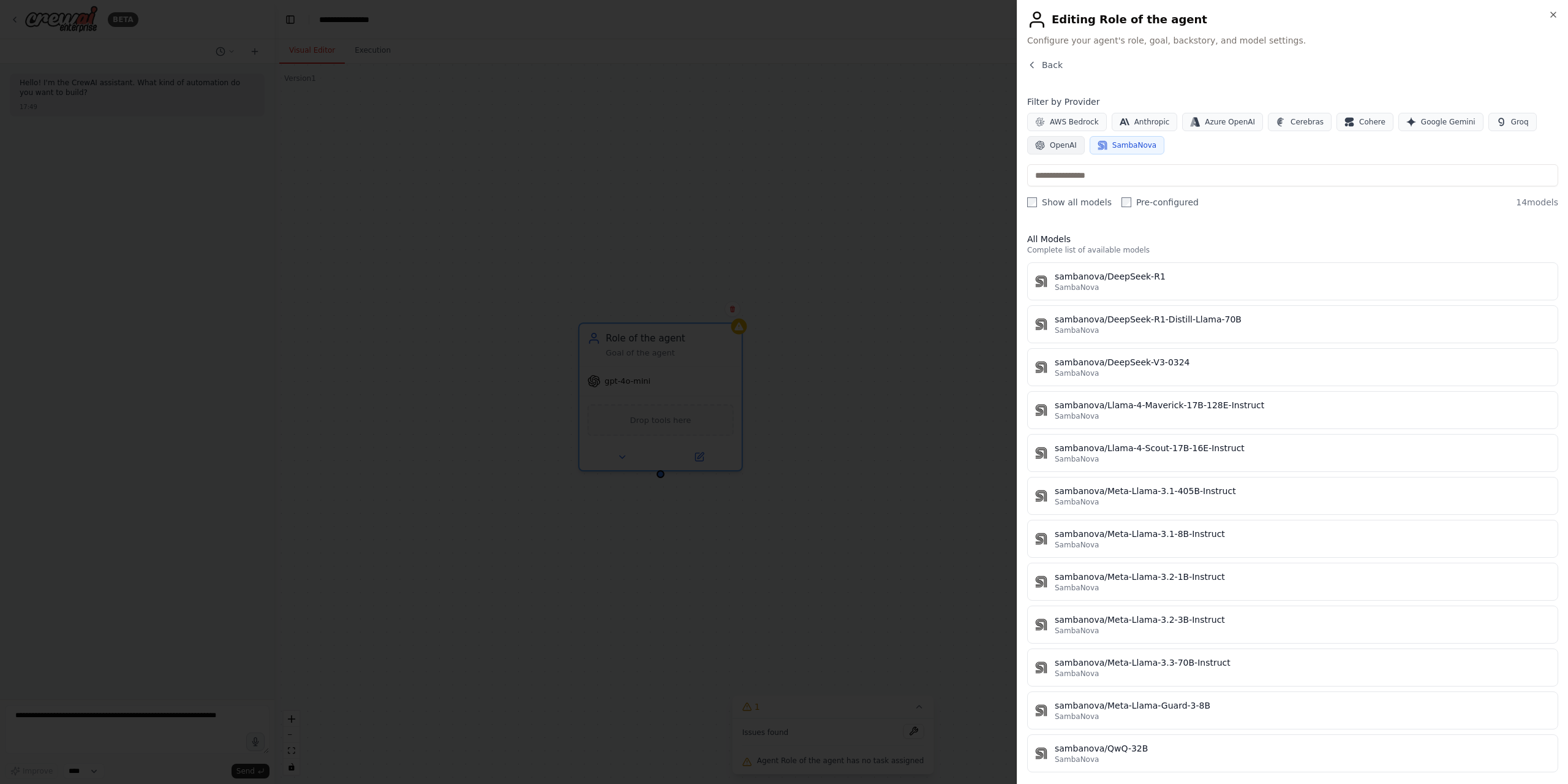
click at [1063, 141] on span "OpenAI" at bounding box center [1063, 145] width 27 height 10
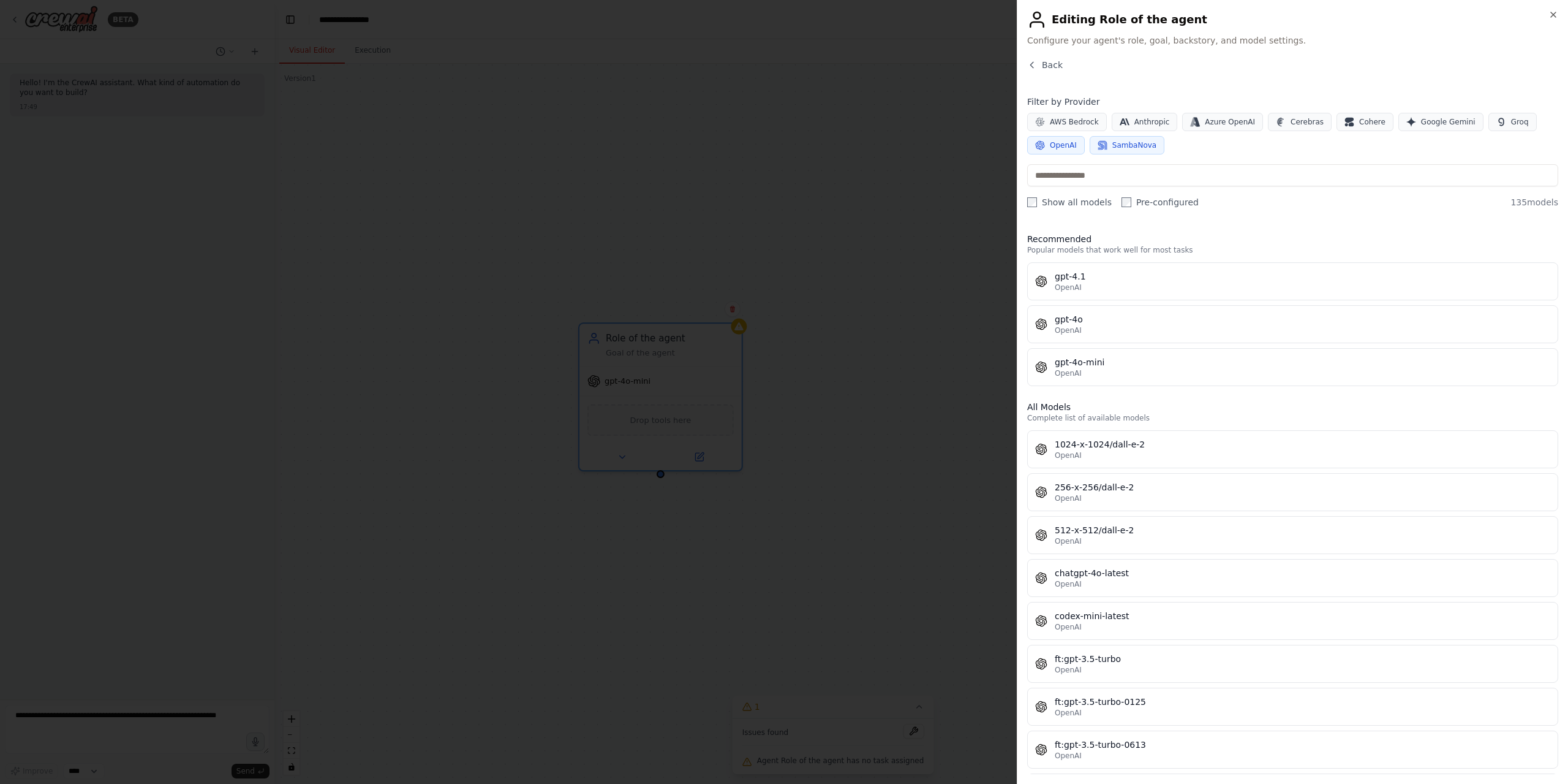
click at [1107, 144] on button "SambaNova" at bounding box center [1127, 145] width 75 height 18
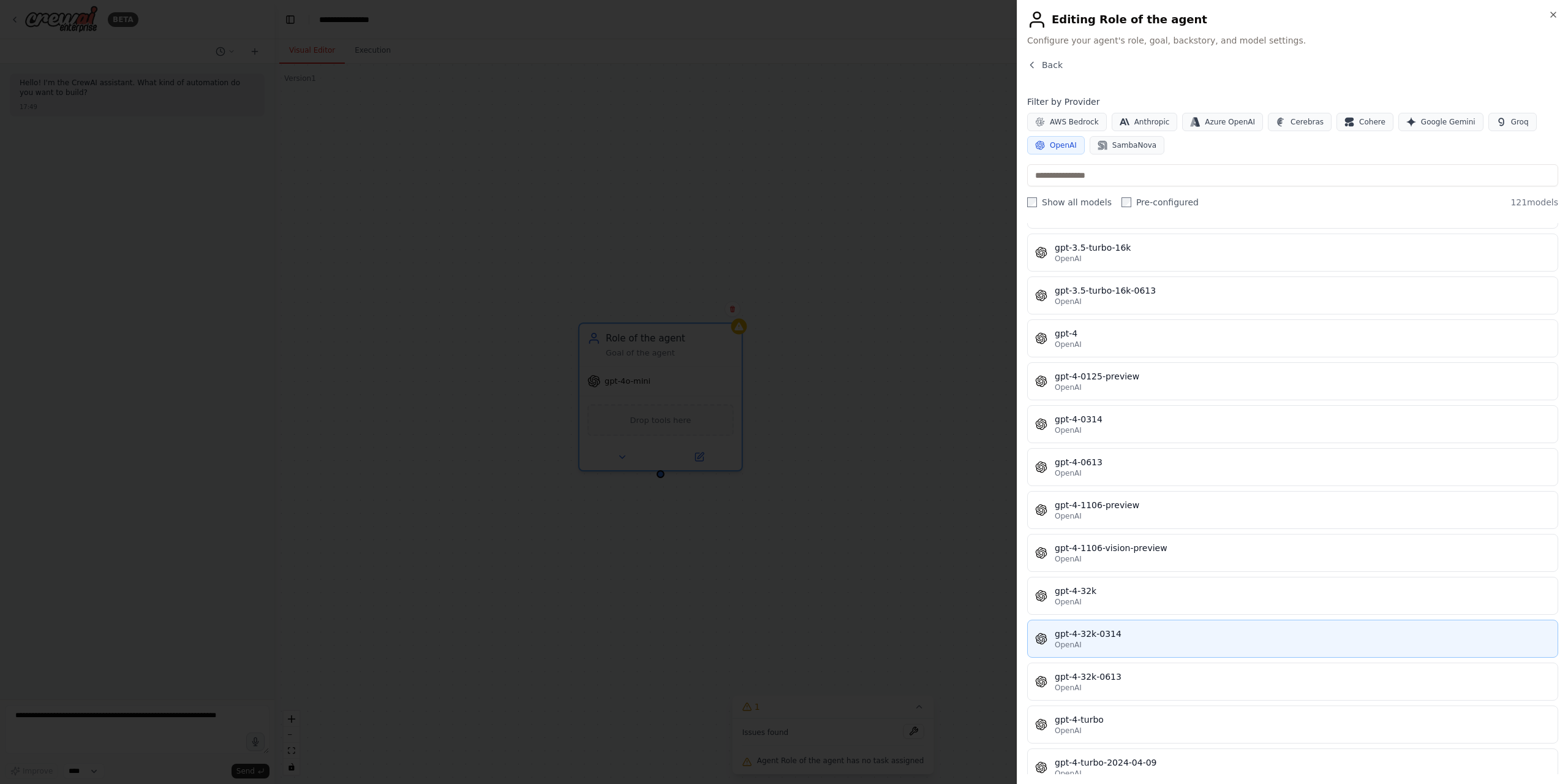
scroll to position [980, 0]
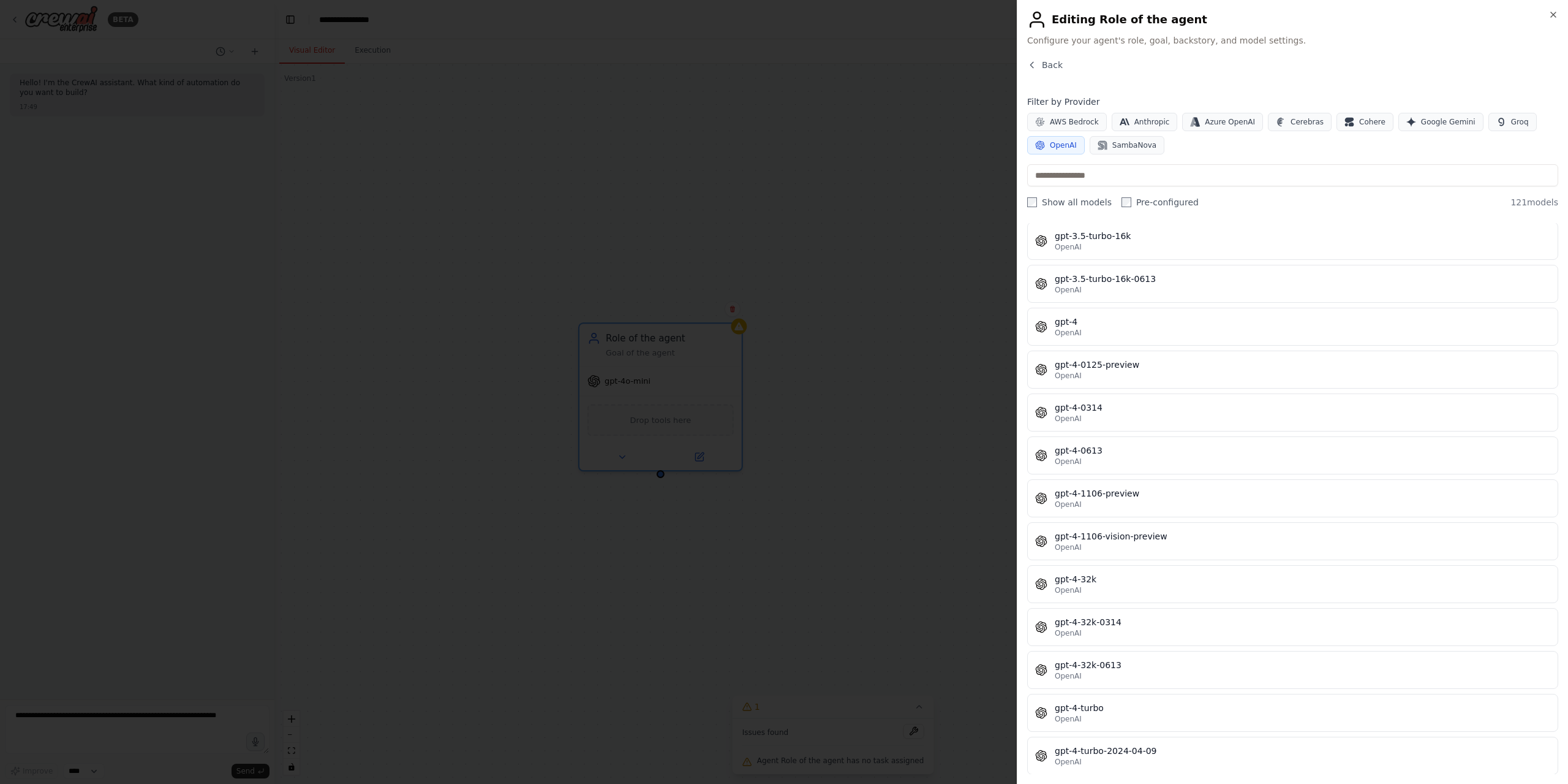
click at [827, 595] on div at bounding box center [784, 392] width 1568 height 784
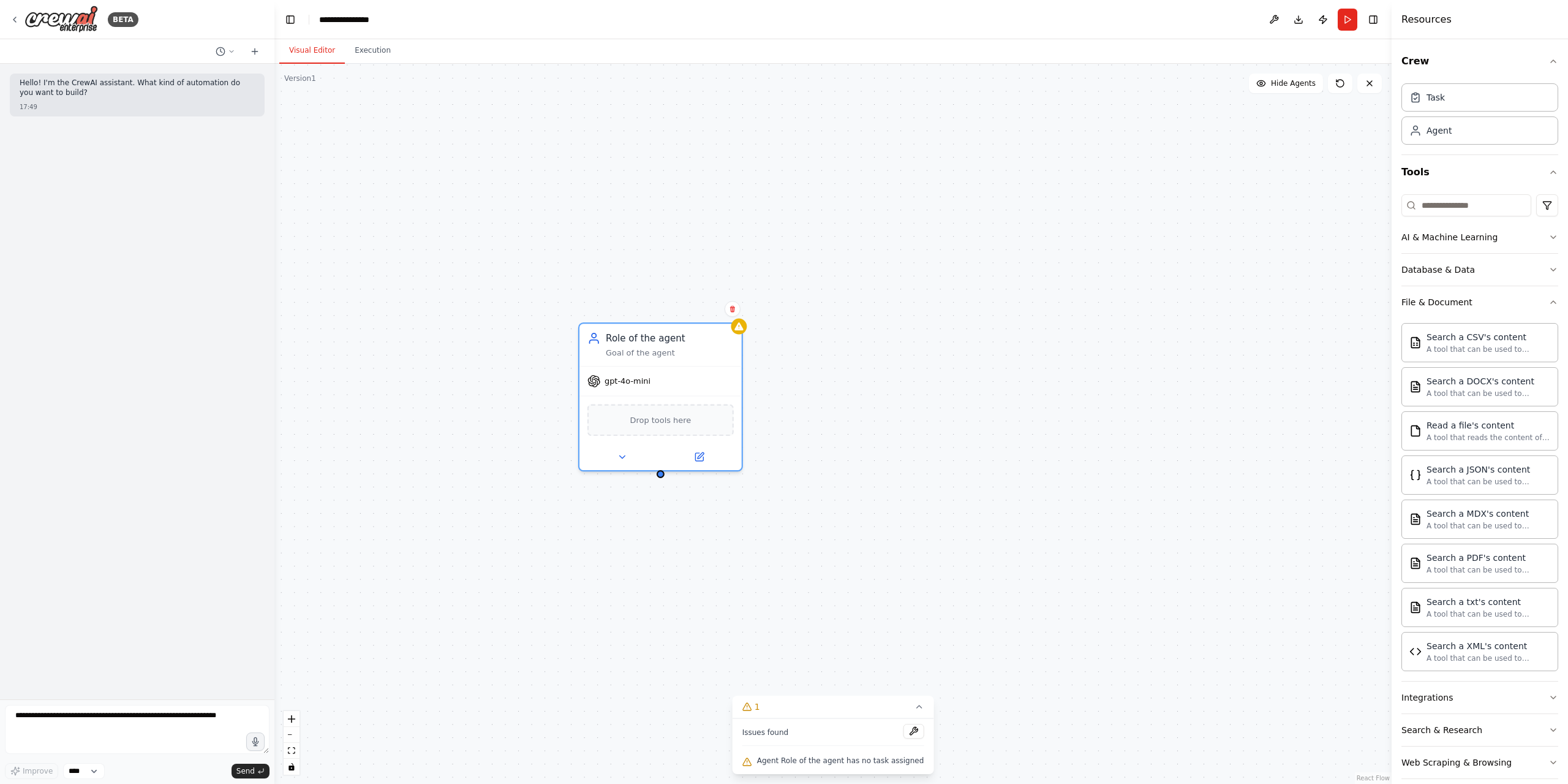
drag, startPoint x: 813, startPoint y: 538, endPoint x: 809, endPoint y: 533, distance: 6.4
click at [812, 536] on div "Role of the agent Goal of the agent gpt-4o-mini Drop tools here" at bounding box center [832, 424] width 1117 height 720
click at [631, 382] on span "gpt-4o-mini" at bounding box center [626, 376] width 46 height 10
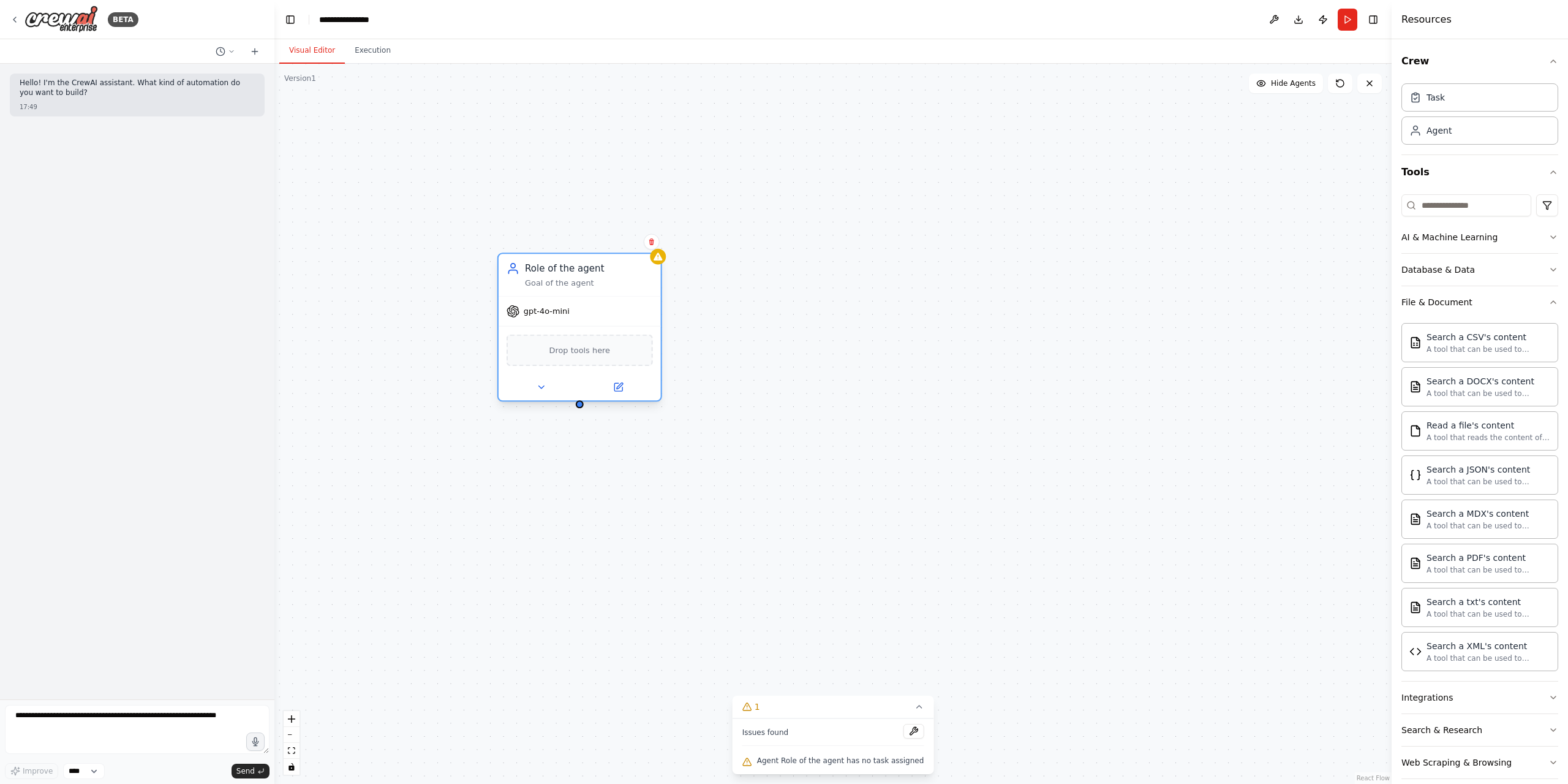
drag, startPoint x: 688, startPoint y: 342, endPoint x: 625, endPoint y: 324, distance: 65.5
click at [610, 273] on div "Role of the agent Goal of the agent" at bounding box center [588, 274] width 128 height 26
click at [619, 387] on icon at bounding box center [619, 385] width 6 height 6
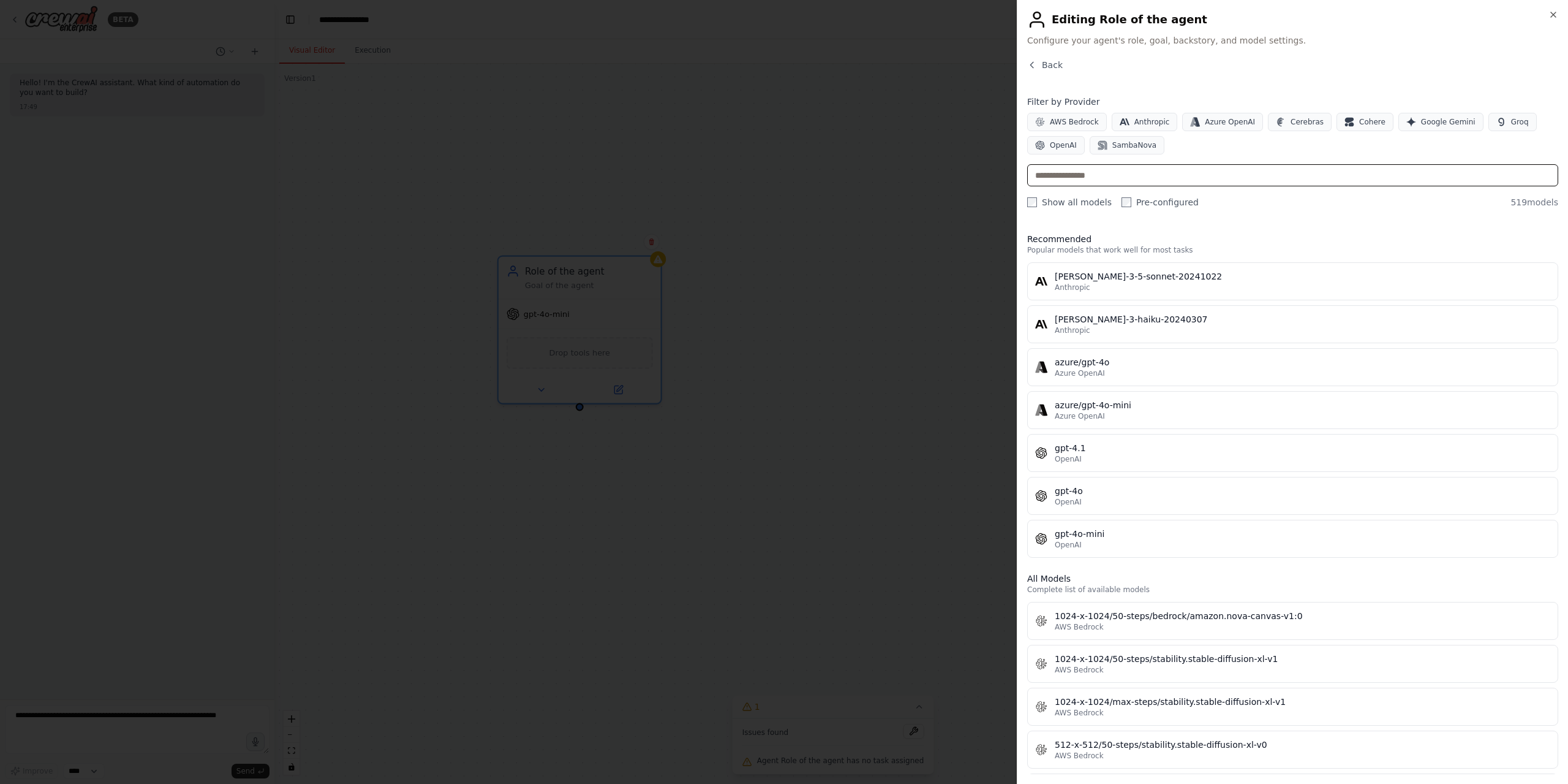
click at [1091, 174] on input "text" at bounding box center [1292, 175] width 531 height 22
click at [1055, 62] on span "Back" at bounding box center [1052, 65] width 21 height 12
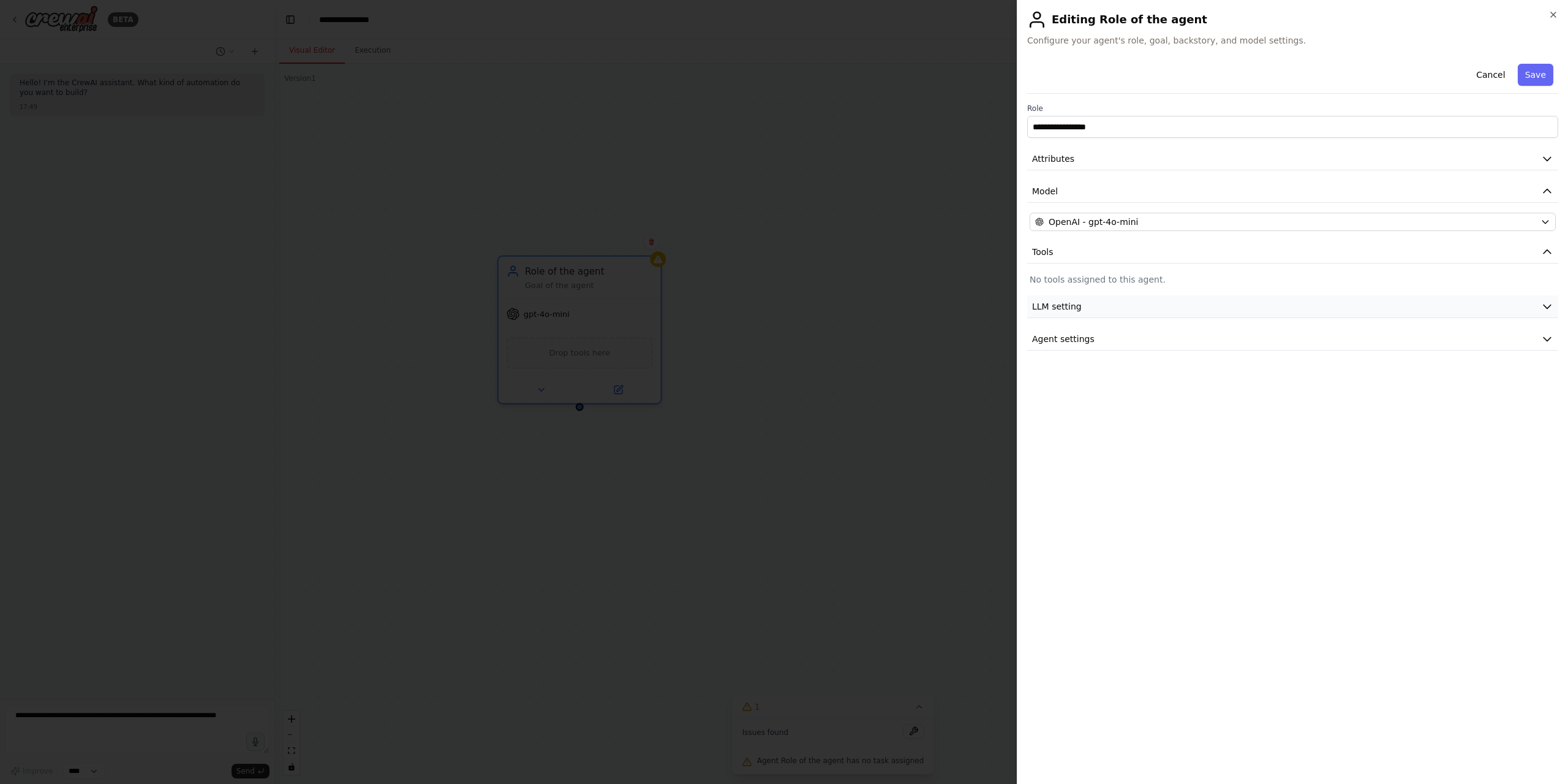
click at [1121, 306] on button "LLM setting" at bounding box center [1292, 306] width 531 height 22
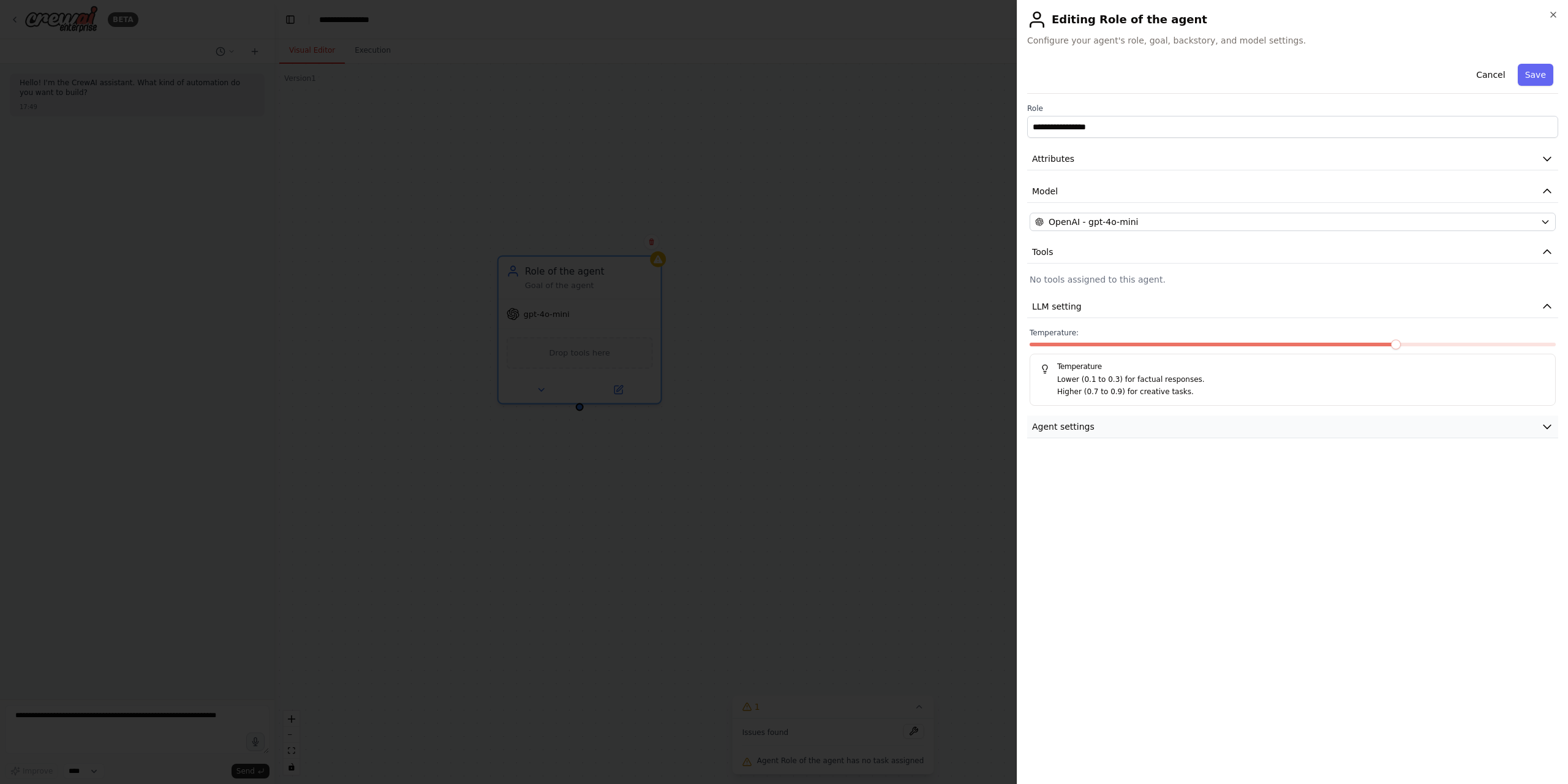
click at [1090, 427] on button "Agent settings" at bounding box center [1292, 427] width 531 height 22
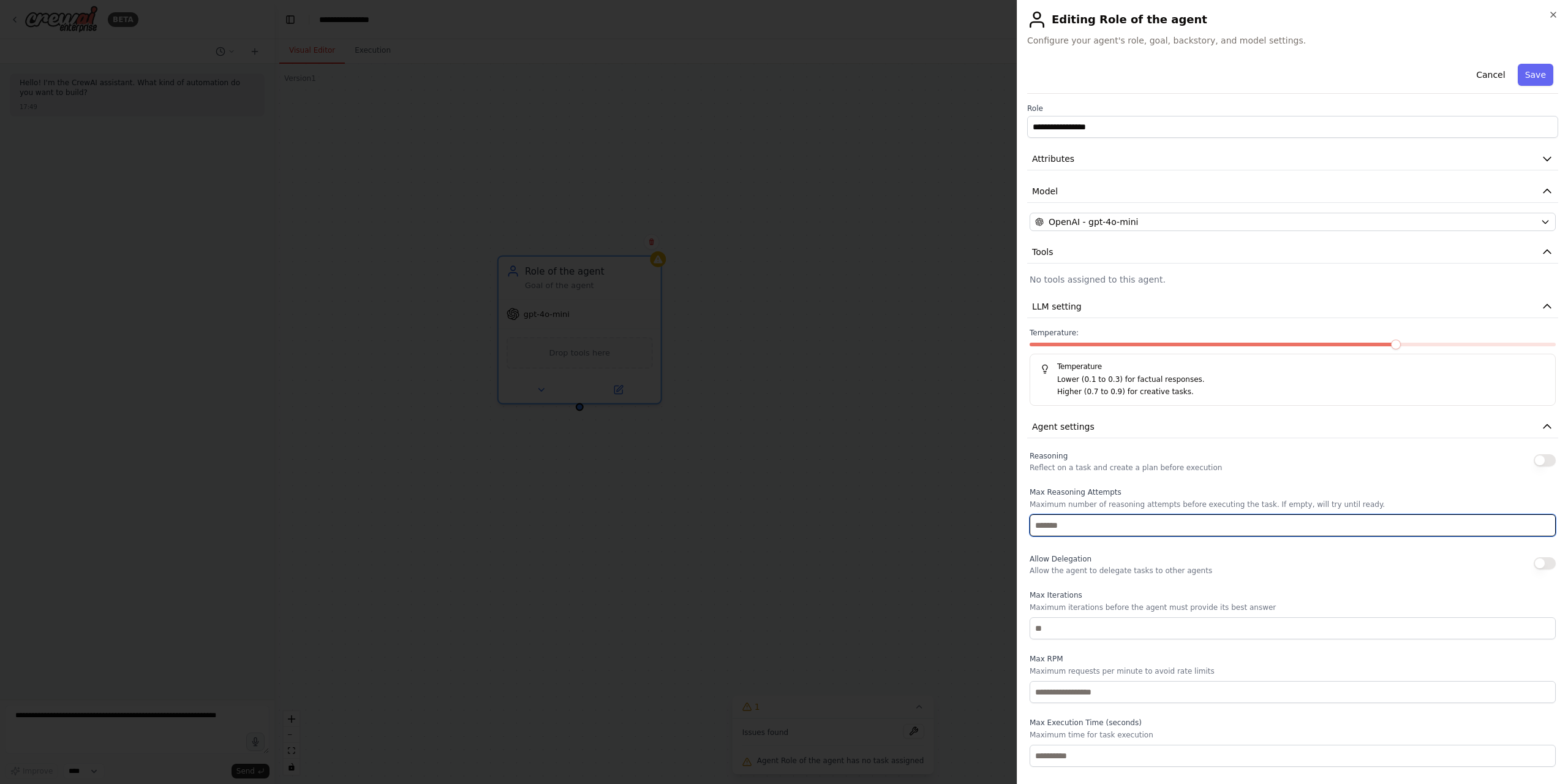
click at [1083, 524] on input "number" at bounding box center [1292, 526] width 526 height 22
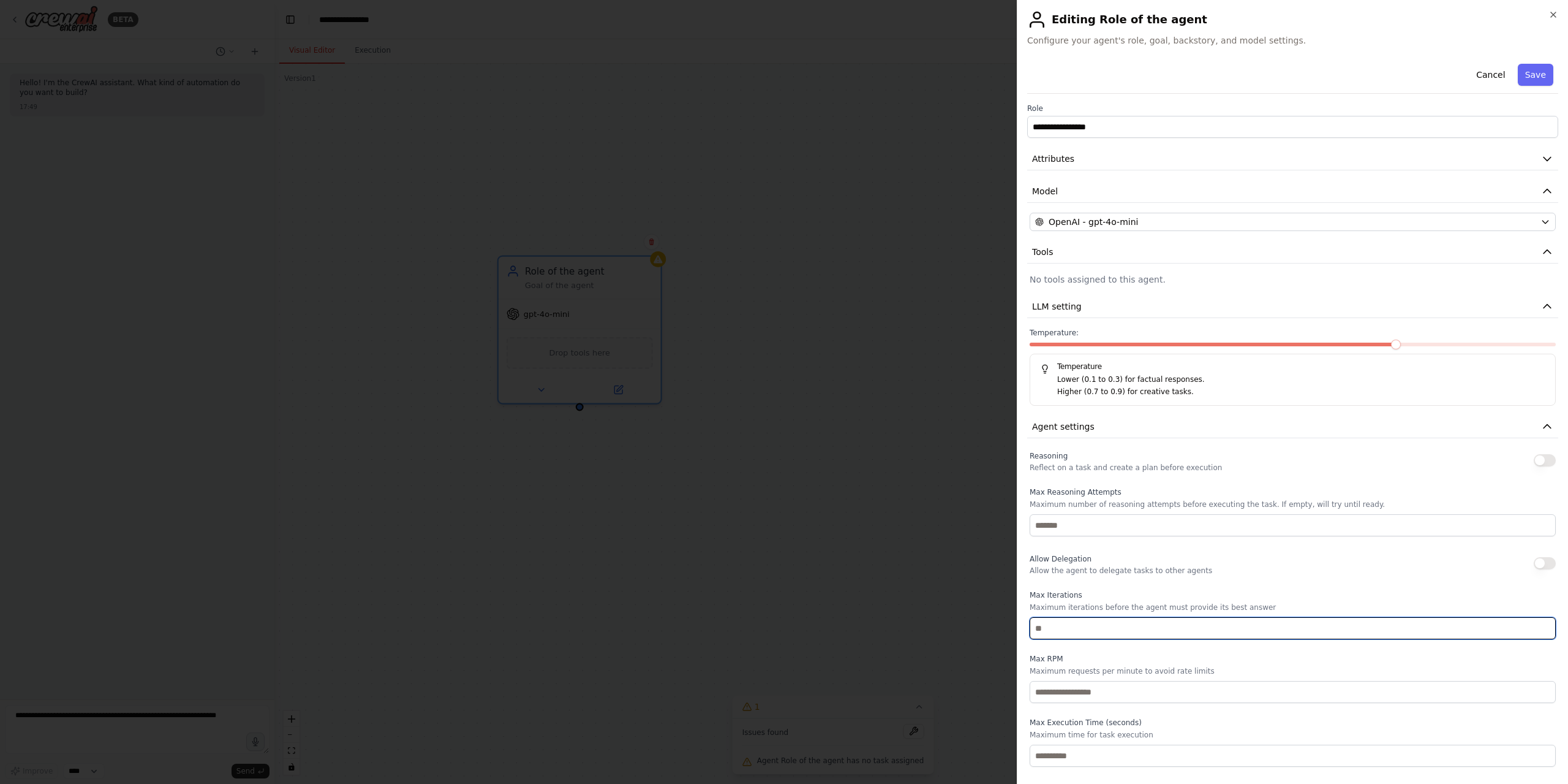
click at [1082, 632] on input "number" at bounding box center [1292, 628] width 526 height 22
click at [1081, 242] on button "Tools" at bounding box center [1292, 252] width 531 height 22
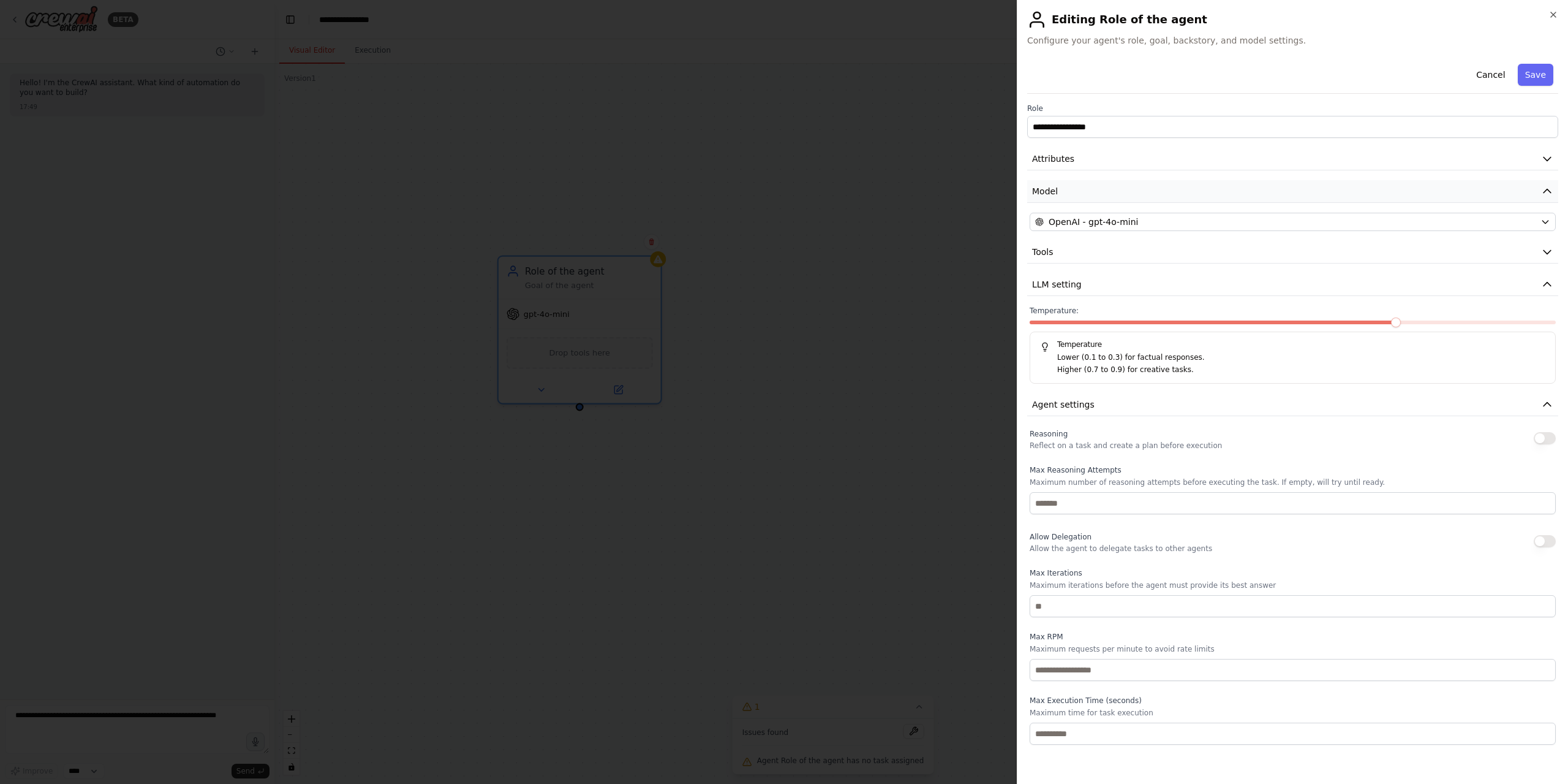
click at [1417, 197] on button "Model" at bounding box center [1292, 191] width 531 height 22
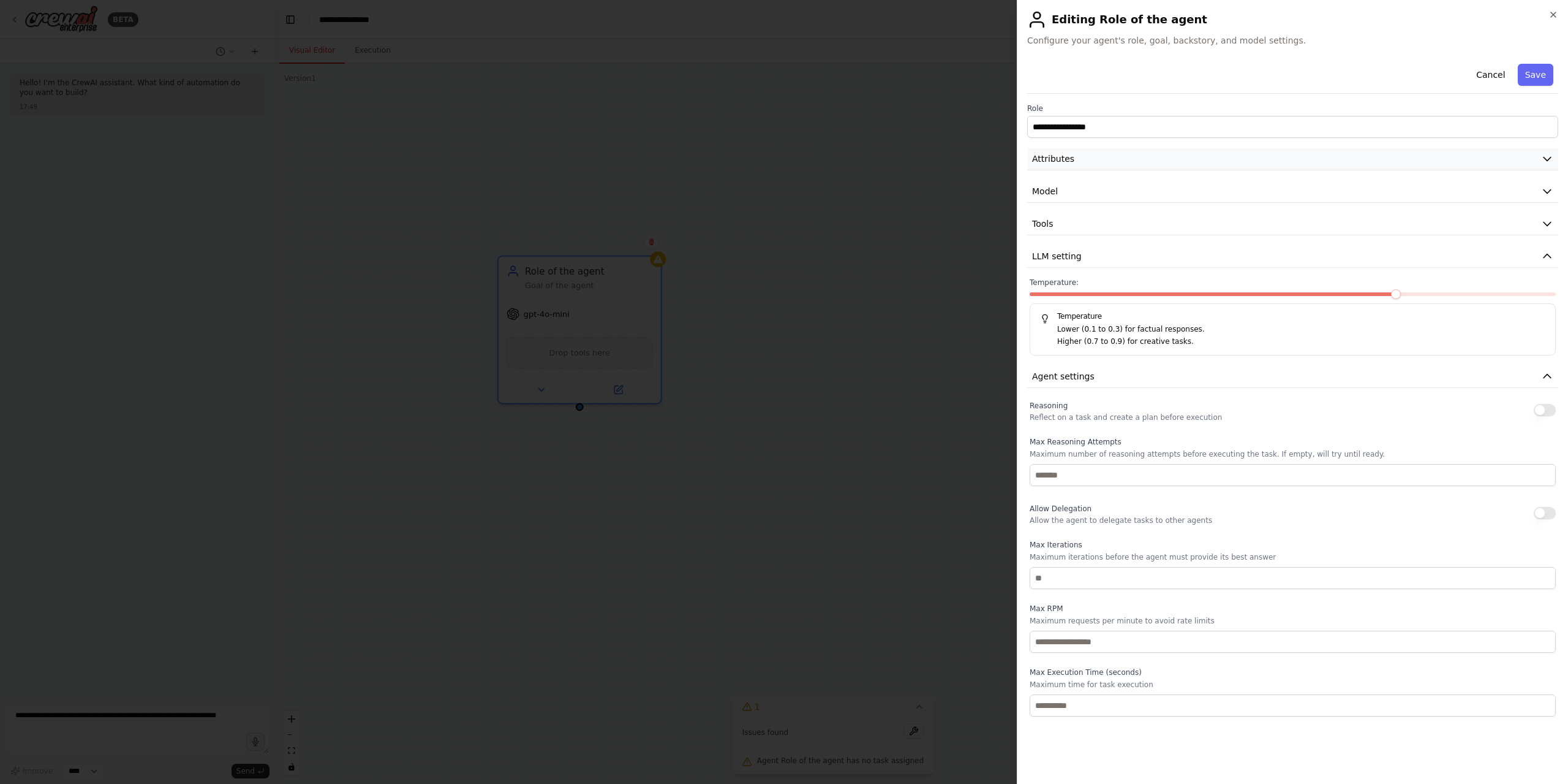
click at [1082, 165] on button "Attributes" at bounding box center [1292, 159] width 531 height 22
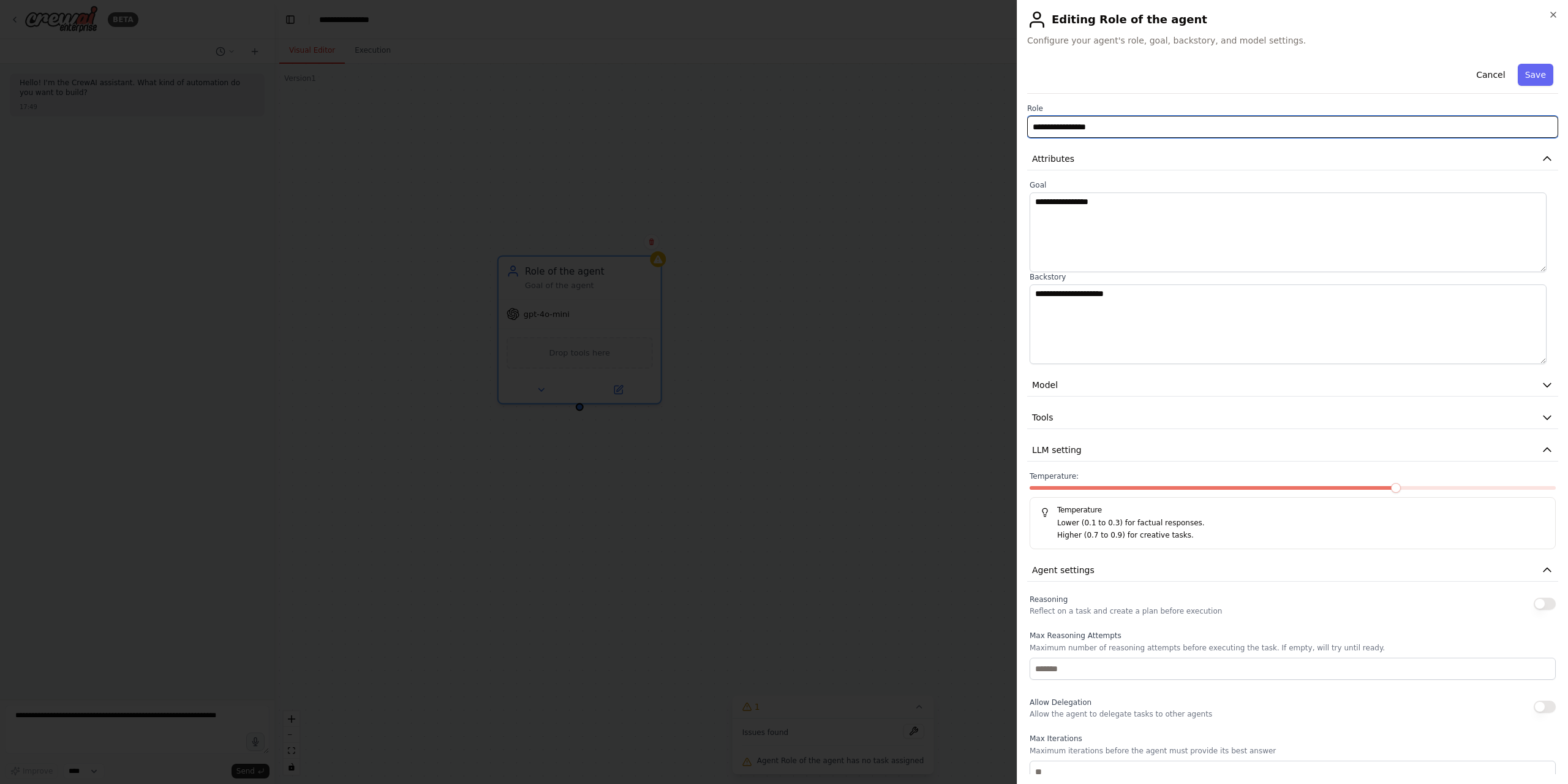
click at [1100, 117] on input "**********" at bounding box center [1292, 127] width 531 height 22
click at [1534, 71] on button "Save" at bounding box center [1535, 75] width 36 height 22
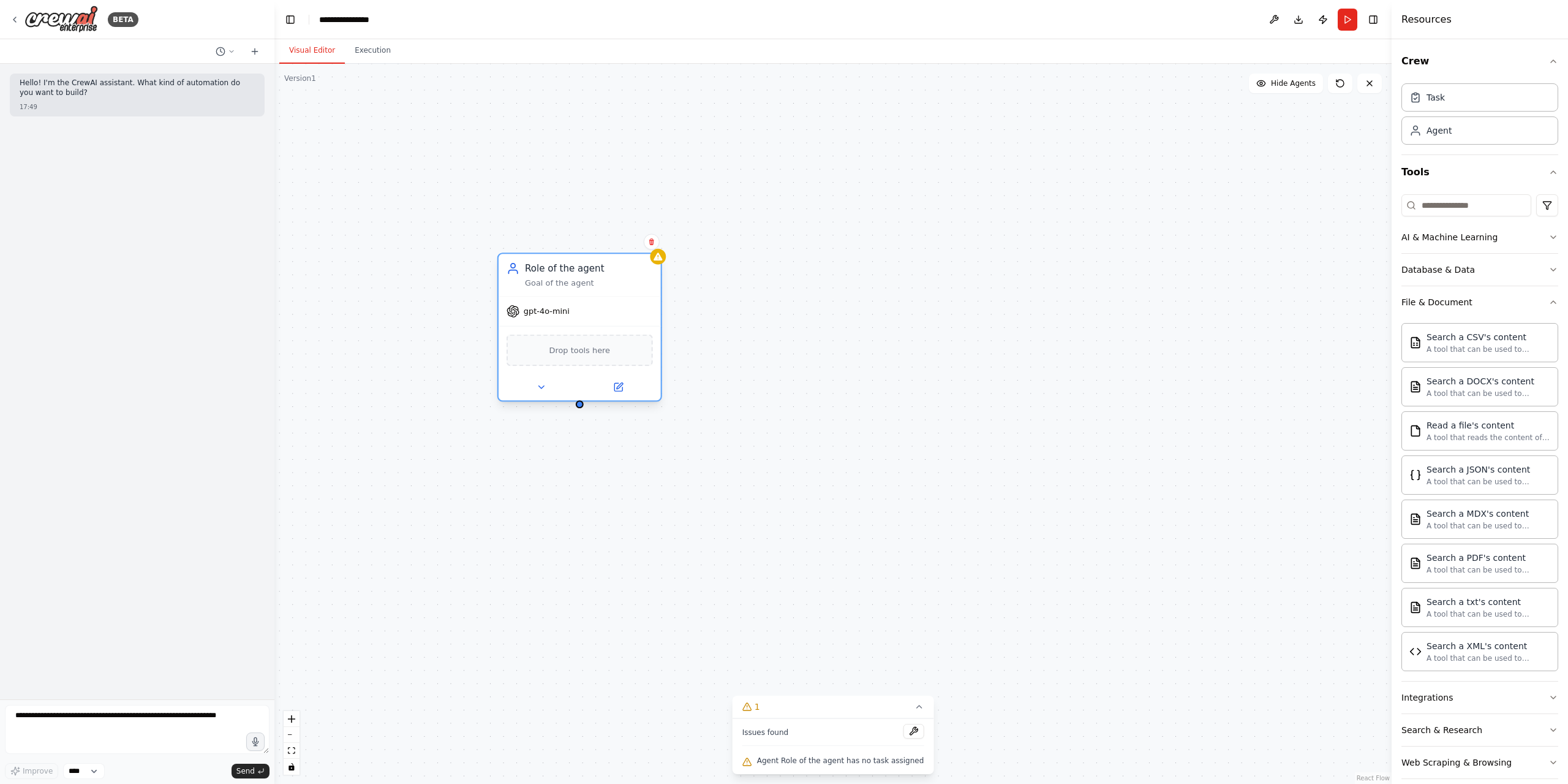
click at [605, 354] on span "Drop tools here" at bounding box center [580, 350] width 61 height 14
click at [1436, 301] on div "File & Document" at bounding box center [1436, 301] width 71 height 12
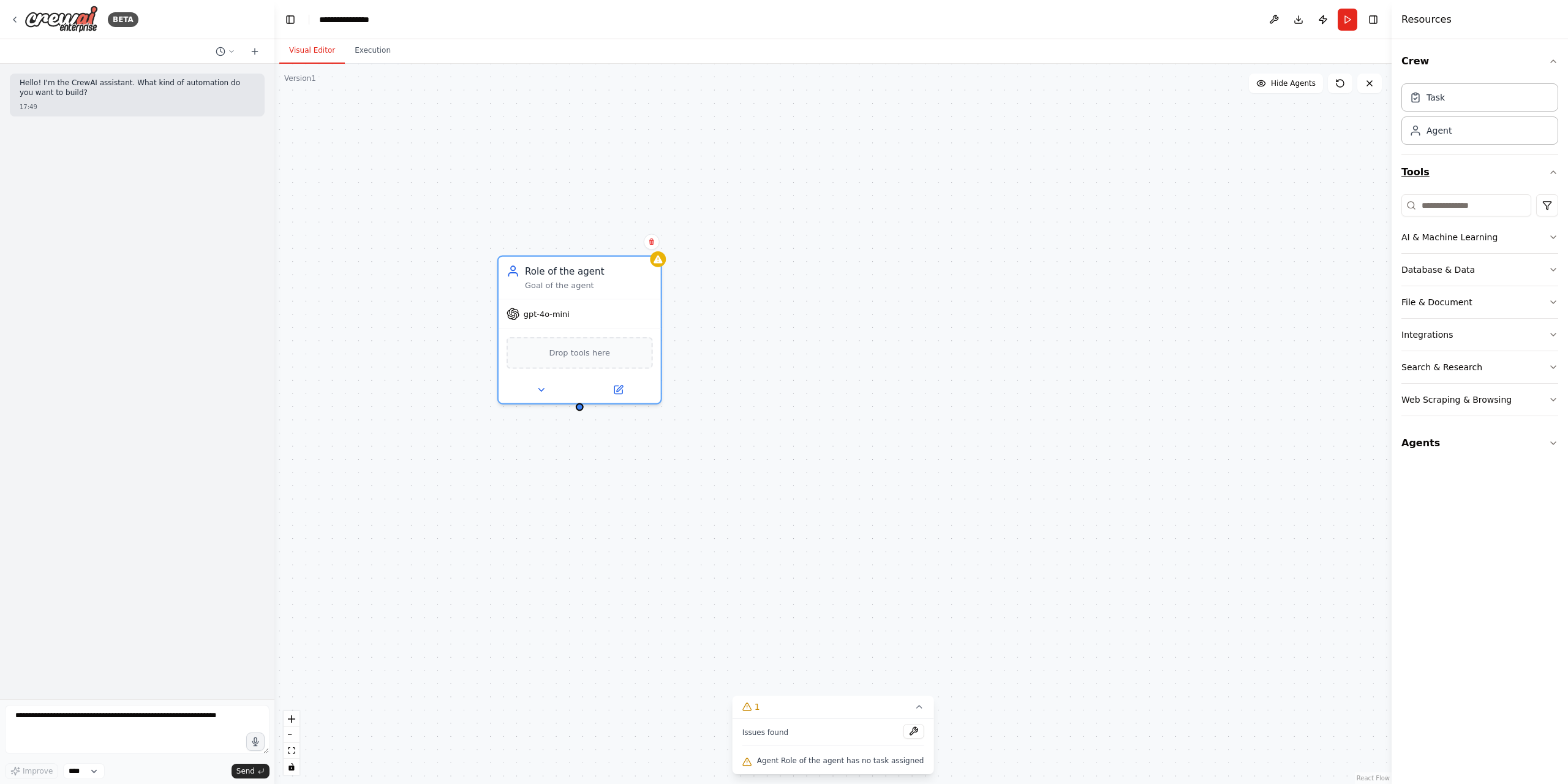
click at [1419, 164] on button "Tools" at bounding box center [1480, 171] width 157 height 34
click at [1454, 273] on div "Database & Data" at bounding box center [1438, 269] width 73 height 12
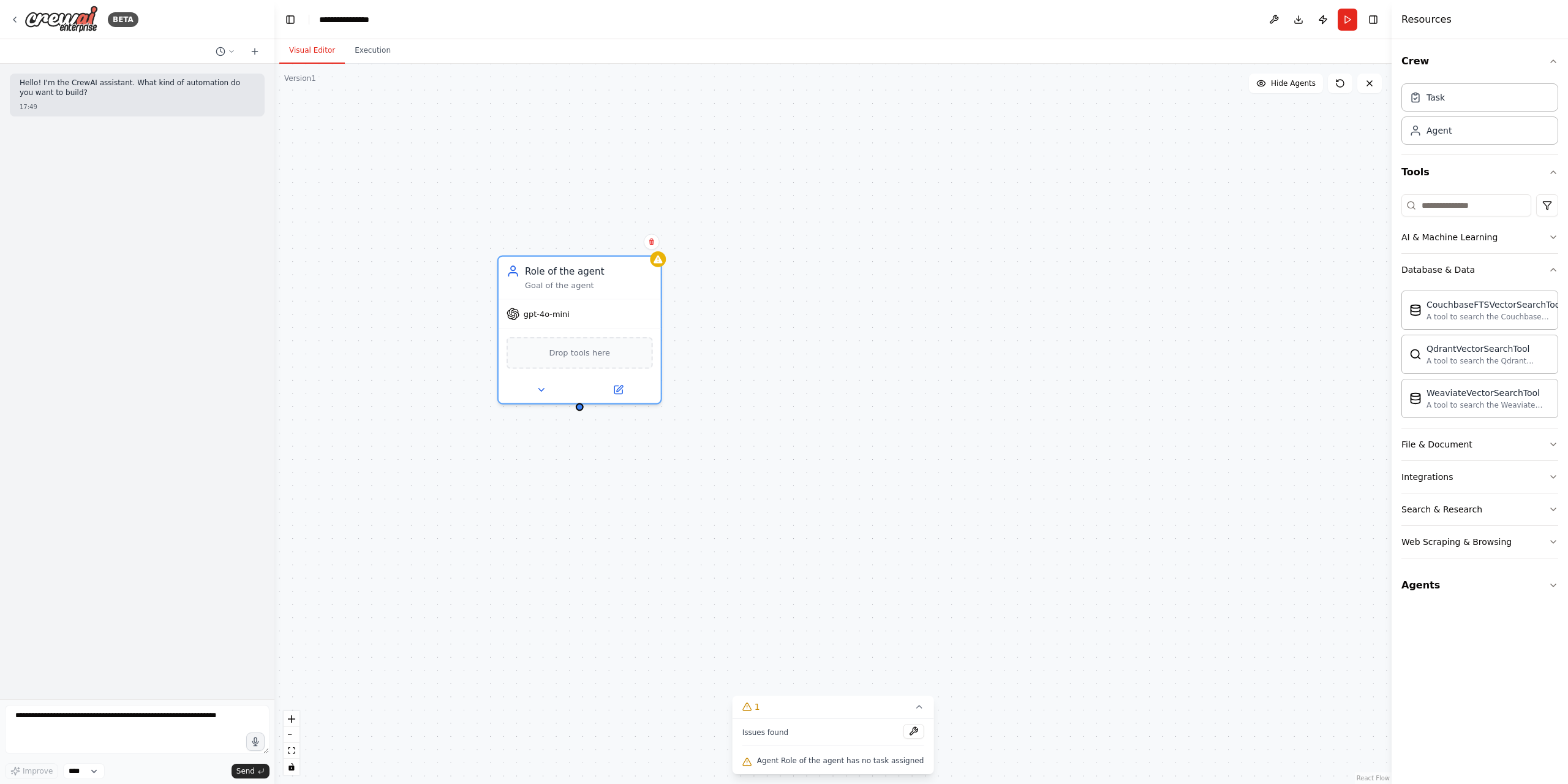
drag, startPoint x: 1439, startPoint y: 435, endPoint x: 1448, endPoint y: 424, distance: 14.2
click at [1440, 435] on button "File & Document" at bounding box center [1480, 444] width 157 height 32
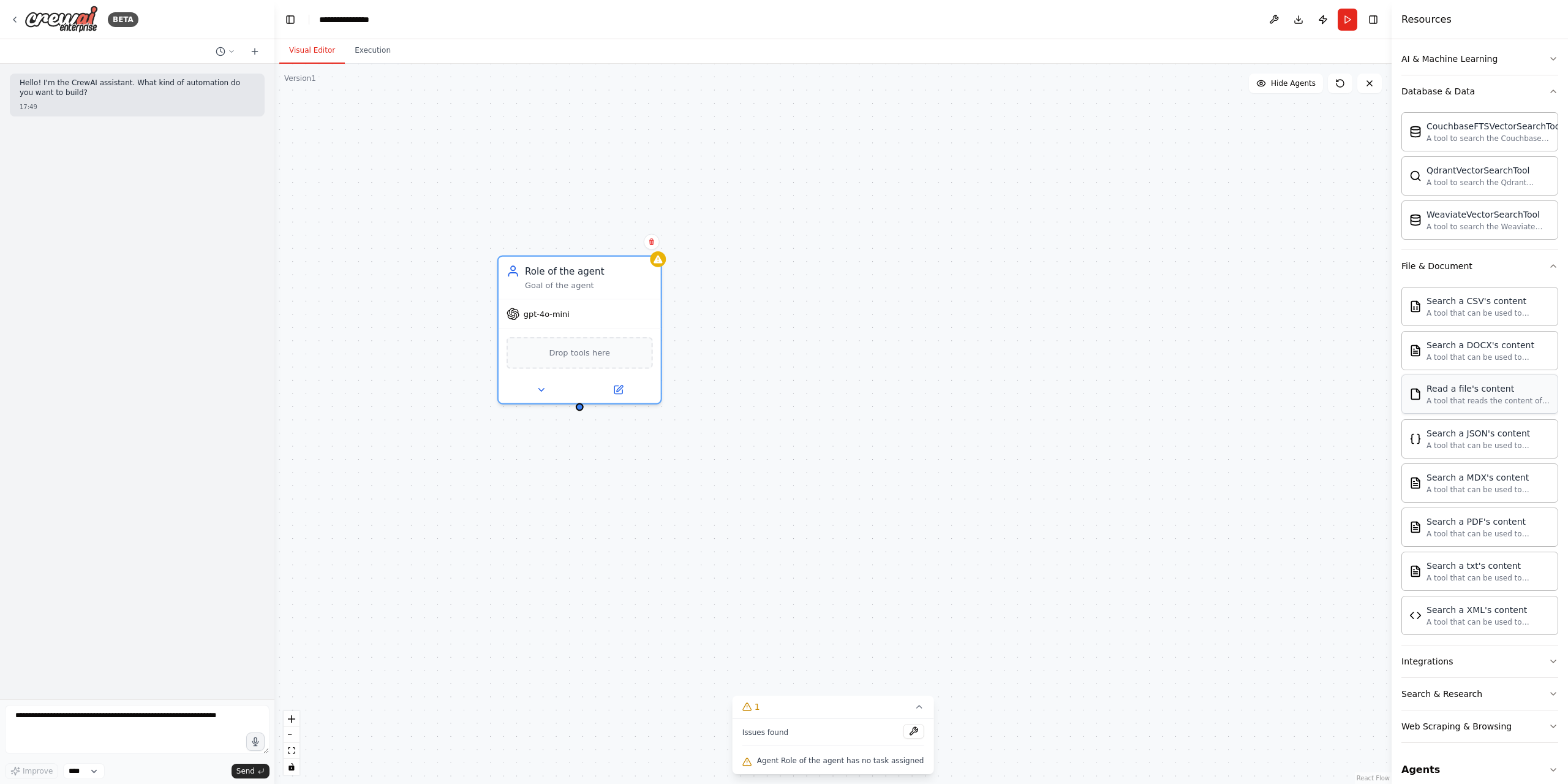
scroll to position [191, 0]
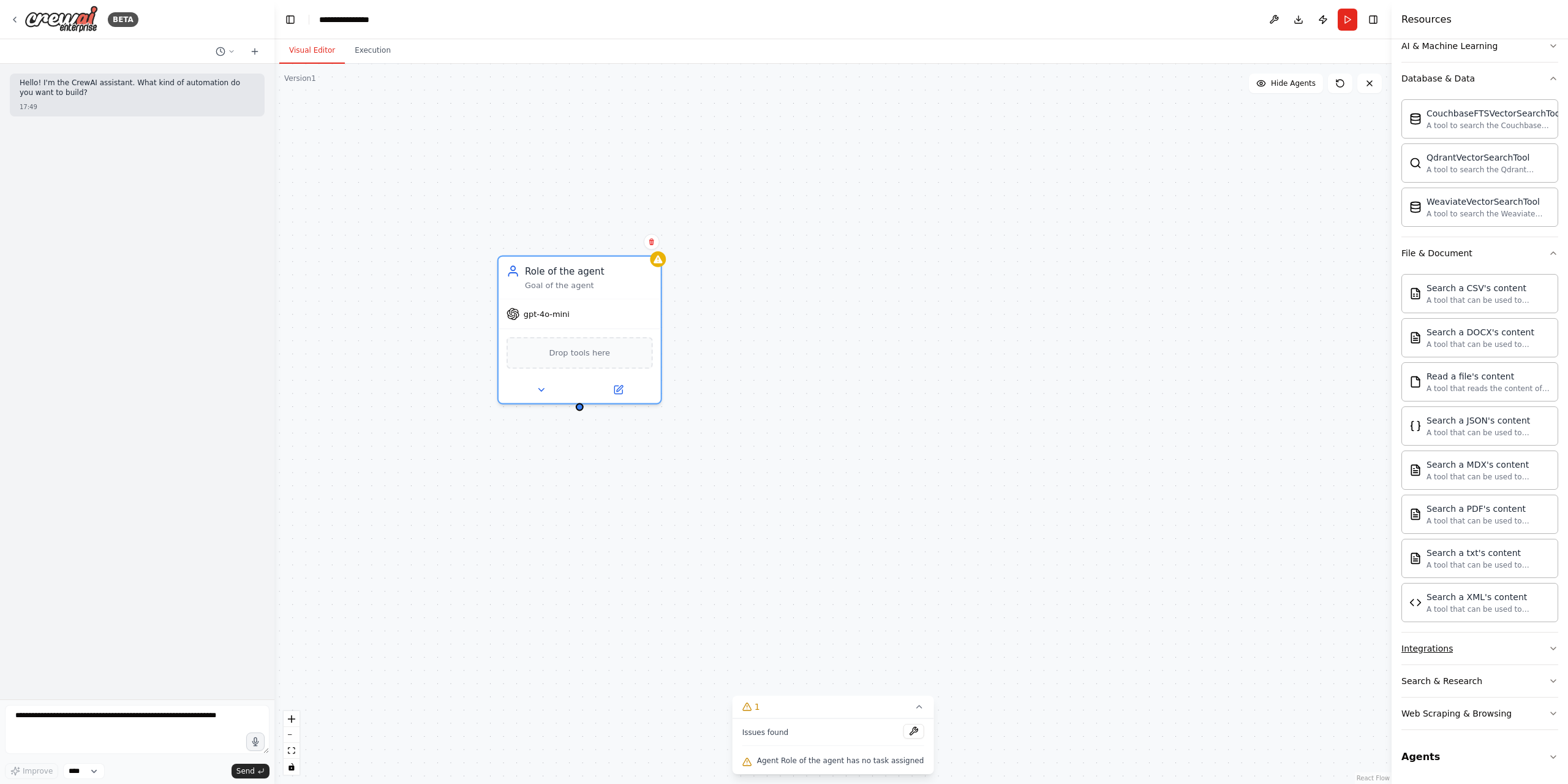
click at [1441, 644] on div "Integrations" at bounding box center [1427, 648] width 52 height 12
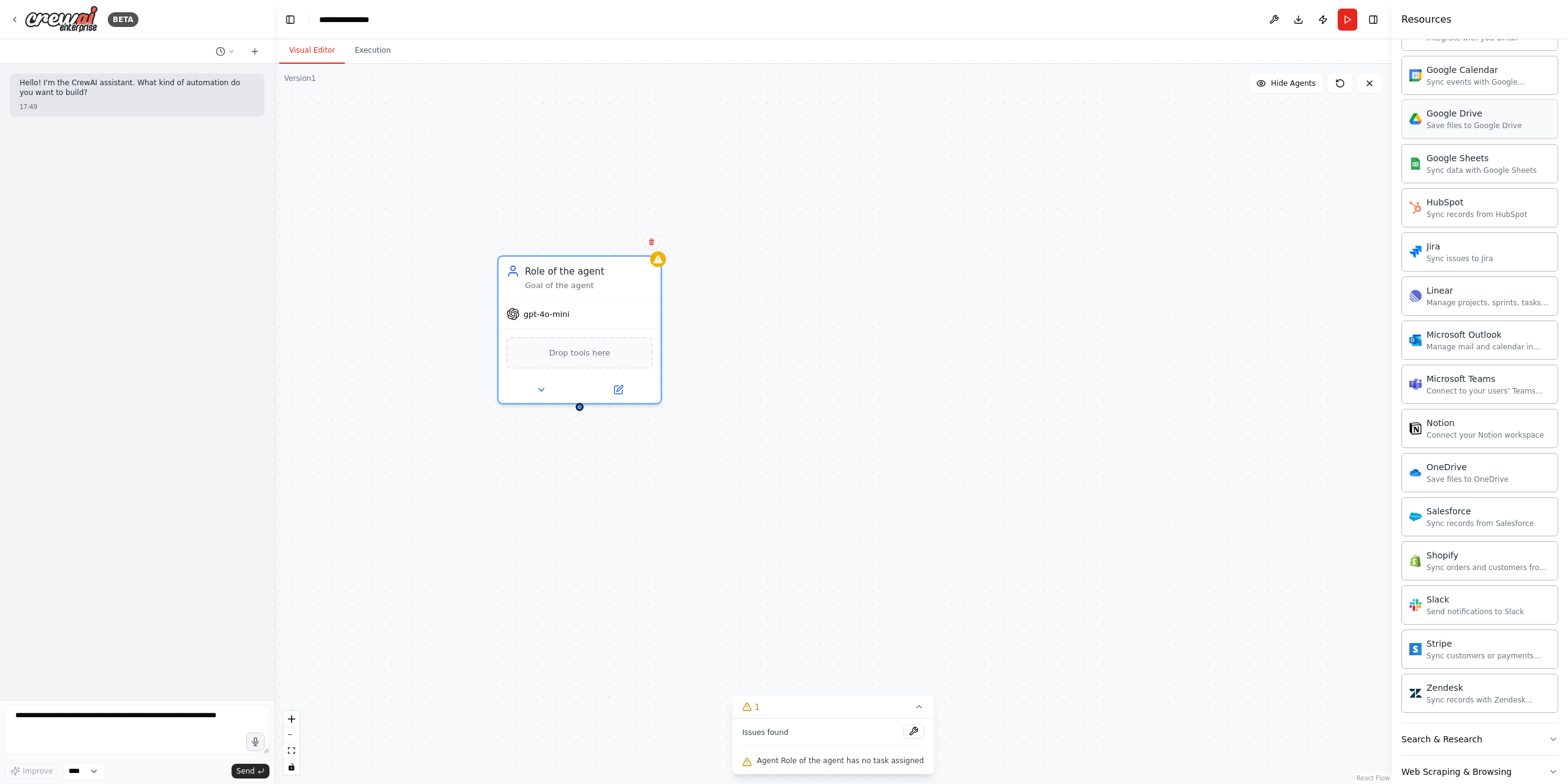
scroll to position [1005, 0]
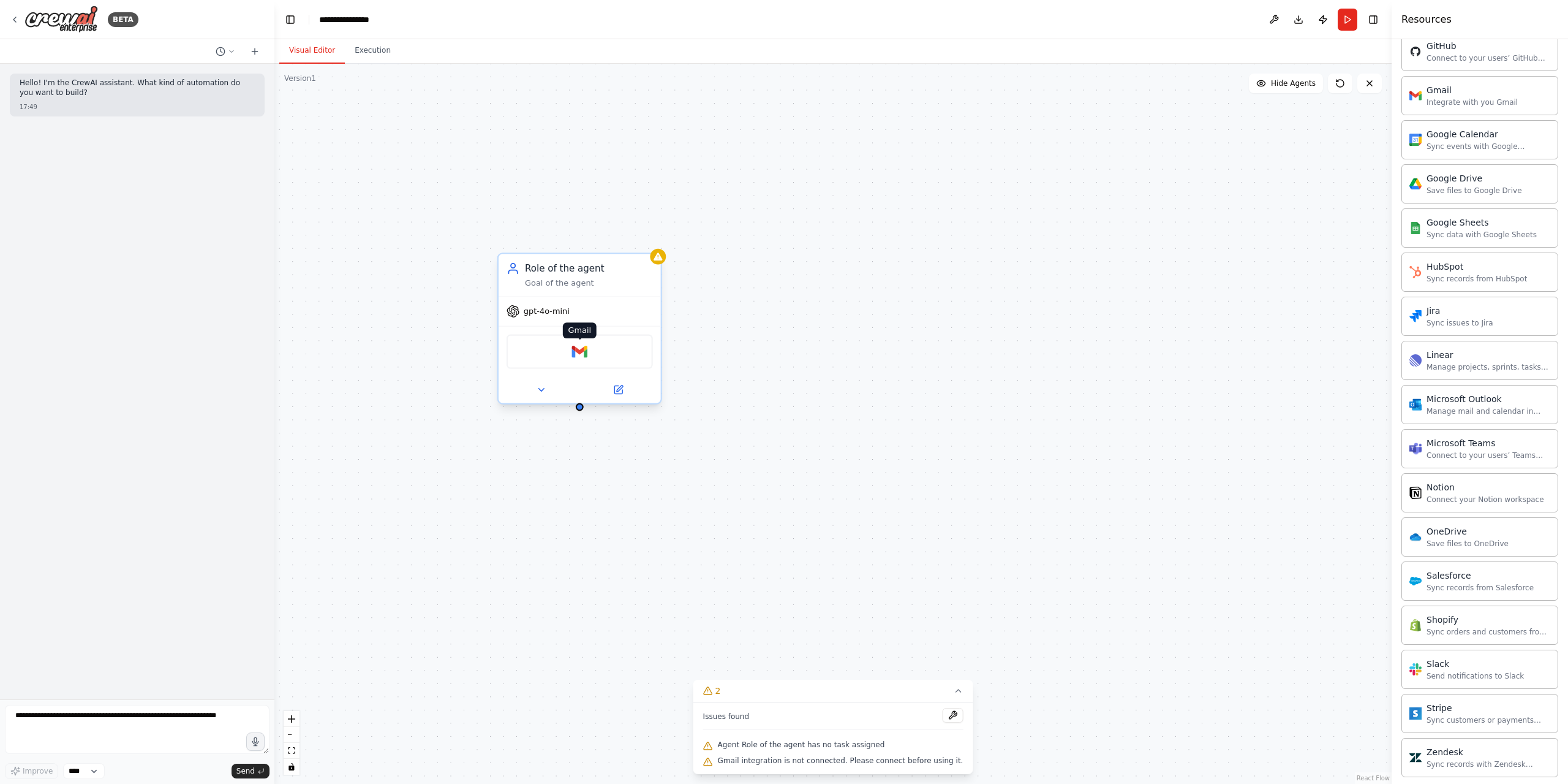
click at [585, 354] on img at bounding box center [580, 352] width 16 height 16
click at [595, 350] on div "Gmail" at bounding box center [580, 351] width 147 height 34
click at [595, 349] on div "Gmail" at bounding box center [580, 351] width 147 height 34
click at [625, 394] on button at bounding box center [618, 390] width 75 height 16
click at [619, 395] on button at bounding box center [618, 390] width 75 height 16
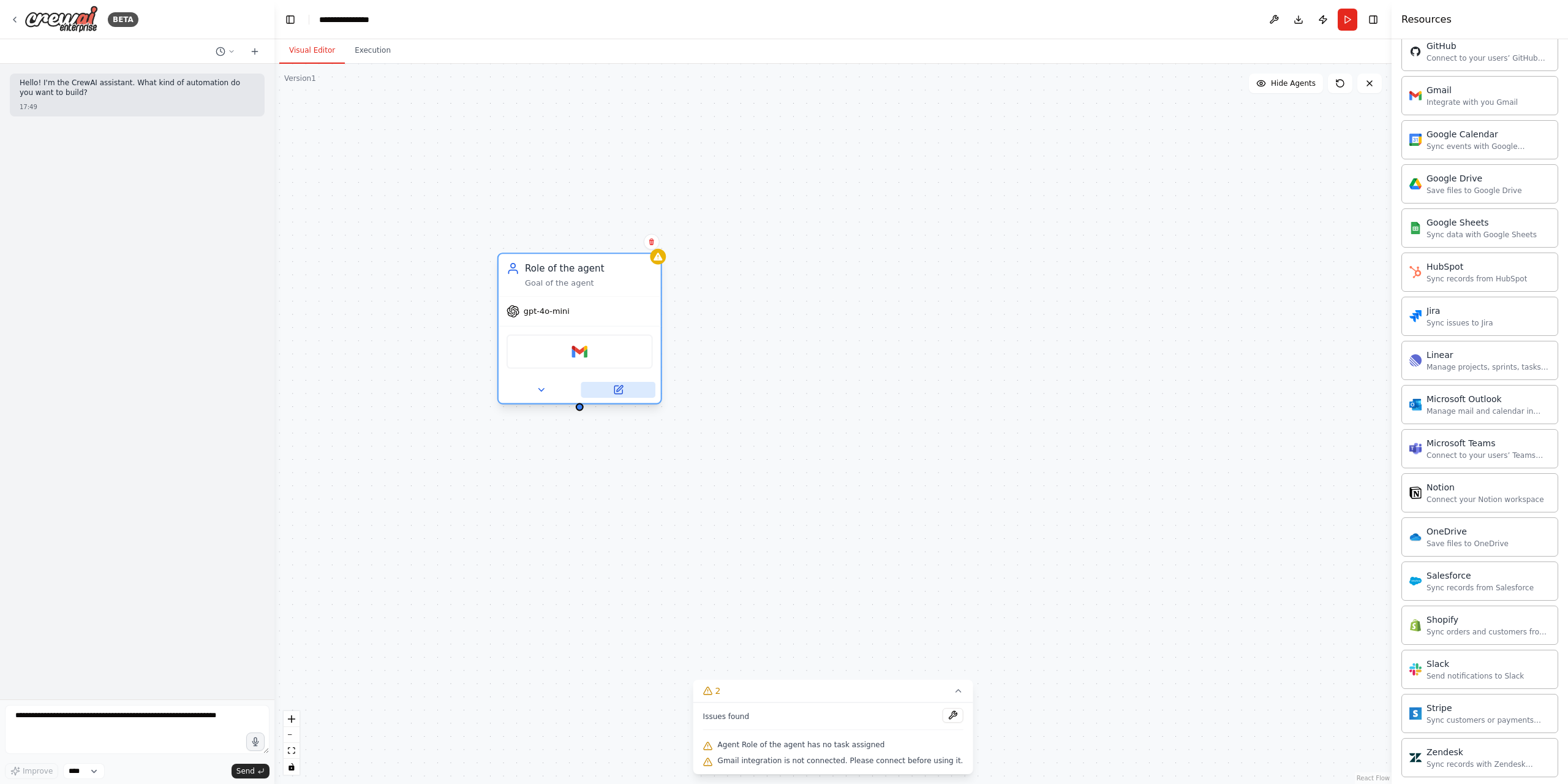
click at [615, 388] on icon at bounding box center [619, 390] width 8 height 8
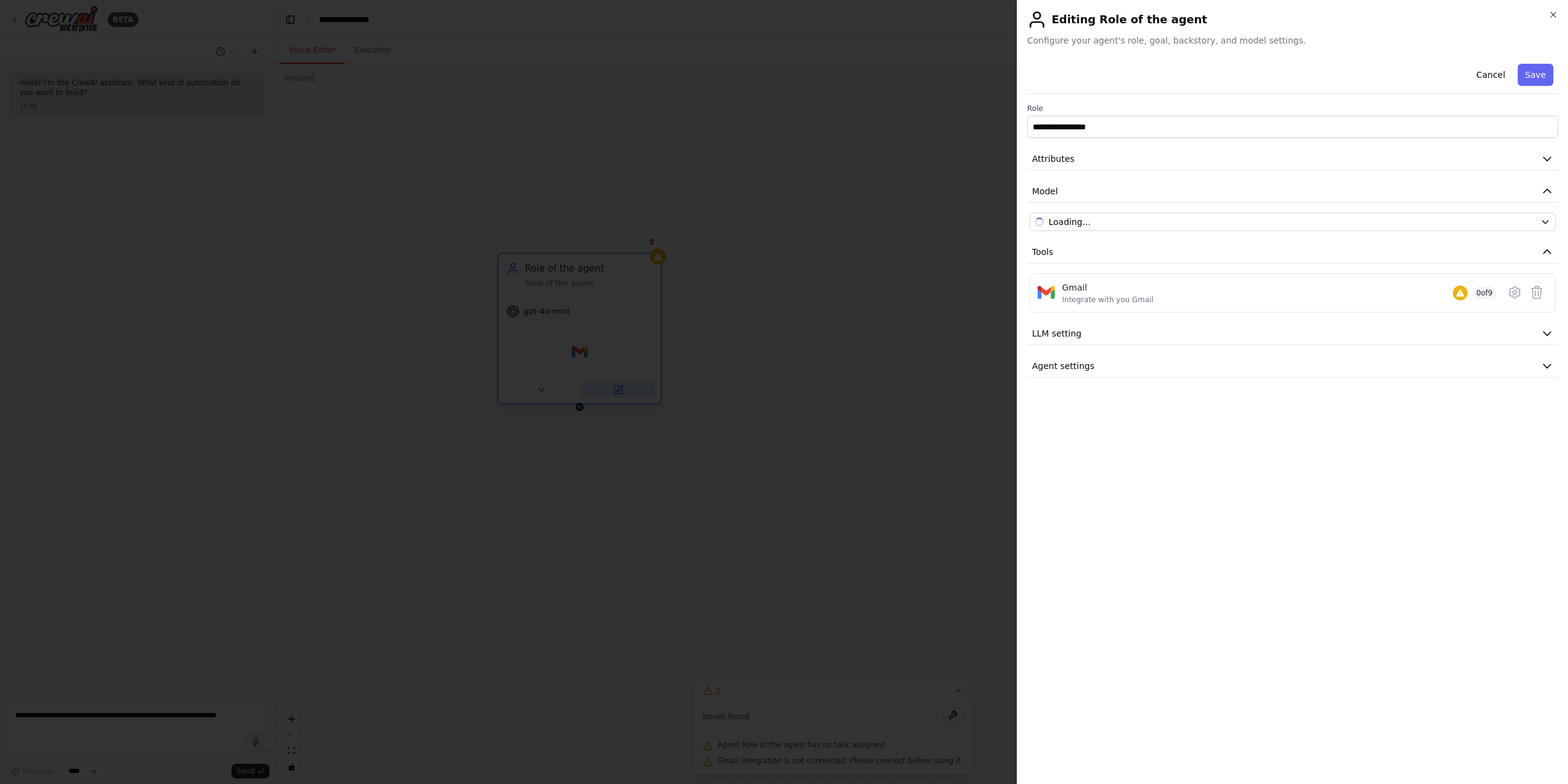
click at [615, 388] on div at bounding box center [784, 392] width 1568 height 784
click at [1126, 282] on div "Gmail" at bounding box center [1107, 287] width 91 height 12
click at [1516, 288] on icon at bounding box center [1514, 293] width 10 height 11
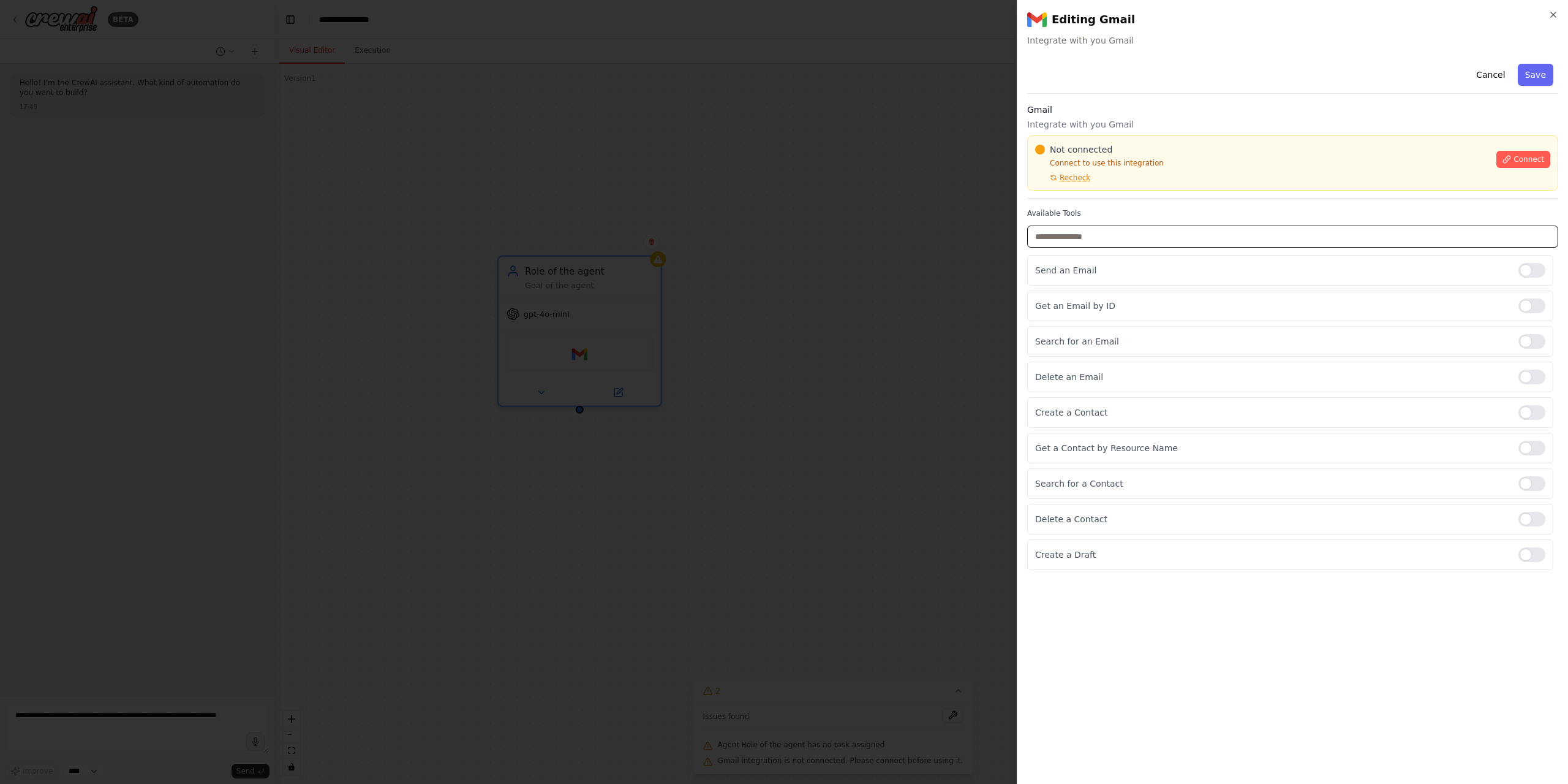
click at [1076, 234] on input "text" at bounding box center [1292, 237] width 531 height 22
click at [1069, 273] on p "Send an Email" at bounding box center [1271, 270] width 474 height 12
click at [1531, 270] on div at bounding box center [1531, 270] width 27 height 14
click at [1068, 181] on span "Recheck" at bounding box center [1075, 178] width 30 height 10
click at [1533, 157] on span "Connect" at bounding box center [1528, 160] width 30 height 10
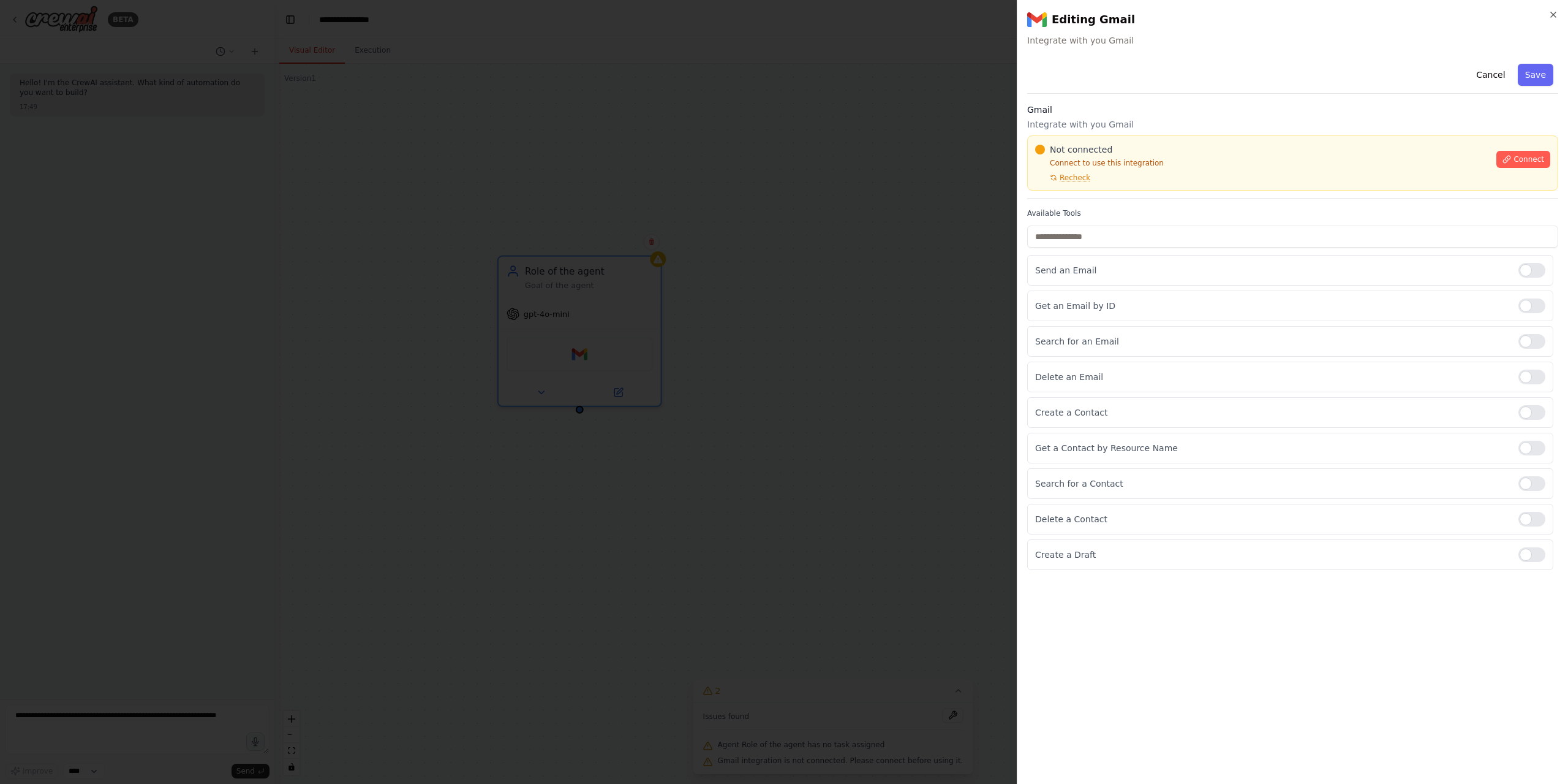
click at [1059, 127] on p "Integrate with you Gmail" at bounding box center [1292, 124] width 531 height 12
click at [1071, 182] on span "Recheck" at bounding box center [1075, 178] width 30 height 10
click at [1204, 238] on input "text" at bounding box center [1292, 237] width 531 height 22
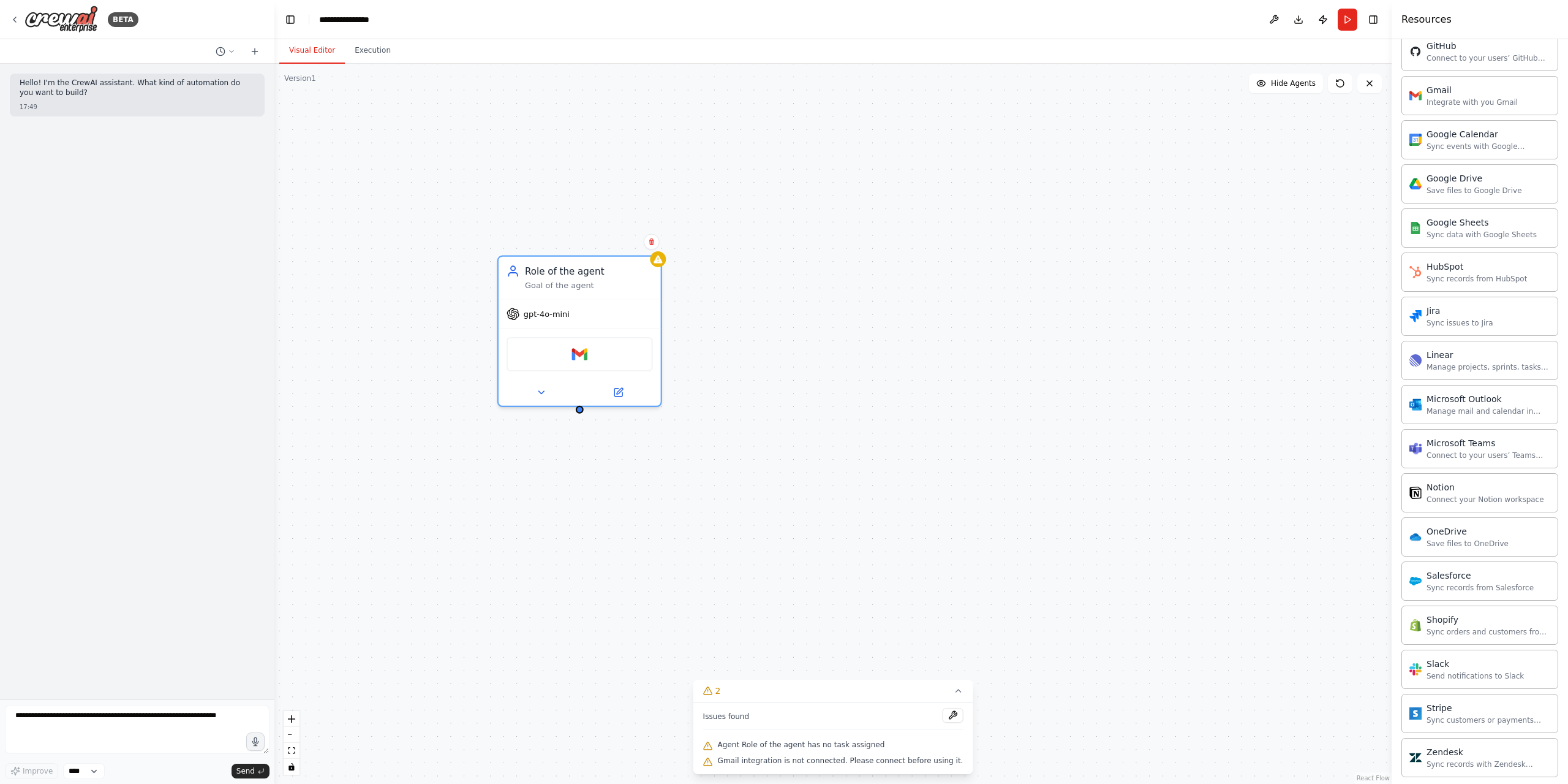
click at [760, 492] on div "Role of the agent Goal of the agent gpt-4o-mini Gmail" at bounding box center [832, 424] width 1117 height 720
click at [554, 358] on div "Gmail" at bounding box center [580, 351] width 147 height 34
click at [953, 694] on icon at bounding box center [957, 691] width 10 height 10
click at [849, 766] on button "2" at bounding box center [833, 762] width 47 height 22
click at [870, 751] on div "Agent Role of the agent has no task assigned" at bounding box center [833, 745] width 260 height 16
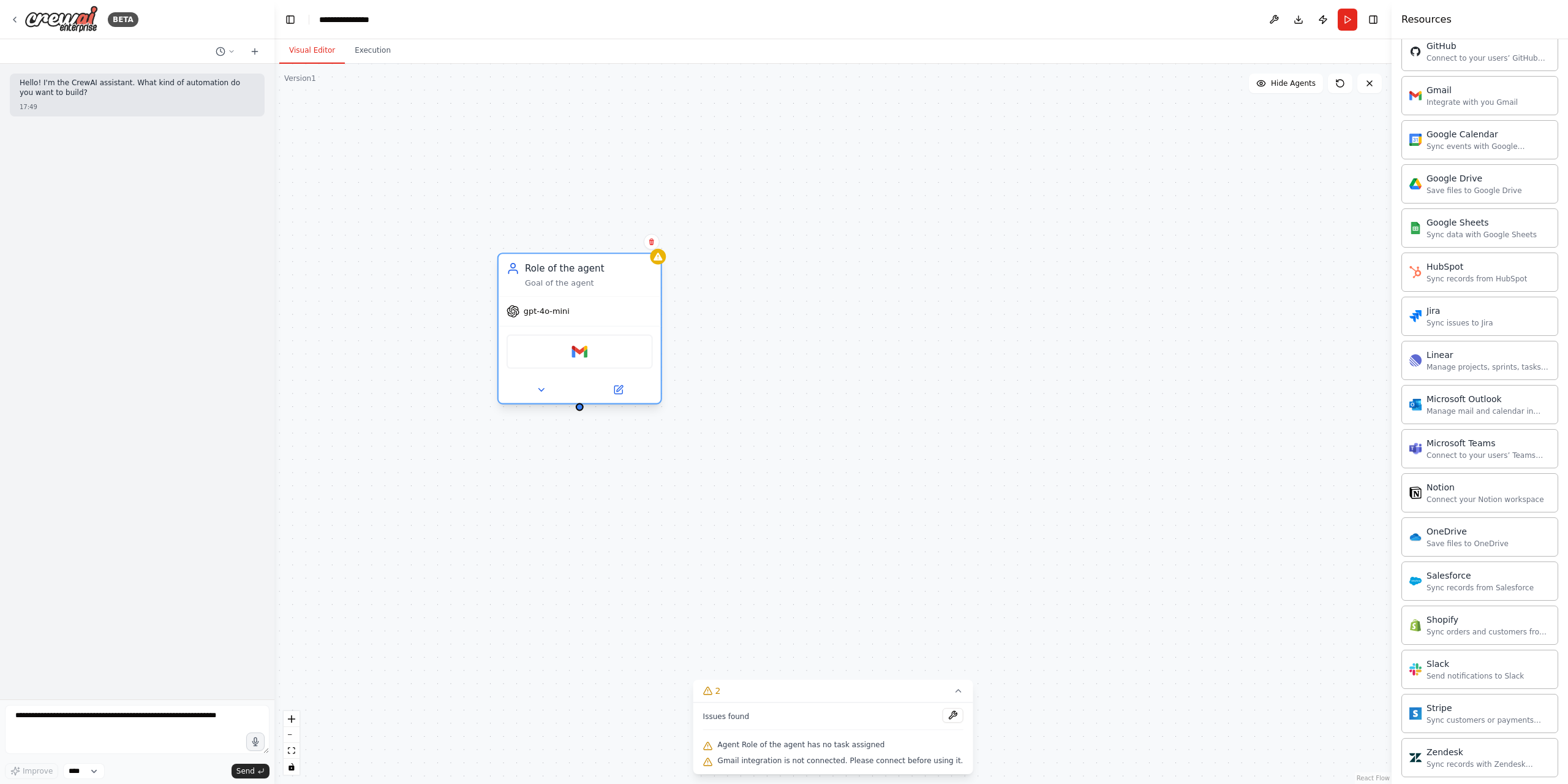
click at [632, 342] on div "Gmail" at bounding box center [580, 351] width 147 height 34
click at [622, 353] on div "Gmail" at bounding box center [580, 351] width 147 height 34
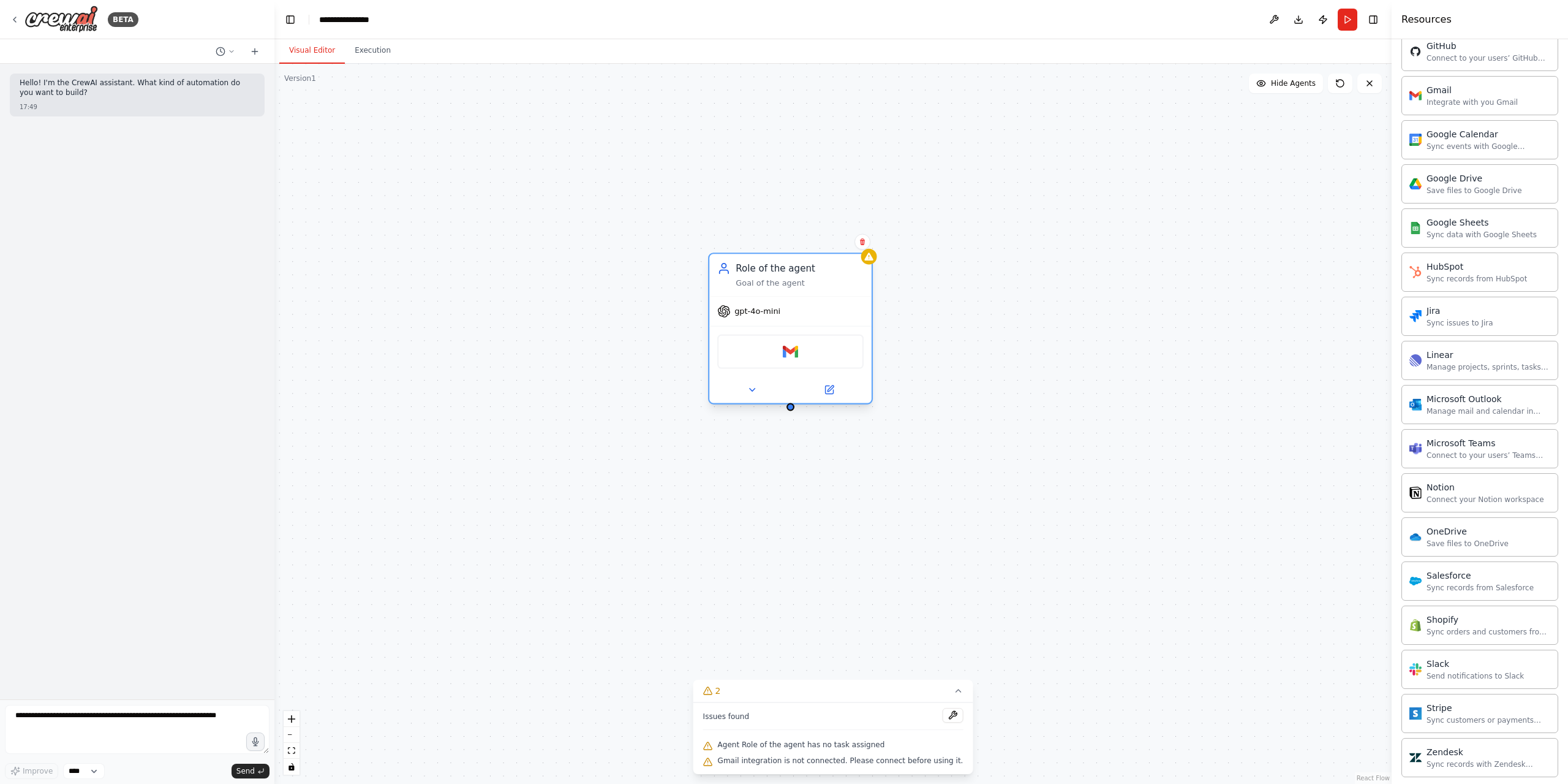
drag, startPoint x: 585, startPoint y: 358, endPoint x: 694, endPoint y: 332, distance: 112.1
click at [717, 334] on div "Gmail" at bounding box center [791, 351] width 147 height 34
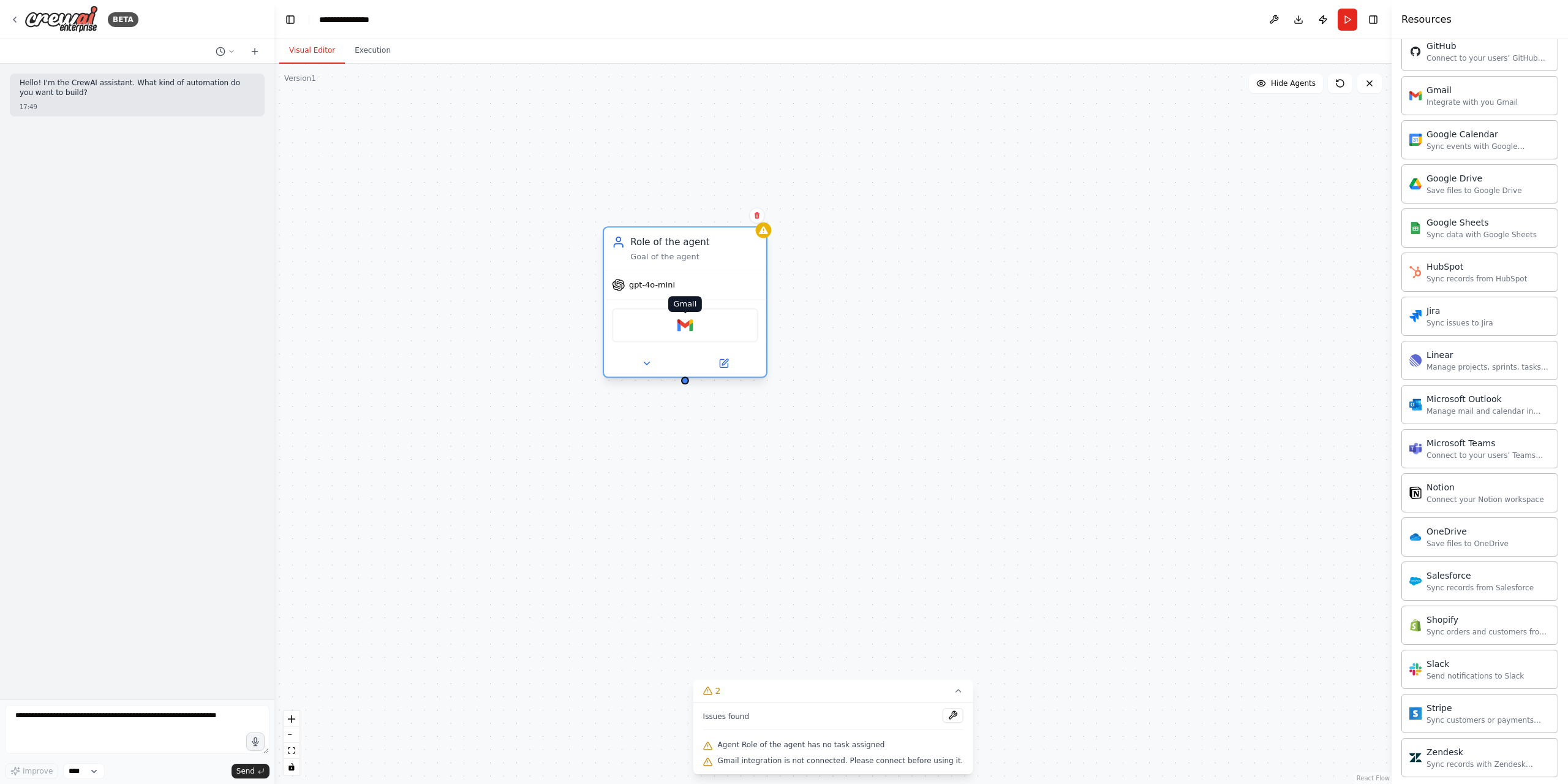
click at [681, 324] on img at bounding box center [686, 325] width 16 height 16
drag, startPoint x: 681, startPoint y: 324, endPoint x: 671, endPoint y: 321, distance: 10.4
click at [671, 321] on div "Gmail" at bounding box center [685, 325] width 147 height 34
click at [643, 364] on icon at bounding box center [646, 363] width 10 height 10
click at [830, 593] on icon at bounding box center [831, 590] width 11 height 13
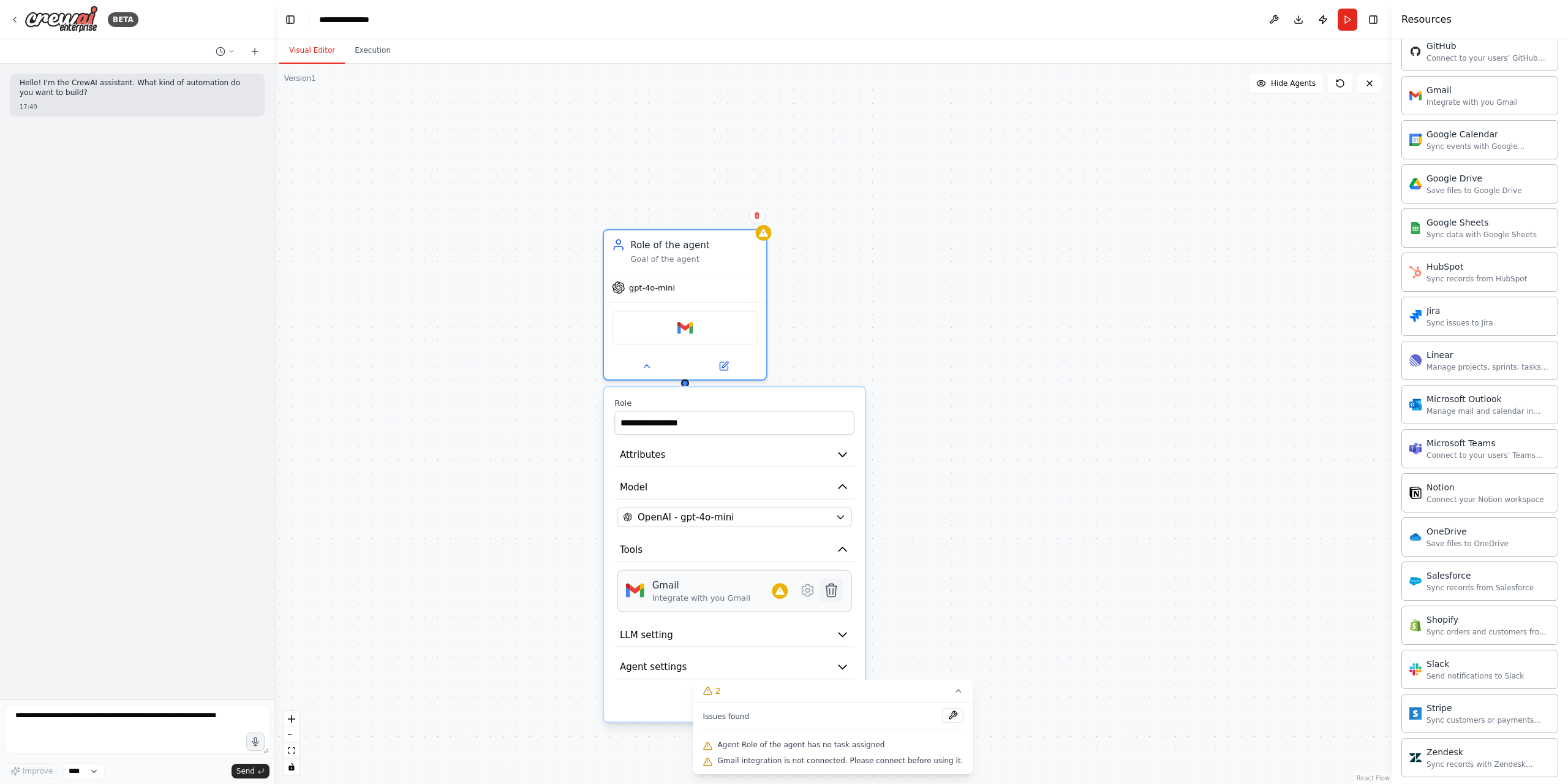
click at [836, 595] on icon at bounding box center [831, 590] width 16 height 16
click at [831, 591] on icon at bounding box center [831, 590] width 11 height 13
click at [831, 589] on icon at bounding box center [831, 590] width 11 height 13
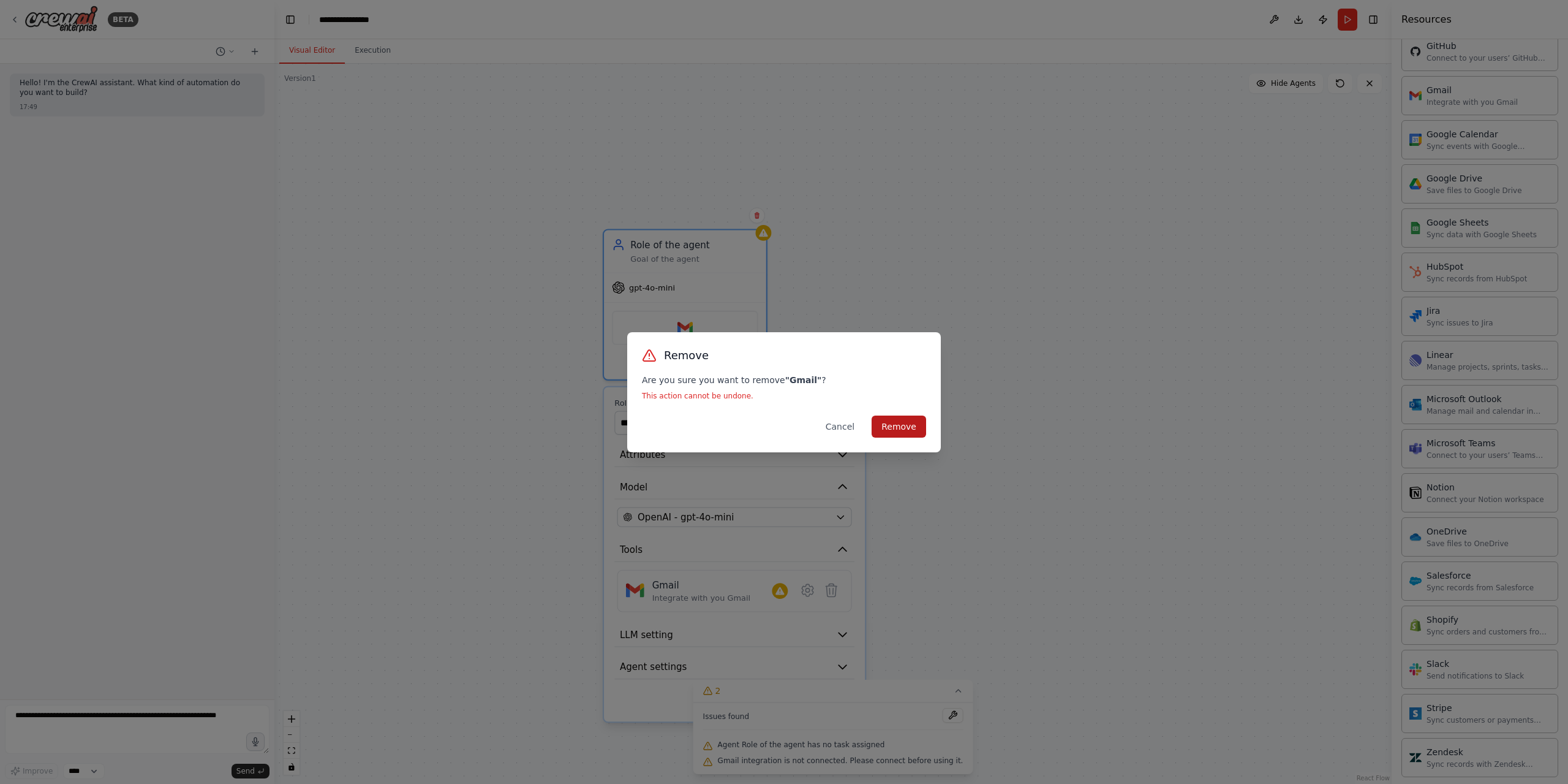
click at [903, 424] on button "Remove" at bounding box center [898, 427] width 54 height 22
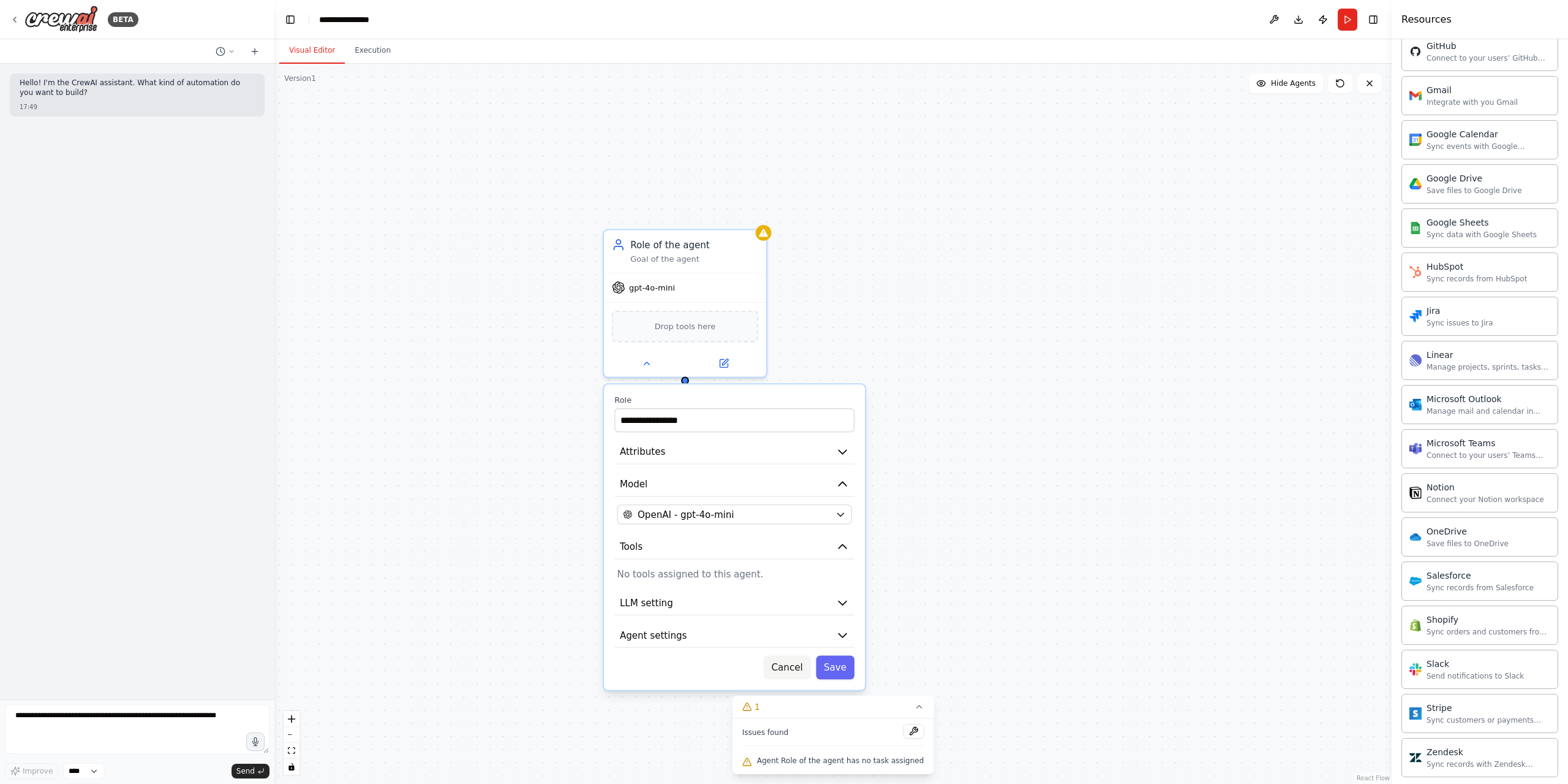
click at [790, 663] on button "Cancel" at bounding box center [787, 668] width 47 height 24
click at [651, 373] on div at bounding box center [685, 360] width 163 height 26
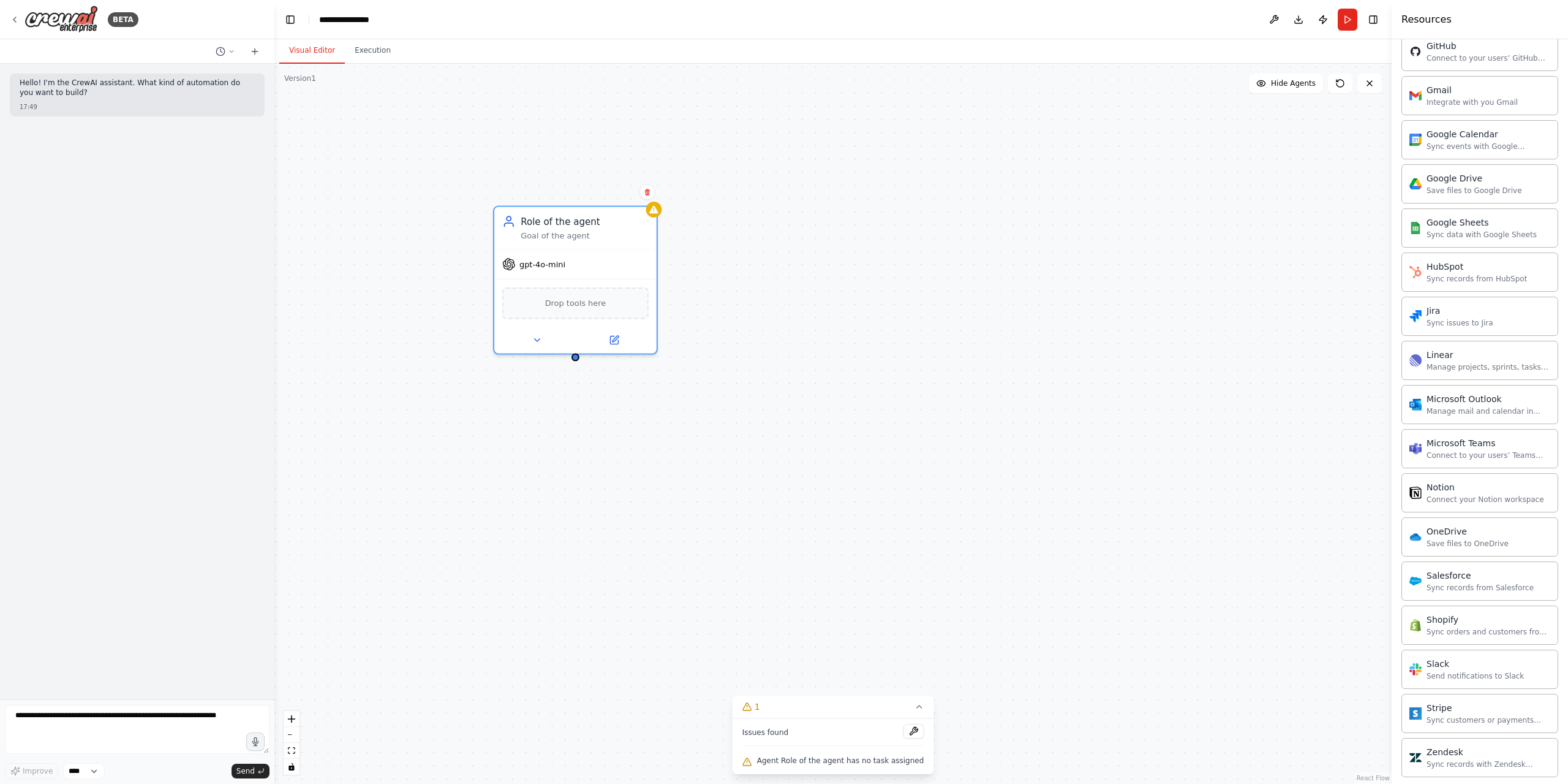
drag, startPoint x: 686, startPoint y: 385, endPoint x: 569, endPoint y: 357, distance: 120.3
click at [569, 357] on div "Role of the agent Goal of the agent gpt-4o-mini Drop tools here" at bounding box center [832, 424] width 1117 height 720
drag, startPoint x: 567, startPoint y: 352, endPoint x: 1016, endPoint y: 375, distance: 449.6
click at [1007, 364] on div "Role of the agent Goal of the agent gpt-4o-mini Drop tools here" at bounding box center [832, 424] width 1117 height 720
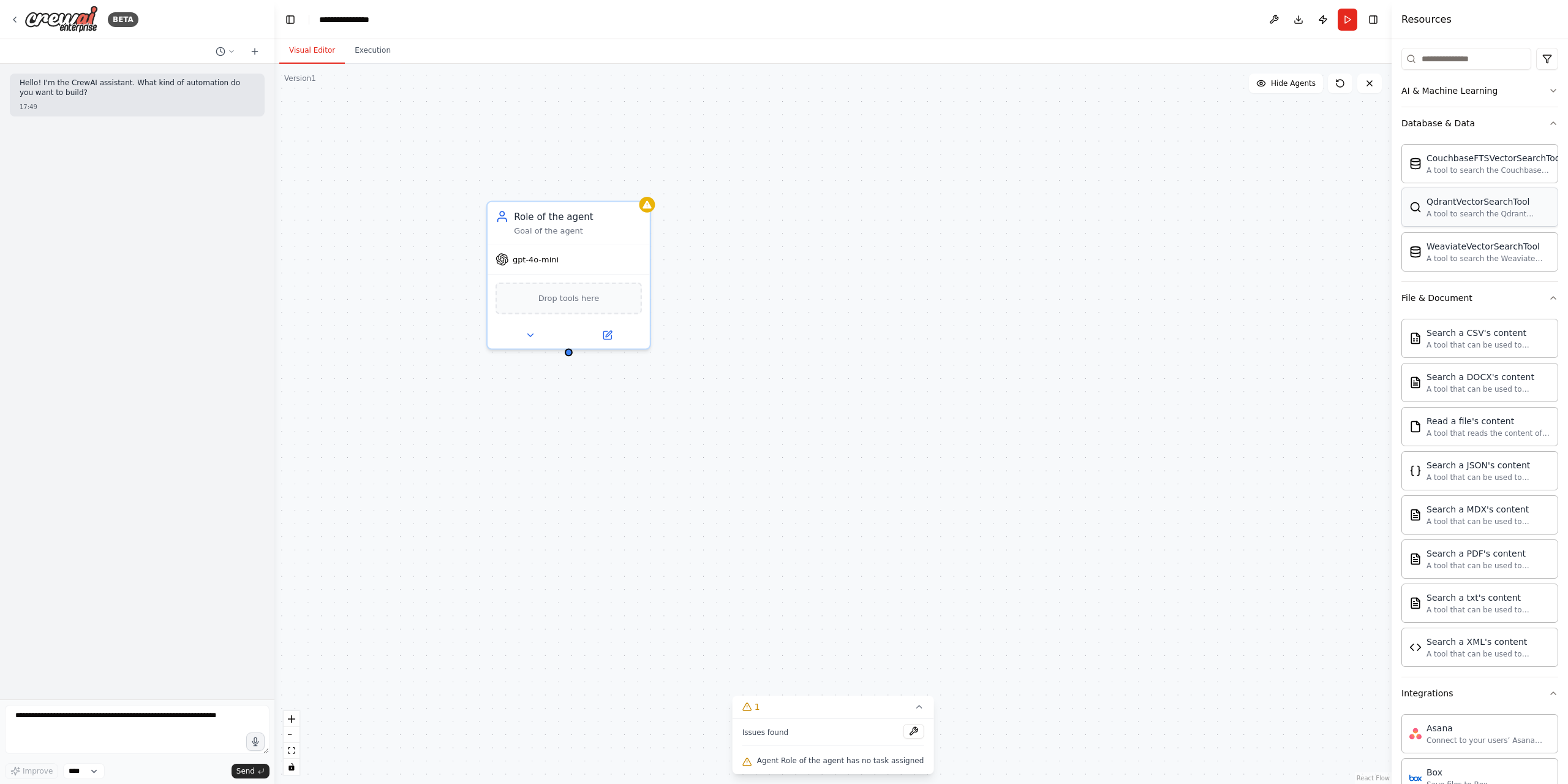
scroll to position [0, 0]
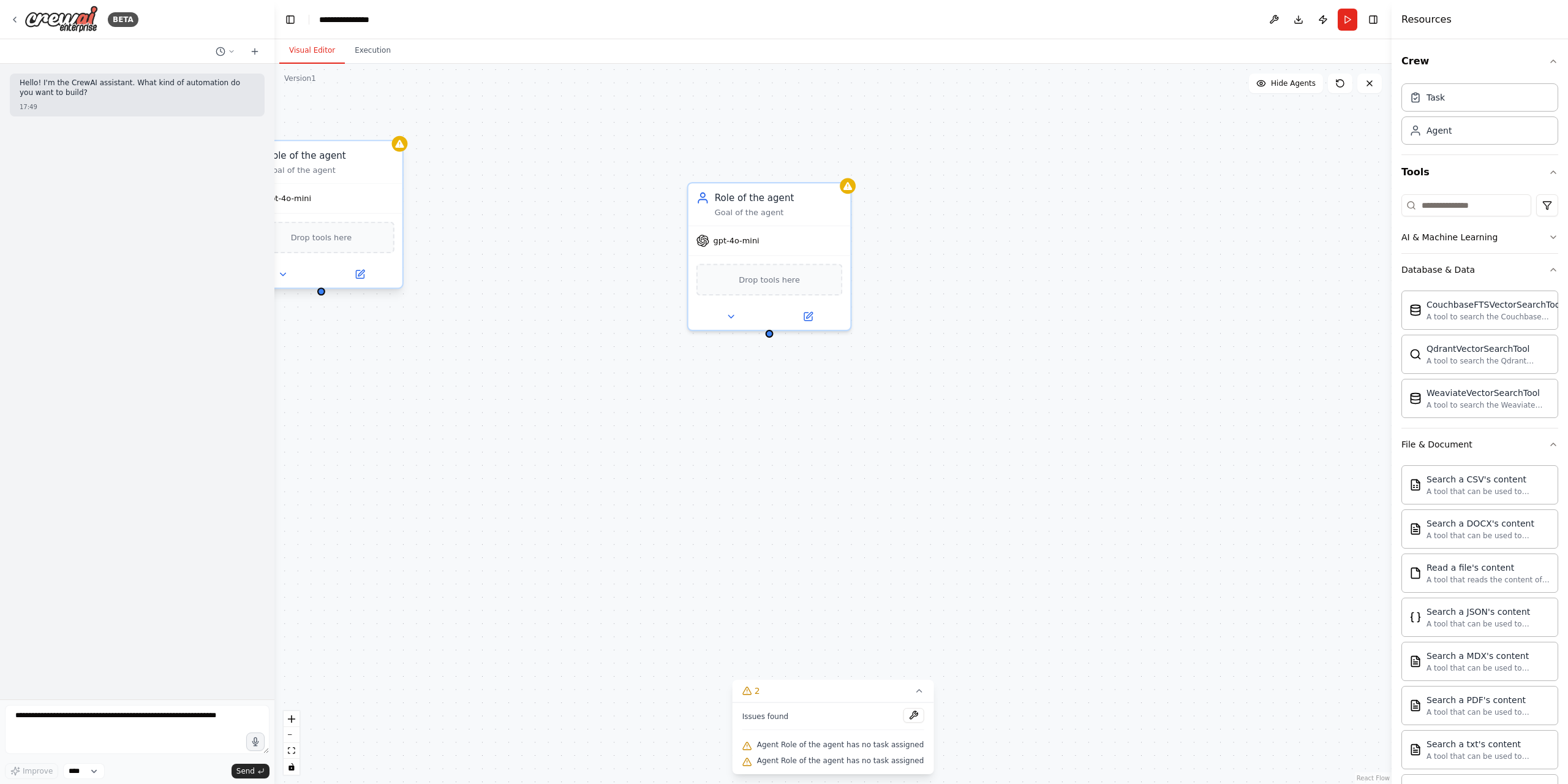
drag, startPoint x: 569, startPoint y: 354, endPoint x: 321, endPoint y: 296, distance: 254.7
click at [321, 296] on div "Role of the agent Goal of the agent gpt-4o-mini Drop tools here Role of the age…" at bounding box center [832, 424] width 1117 height 720
drag, startPoint x: 320, startPoint y: 295, endPoint x: 772, endPoint y: 336, distance: 453.9
click at [772, 336] on div "Role of the agent Goal of the agent gpt-4o-mini Drop tools here Role of the age…" at bounding box center [832, 424] width 1117 height 720
